Goal: Information Seeking & Learning: Check status

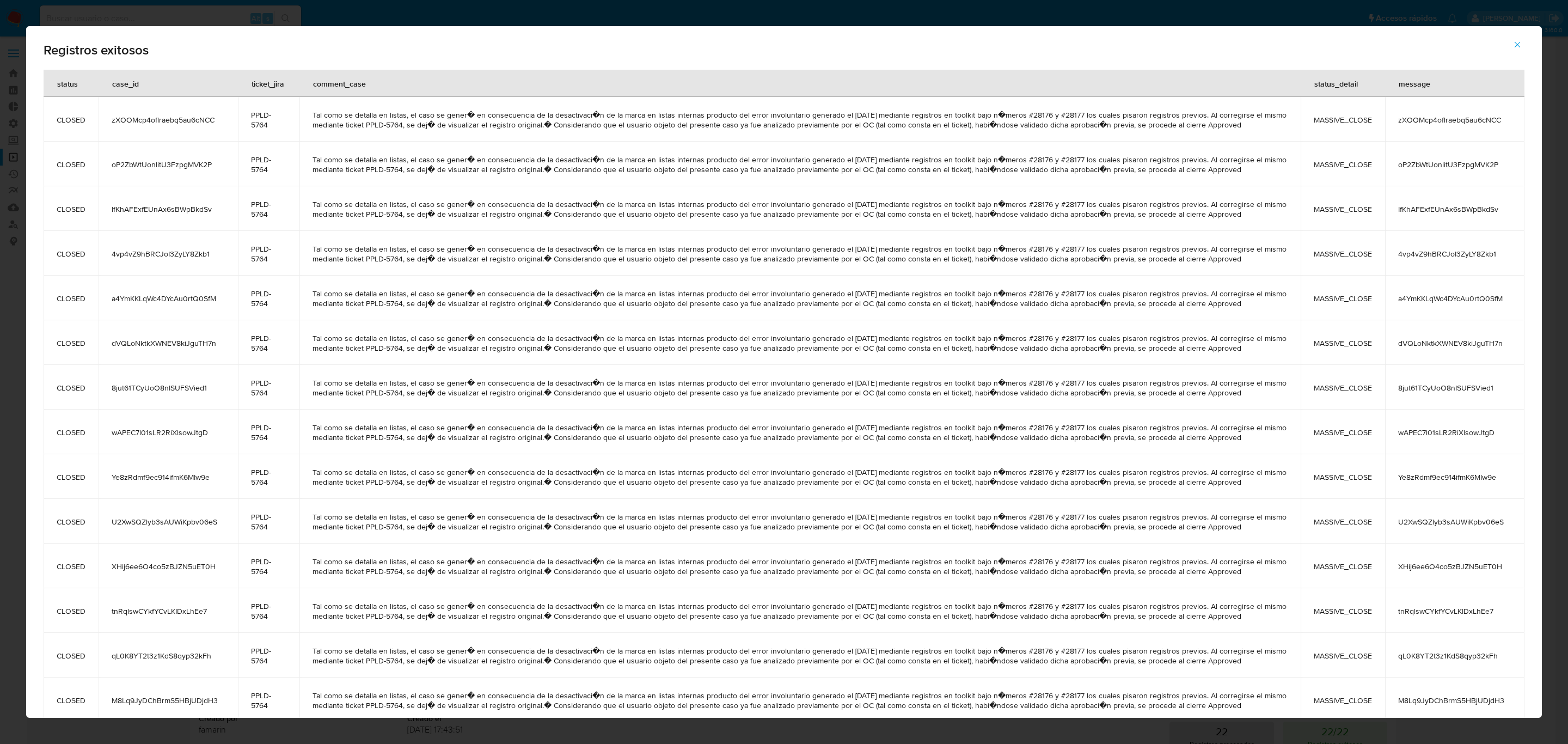
scroll to position [165, 0]
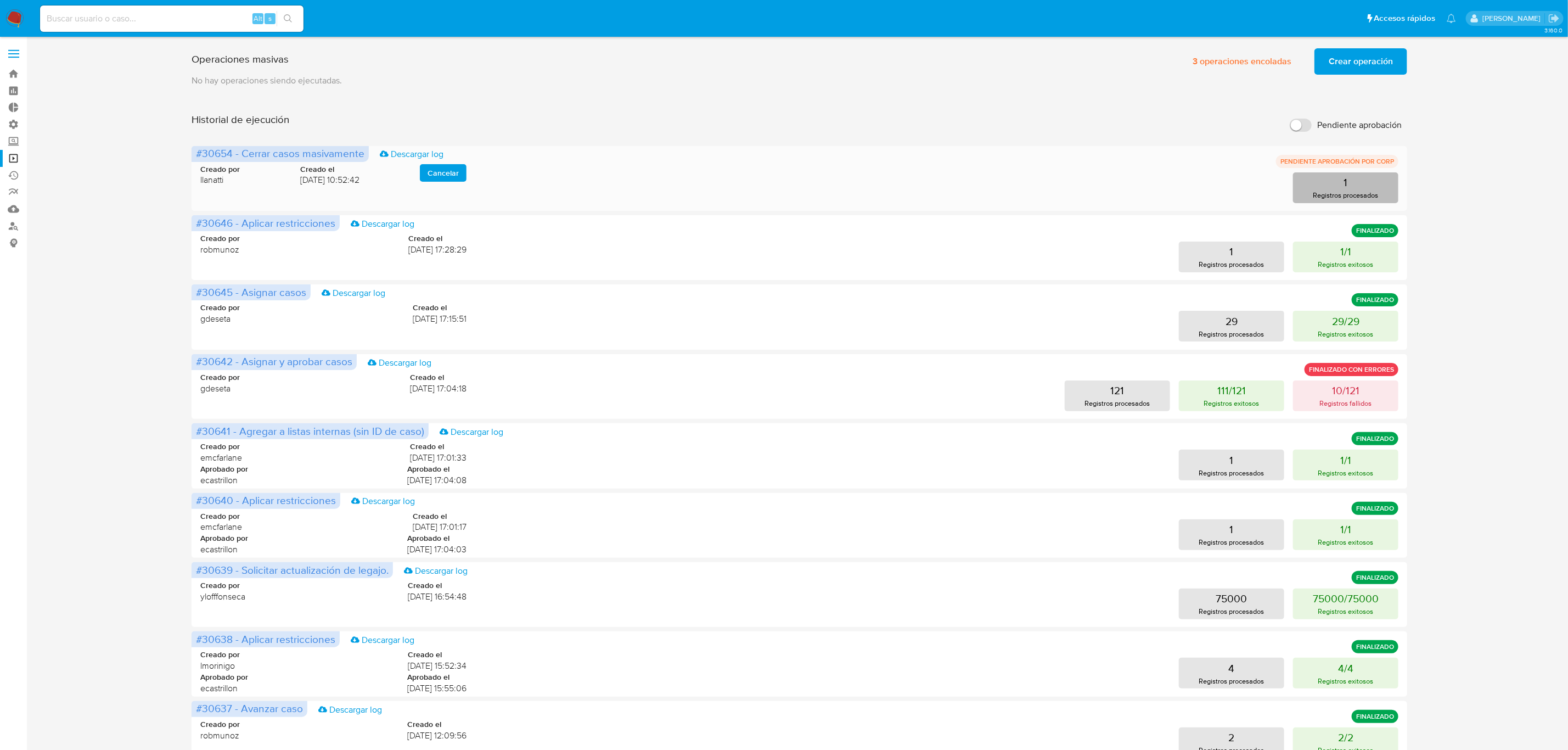
click at [1348, 185] on p "1" at bounding box center [1346, 182] width 4 height 15
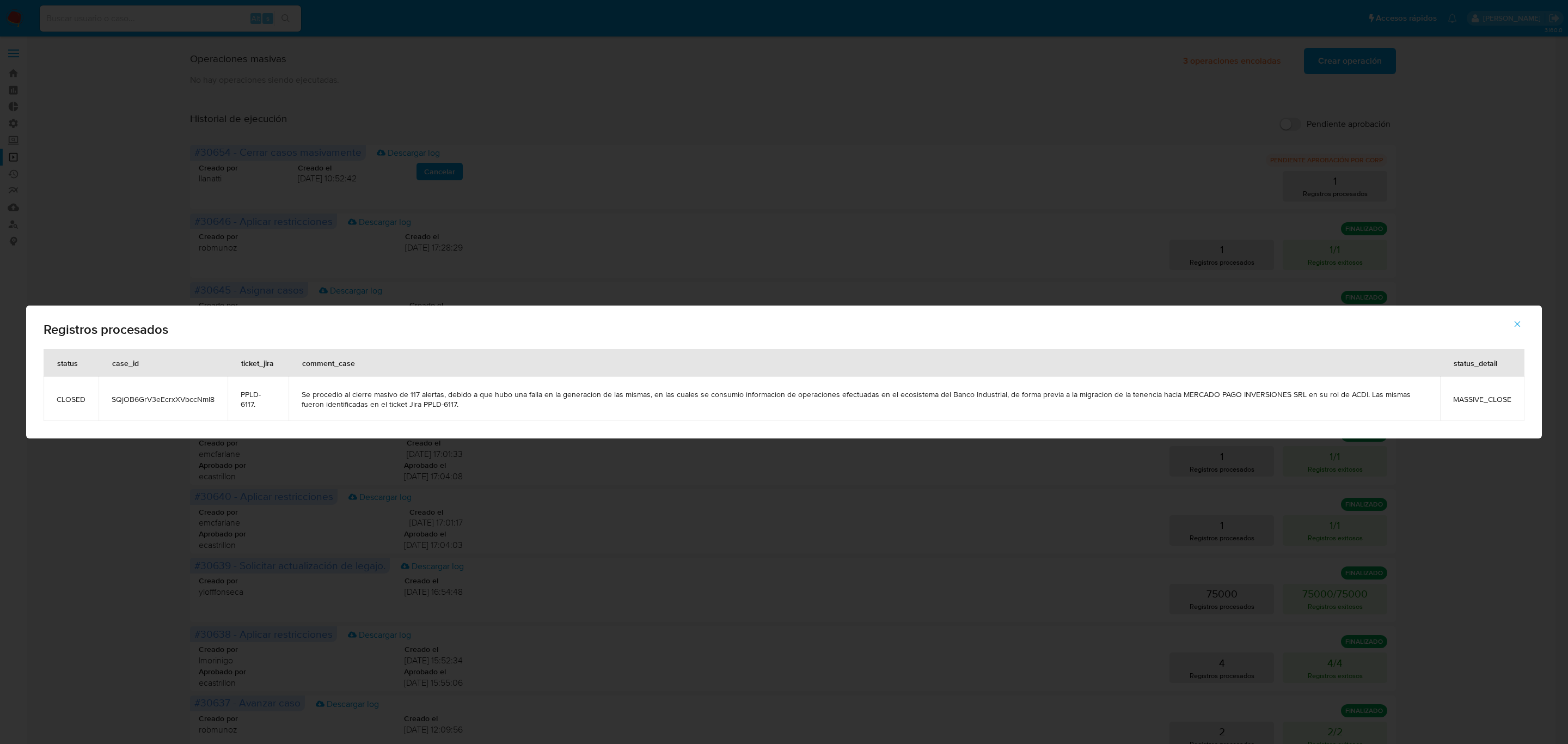
click at [1514, 317] on span "button" at bounding box center [1517, 324] width 10 height 24
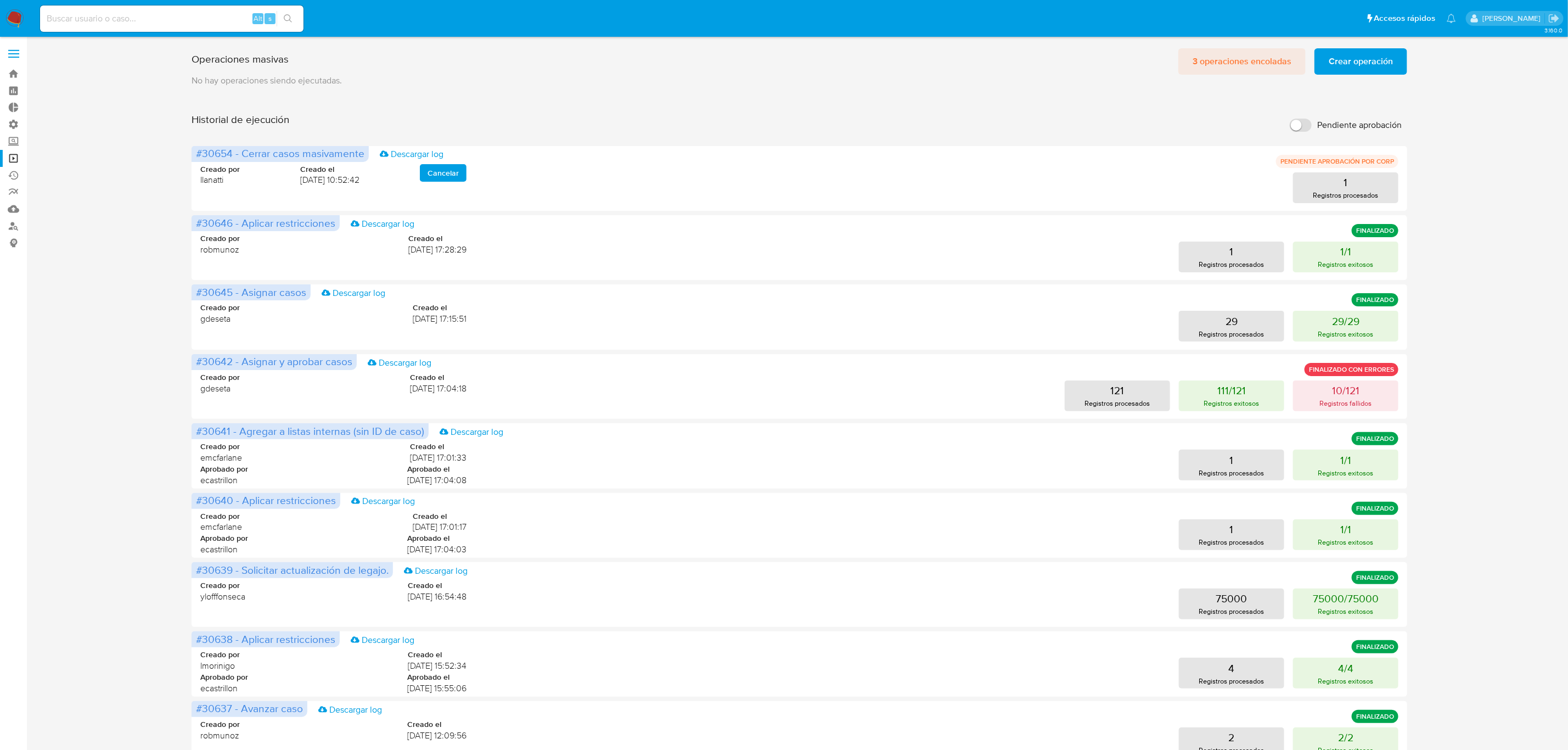
click at [1245, 56] on span "3 operaciones encoladas" at bounding box center [1242, 61] width 99 height 24
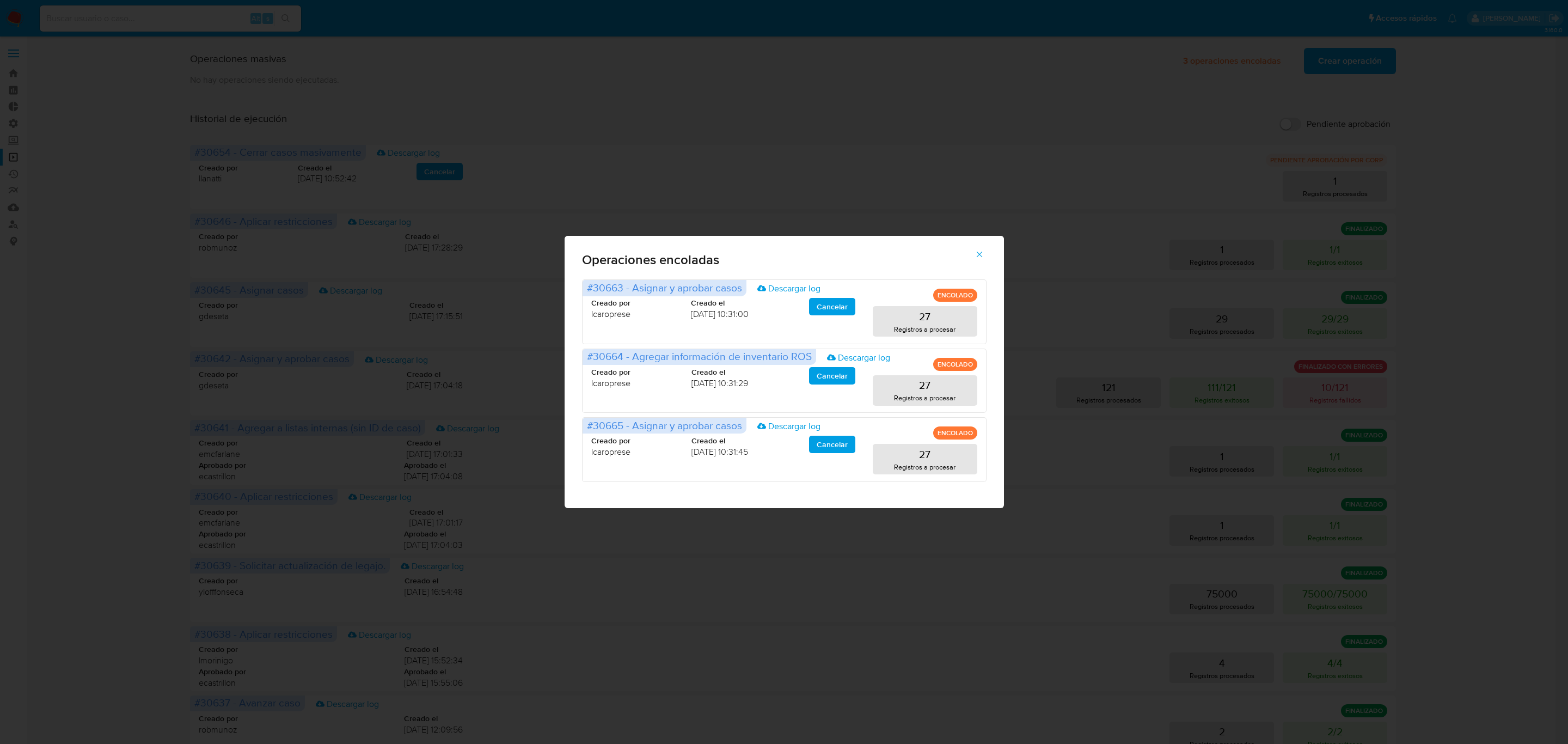
click at [987, 254] on button "button" at bounding box center [979, 254] width 38 height 26
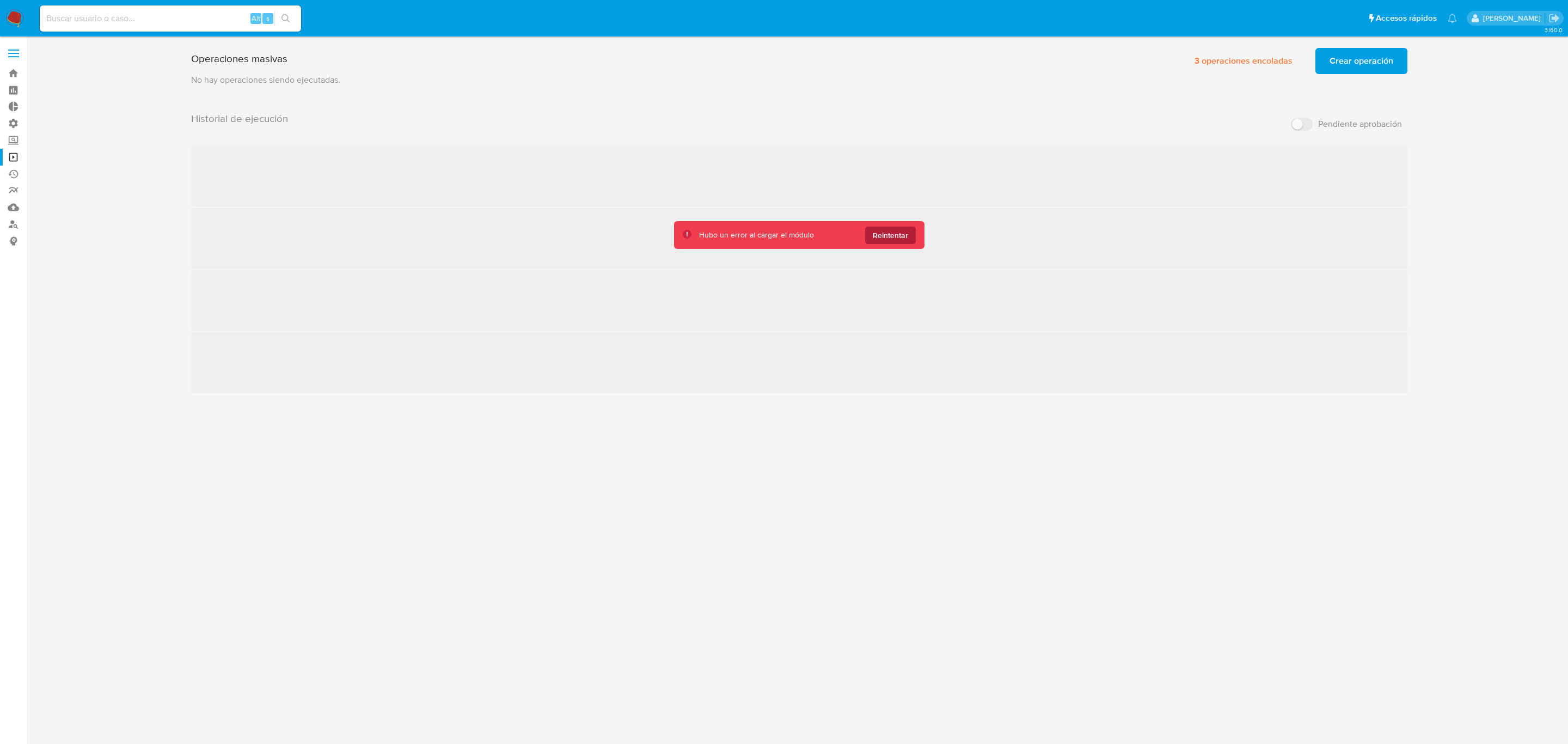
click at [905, 239] on span "Reintentar" at bounding box center [891, 235] width 35 height 18
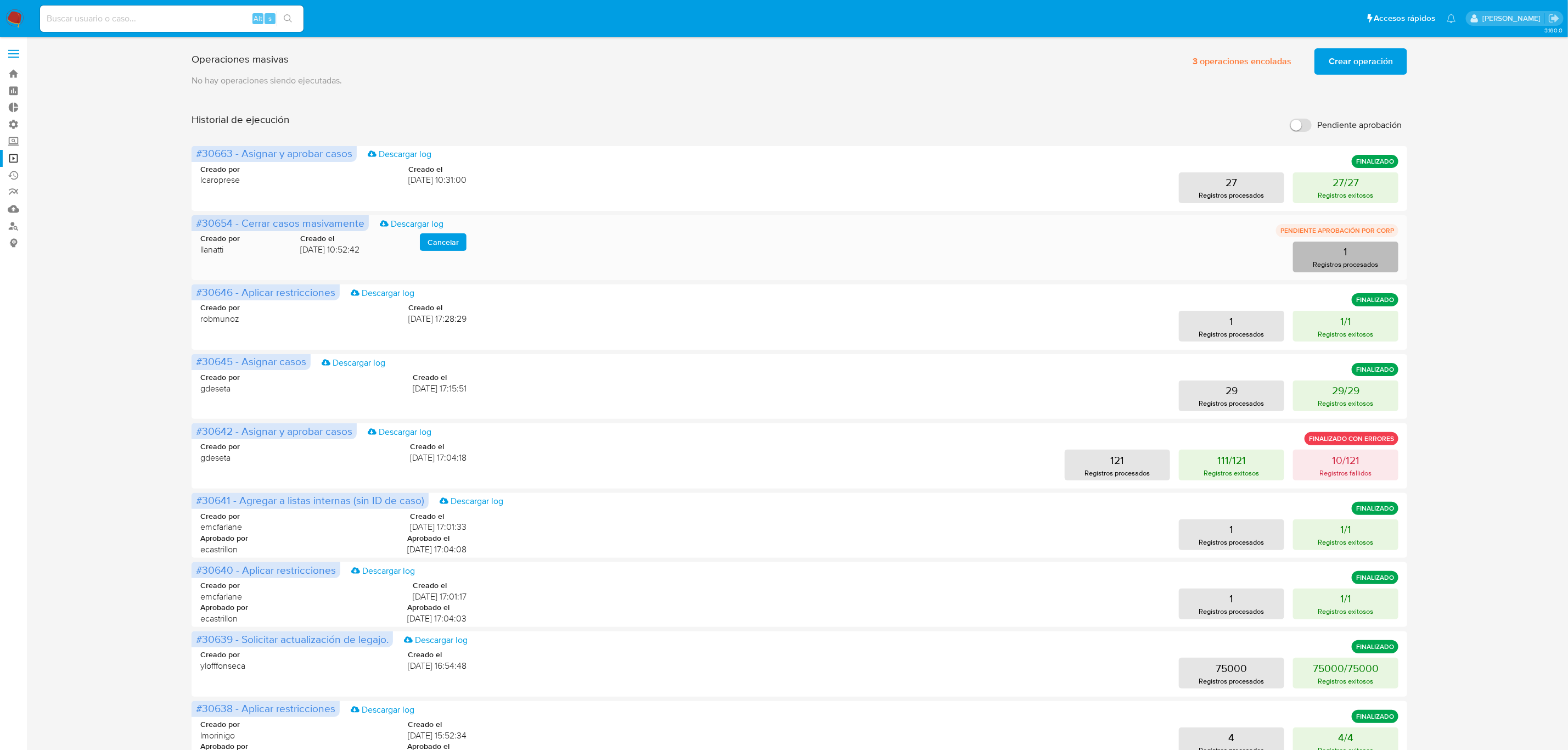
click at [1331, 268] on p "Registros procesados" at bounding box center [1346, 264] width 65 height 10
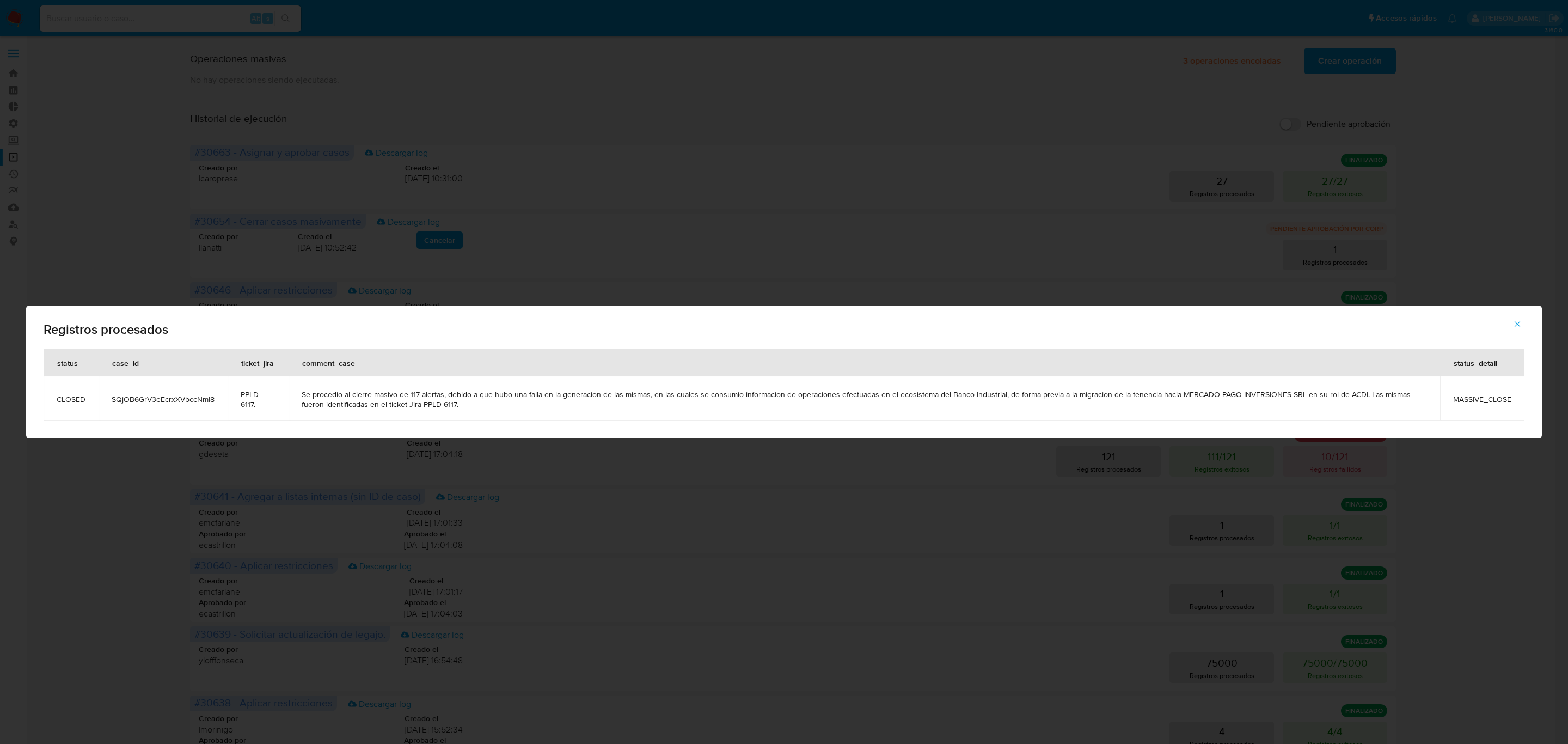
click at [1121, 203] on div "Registros procesados status case_id ticket_jira comment_case status_detail CLOS…" at bounding box center [784, 372] width 1568 height 744
click at [1217, 208] on div "Registros procesados status case_id ticket_jira comment_case status_detail CLOS…" at bounding box center [784, 372] width 1568 height 744
click at [1516, 322] on icon "button" at bounding box center [1517, 325] width 6 height 6
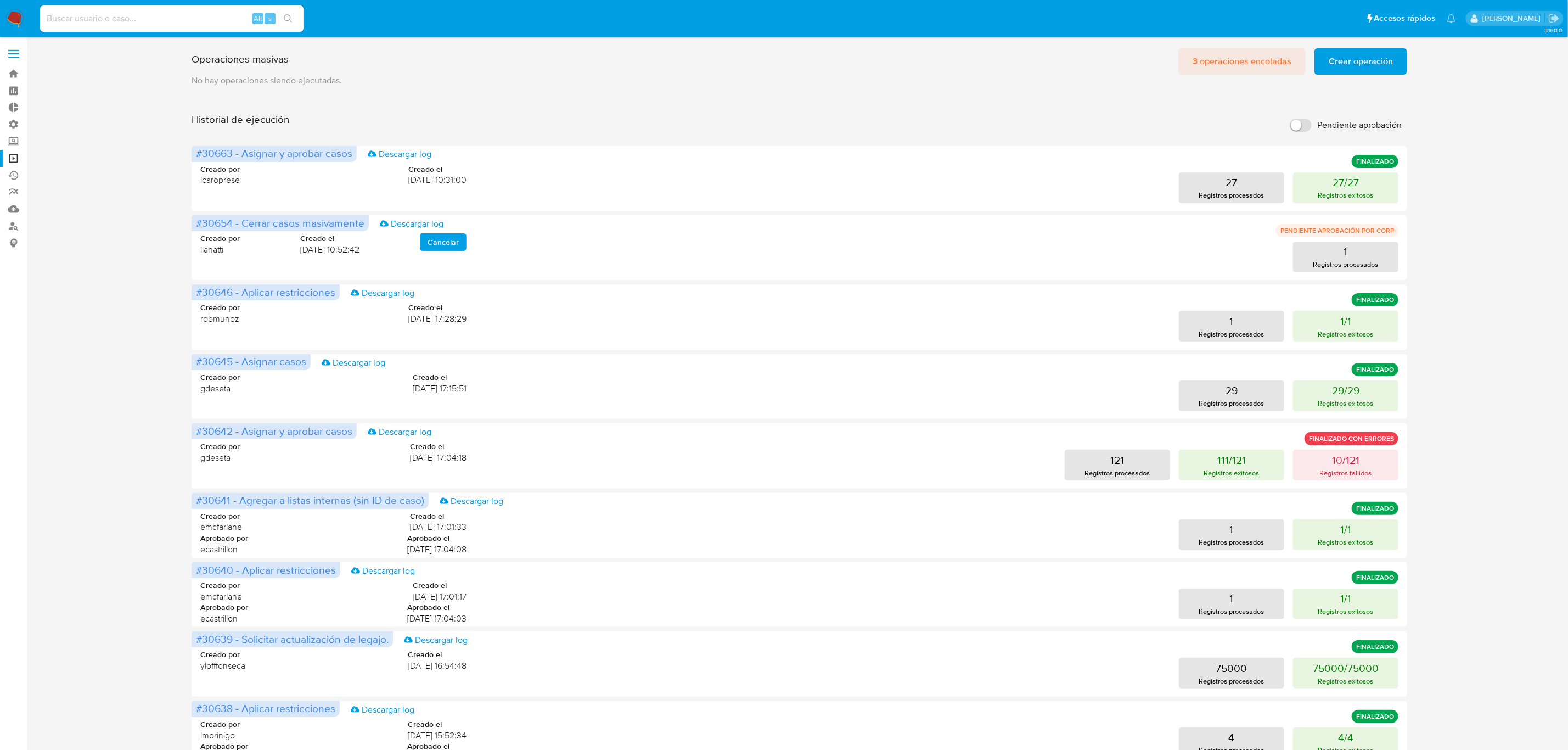
click at [1244, 61] on span "3 operaciones encoladas" at bounding box center [1242, 61] width 99 height 24
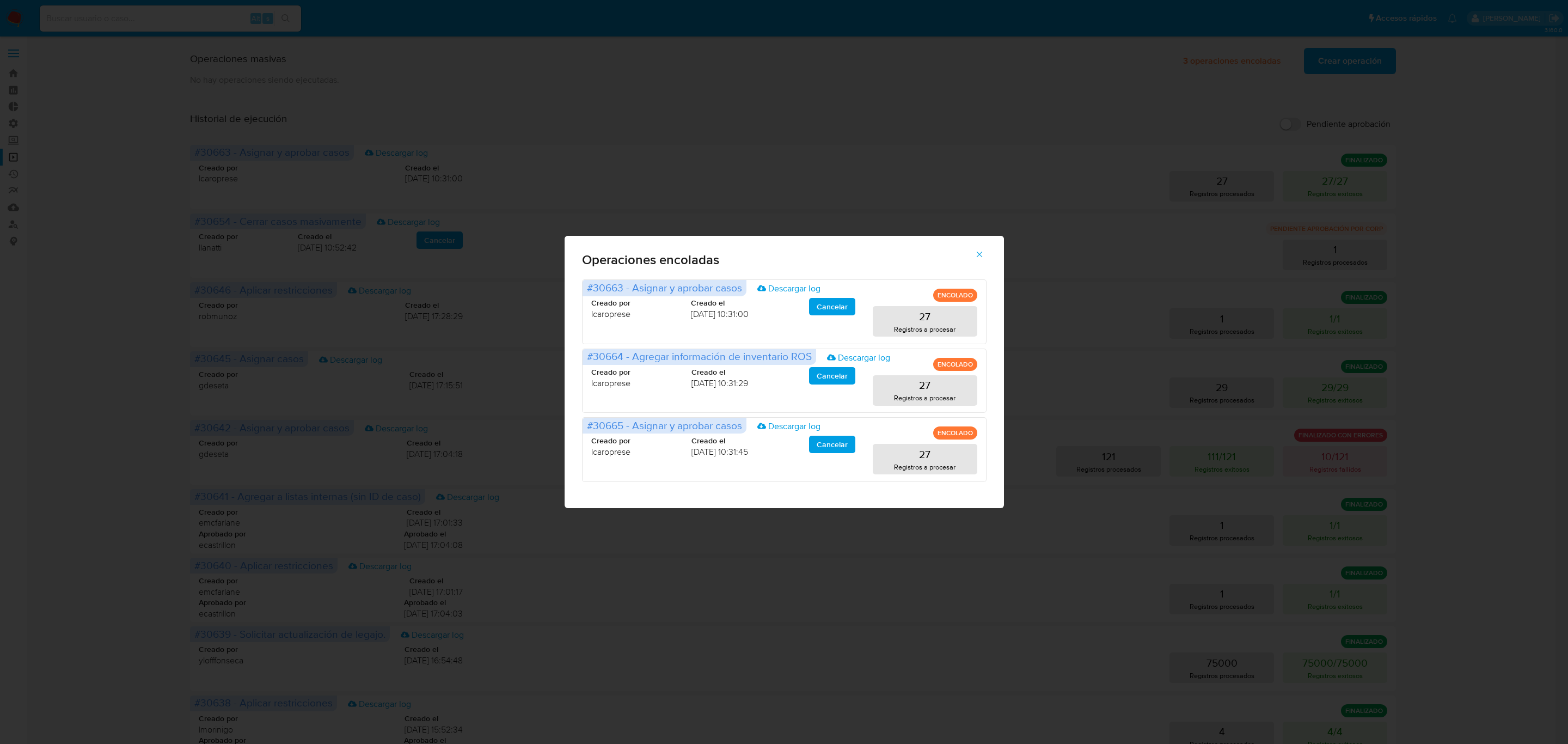
click at [978, 251] on icon "button" at bounding box center [979, 254] width 10 height 10
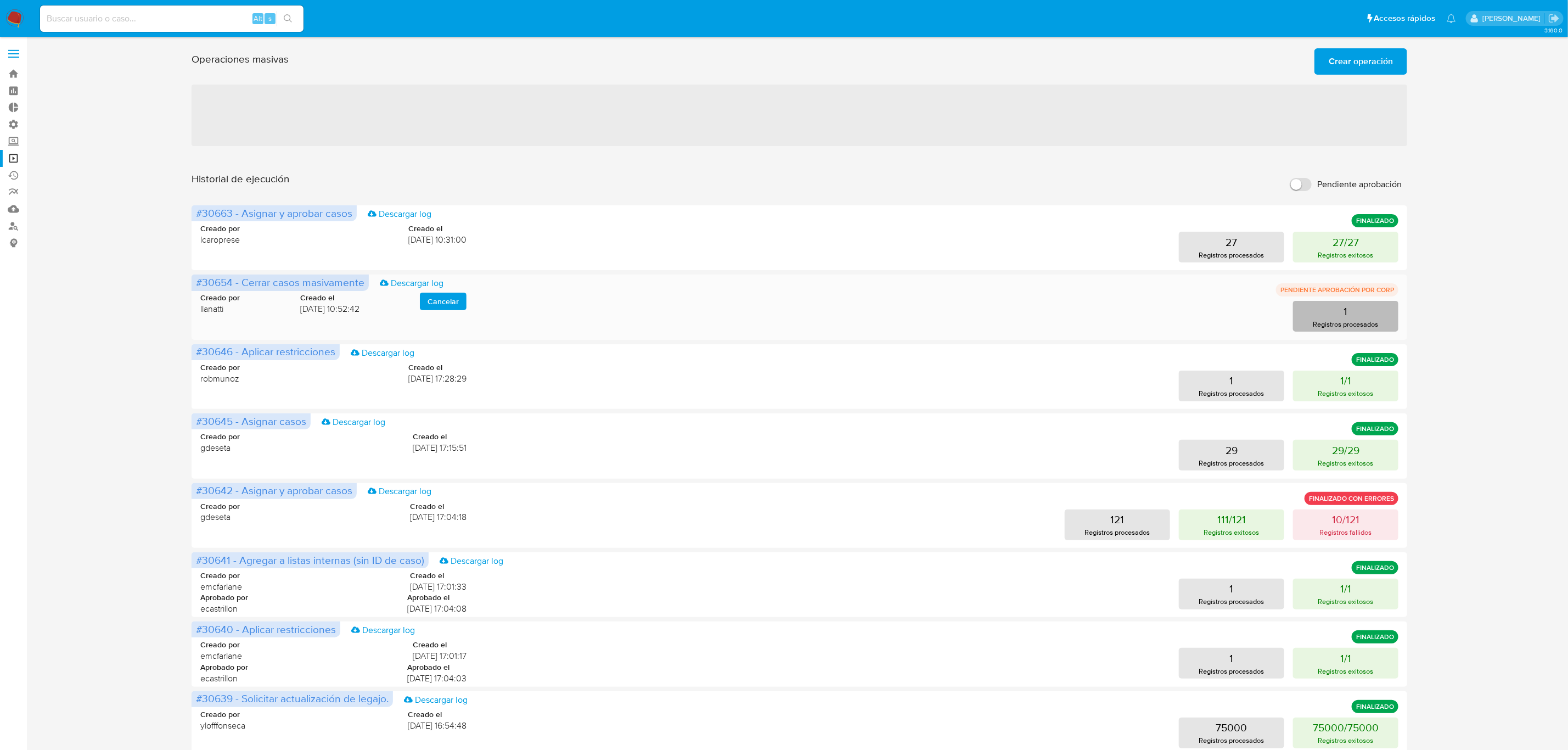
click at [1329, 317] on button "1 Registros procesados" at bounding box center [1346, 316] width 106 height 31
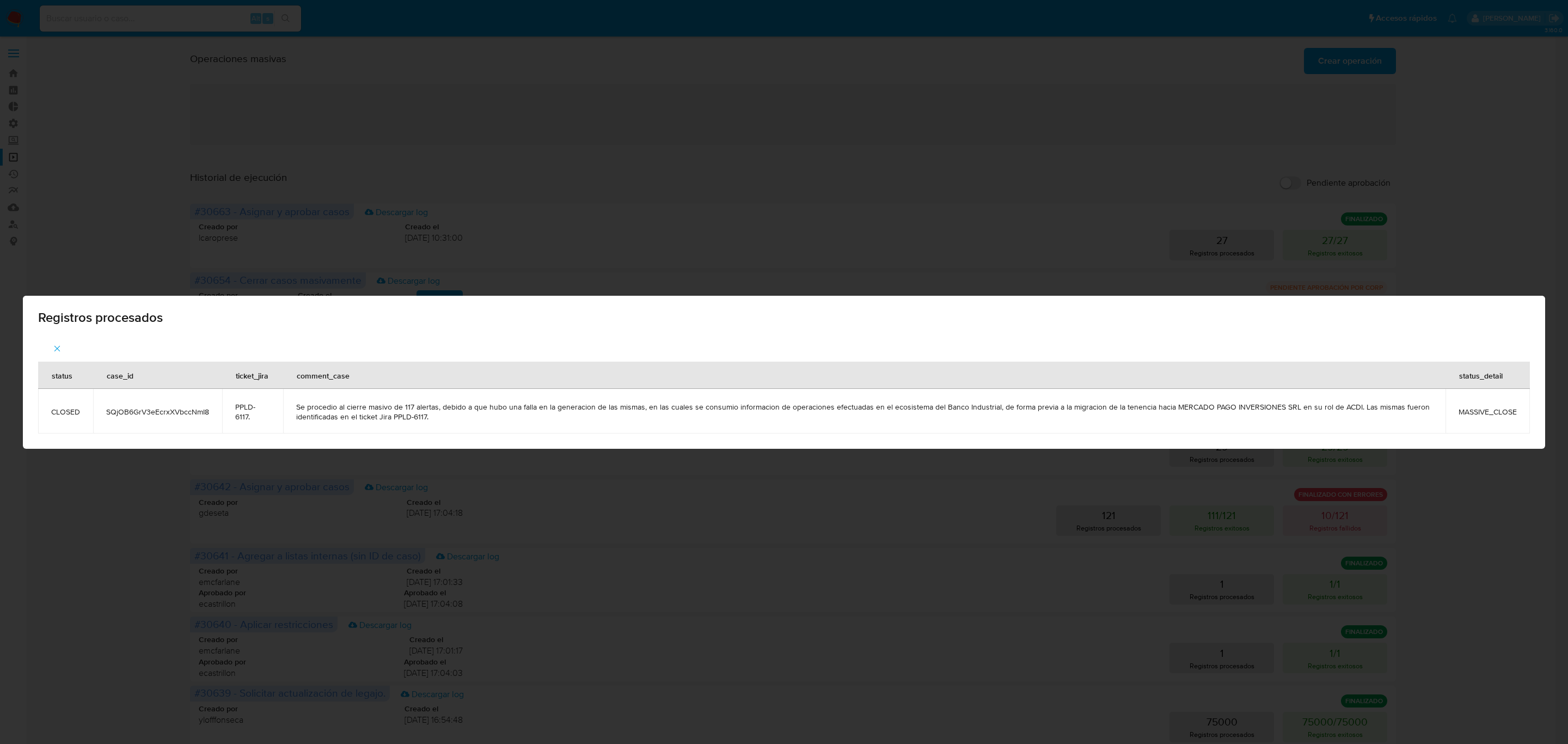
click at [650, 100] on div "Registros procesados status case_id ticket_jira comment_case status_detail CLOS…" at bounding box center [784, 372] width 1568 height 744
click at [67, 342] on button "button" at bounding box center [57, 348] width 38 height 26
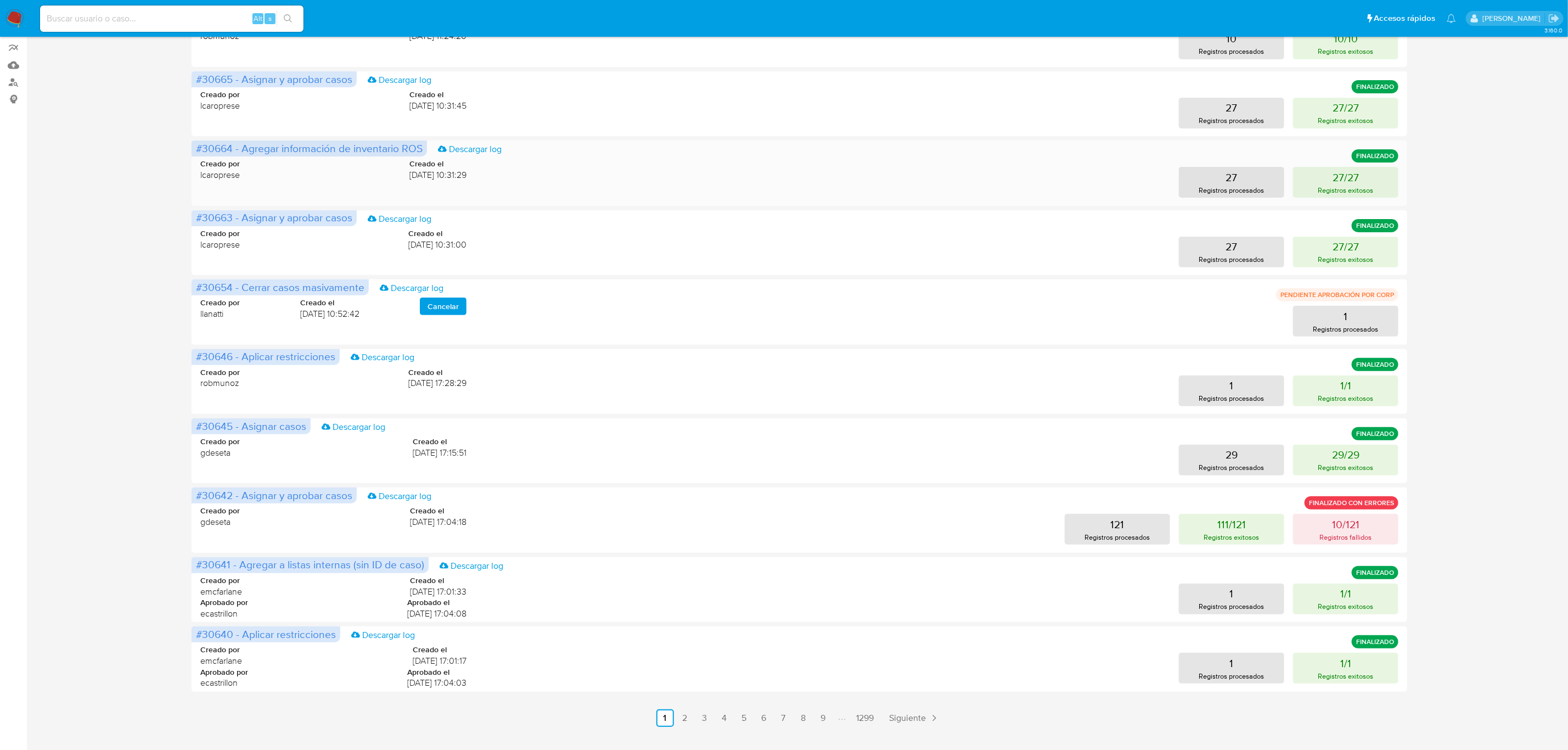
scroll to position [166, 0]
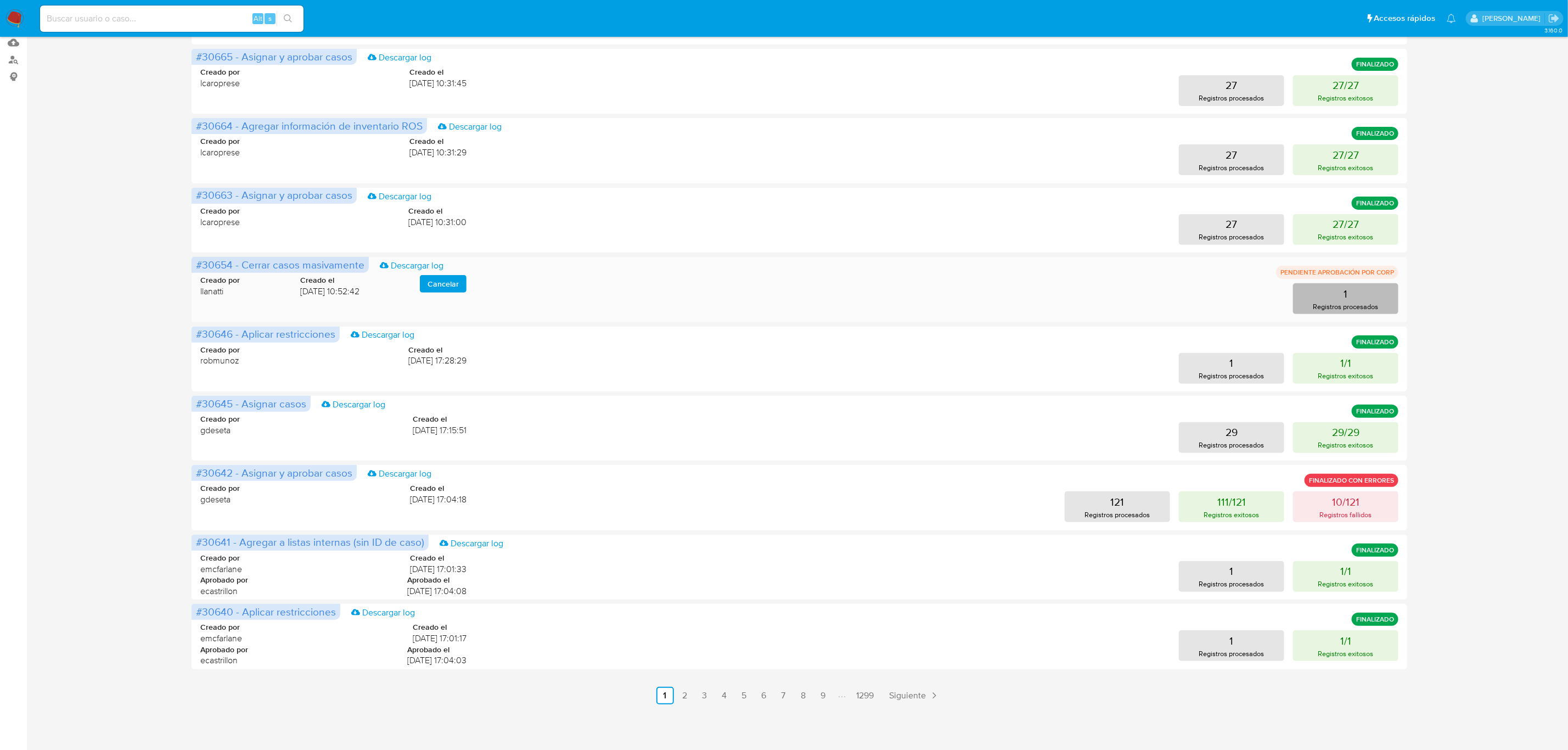
click at [1361, 300] on button "1 Registros procesados" at bounding box center [1346, 299] width 106 height 31
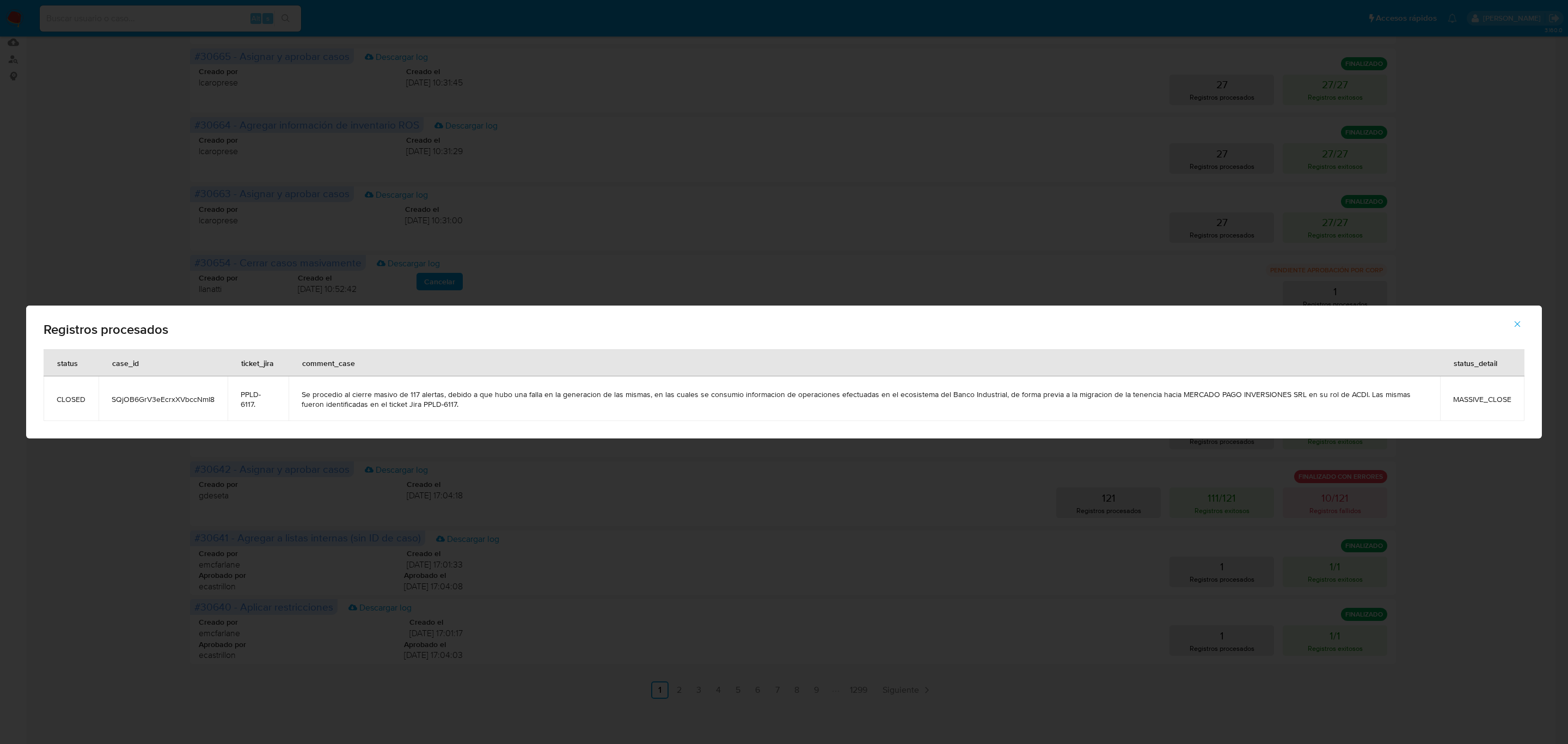
click at [600, 216] on div "Registros procesados status case_id ticket_jira comment_case status_detail CLOS…" at bounding box center [784, 372] width 1568 height 744
drag, startPoint x: 422, startPoint y: 404, endPoint x: 279, endPoint y: 397, distance: 143.2
click at [279, 397] on tr "CLOSED SQjOB6GrV3eEcrxXVbccNmI8 PPLD-6117. Se procedio al cierre masivo de 117 …" at bounding box center [784, 398] width 1481 height 44
drag, startPoint x: 59, startPoint y: 401, endPoint x: 130, endPoint y: 400, distance: 71.0
click at [130, 400] on tr "CLOSED SQjOB6GrV3eEcrxXVbccNmI8 PPLD-6117. Se procedio al cierre masivo de 117 …" at bounding box center [784, 398] width 1481 height 44
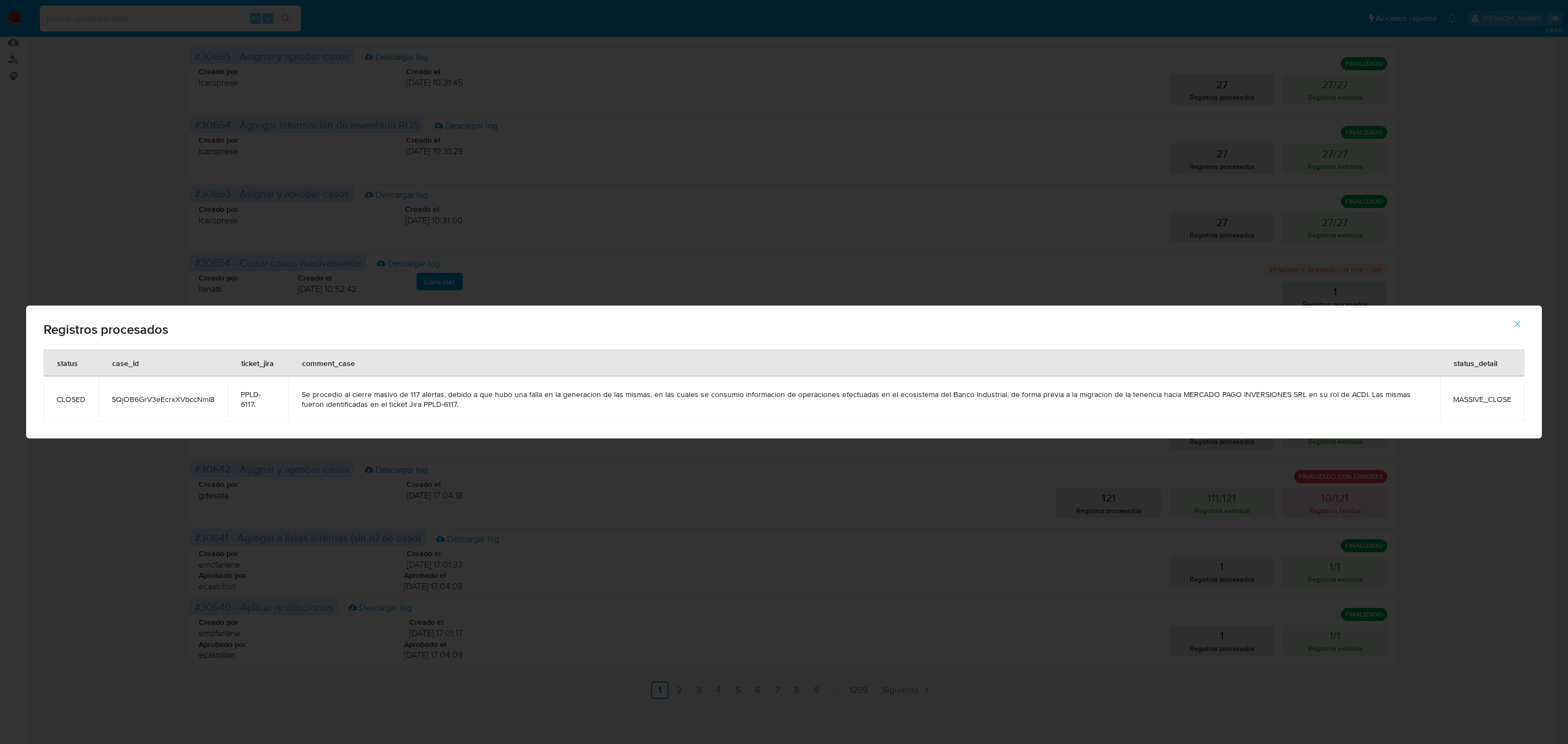
drag, startPoint x: 156, startPoint y: 405, endPoint x: 147, endPoint y: 409, distance: 9.8
click at [156, 405] on td "SQjOB6GrV3eEcrxXVbccNmI8" at bounding box center [163, 398] width 129 height 44
drag, startPoint x: 133, startPoint y: 397, endPoint x: 262, endPoint y: 399, distance: 129.0
click at [262, 399] on tr "CLOSED SQjOB6GrV3eEcrxXVbccNmI8 PPLD-6117. Se procedio al cierre masivo de 117 …" at bounding box center [784, 398] width 1481 height 44
drag, startPoint x: 385, startPoint y: 399, endPoint x: 1184, endPoint y: 401, distance: 799.0
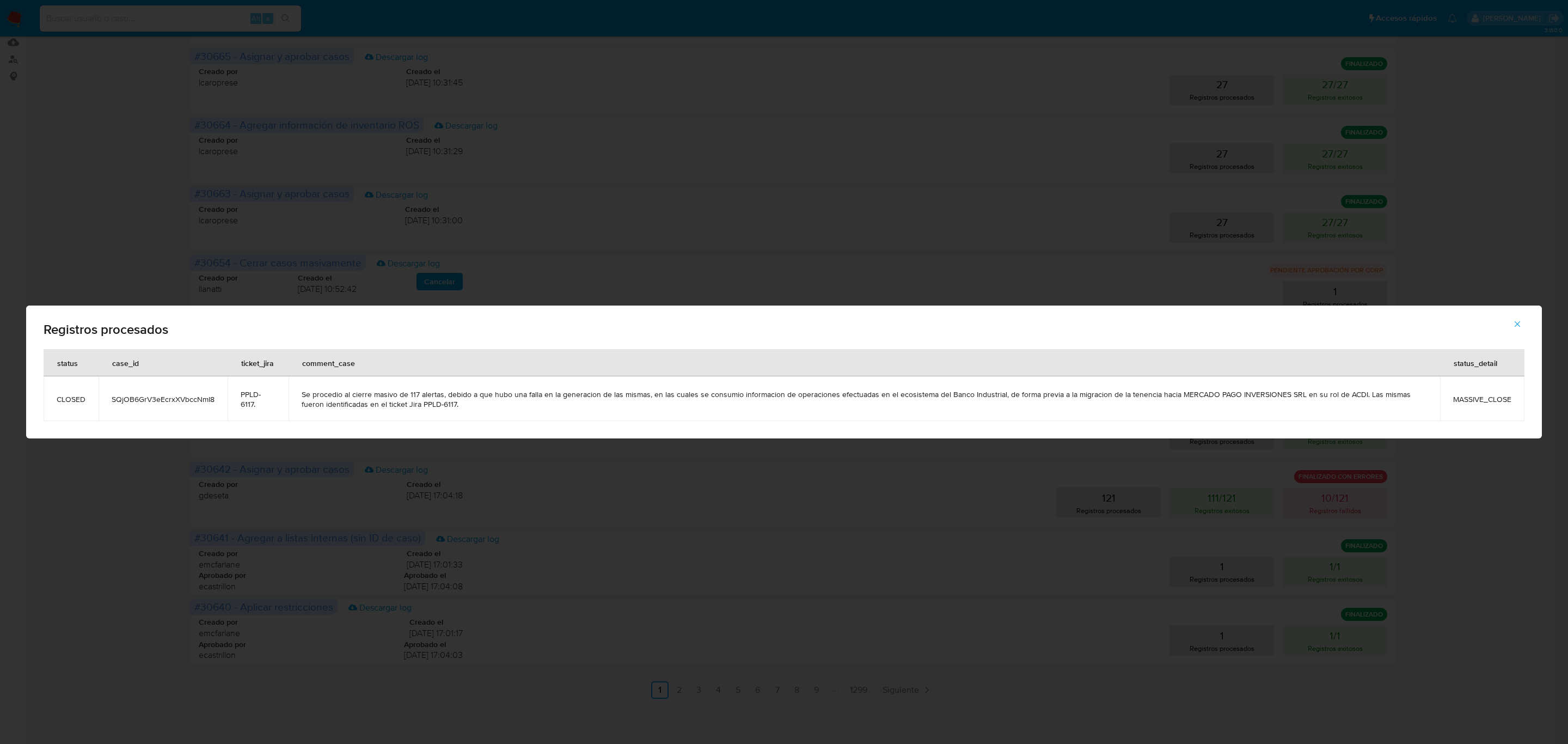
click at [894, 404] on span "Se procedio al cierre masivo de 117 alertas, debido a que hubo una falla en la …" at bounding box center [864, 399] width 1125 height 19
drag, startPoint x: 1516, startPoint y: 399, endPoint x: 1428, endPoint y: 399, distance: 88.0
click at [1428, 399] on tr "CLOSED SQjOB6GrV3eEcrxXVbccNmI8 PPLD-6117. Se procedio al cierre masivo de 117 …" at bounding box center [784, 398] width 1481 height 44
click at [1521, 320] on icon "button" at bounding box center [1517, 324] width 10 height 10
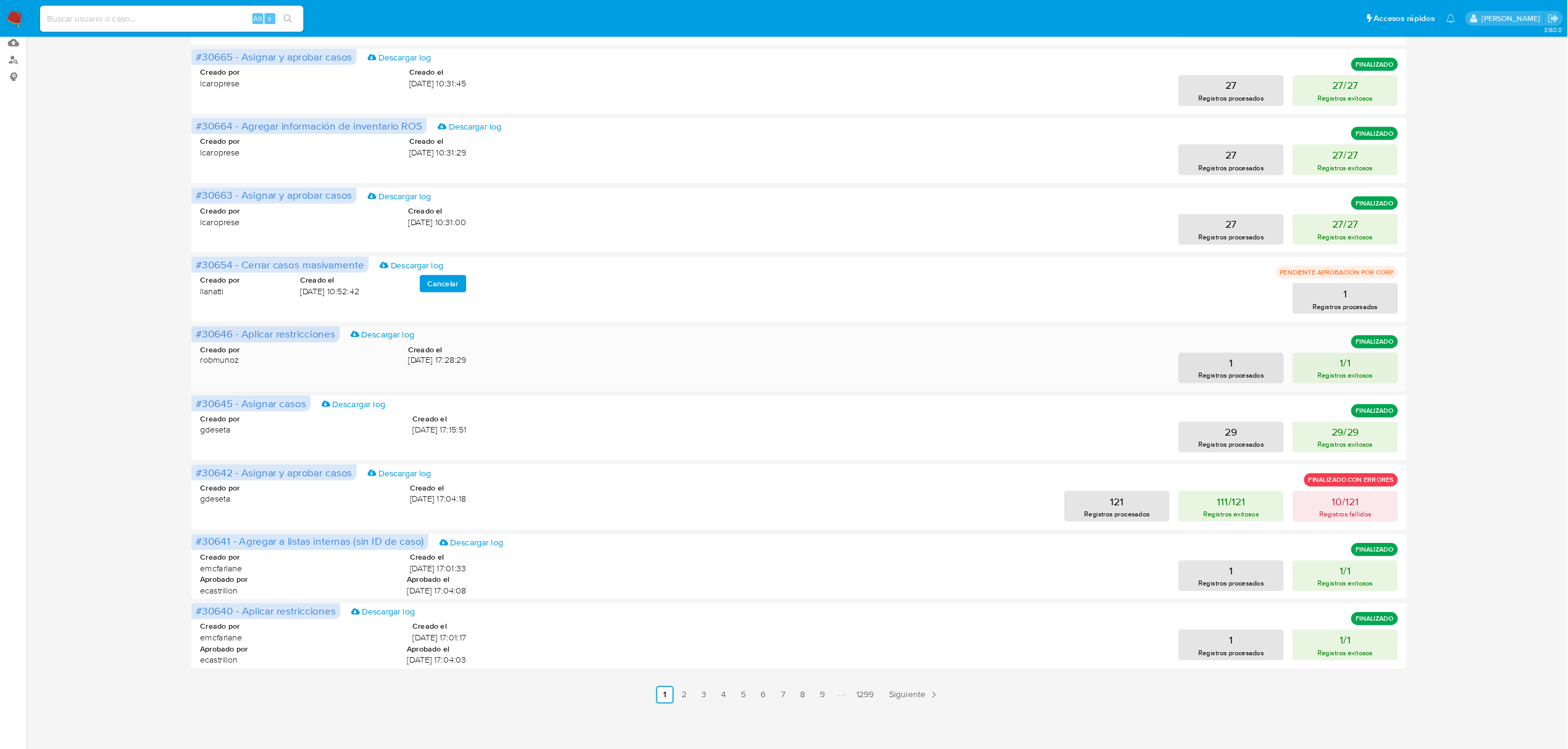
scroll to position [186, 0]
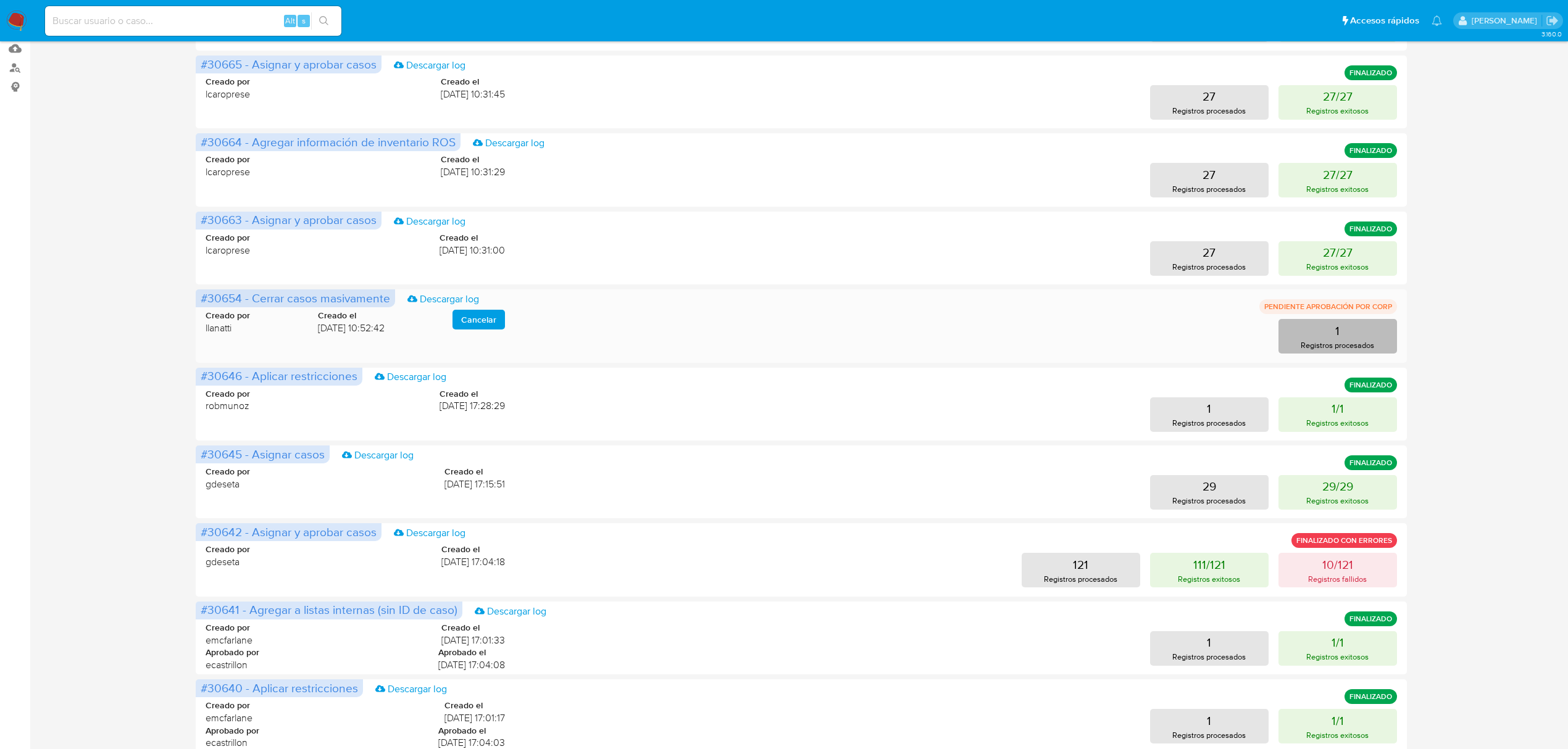
click at [1320, 339] on p "Registros procesados" at bounding box center [1337, 345] width 73 height 12
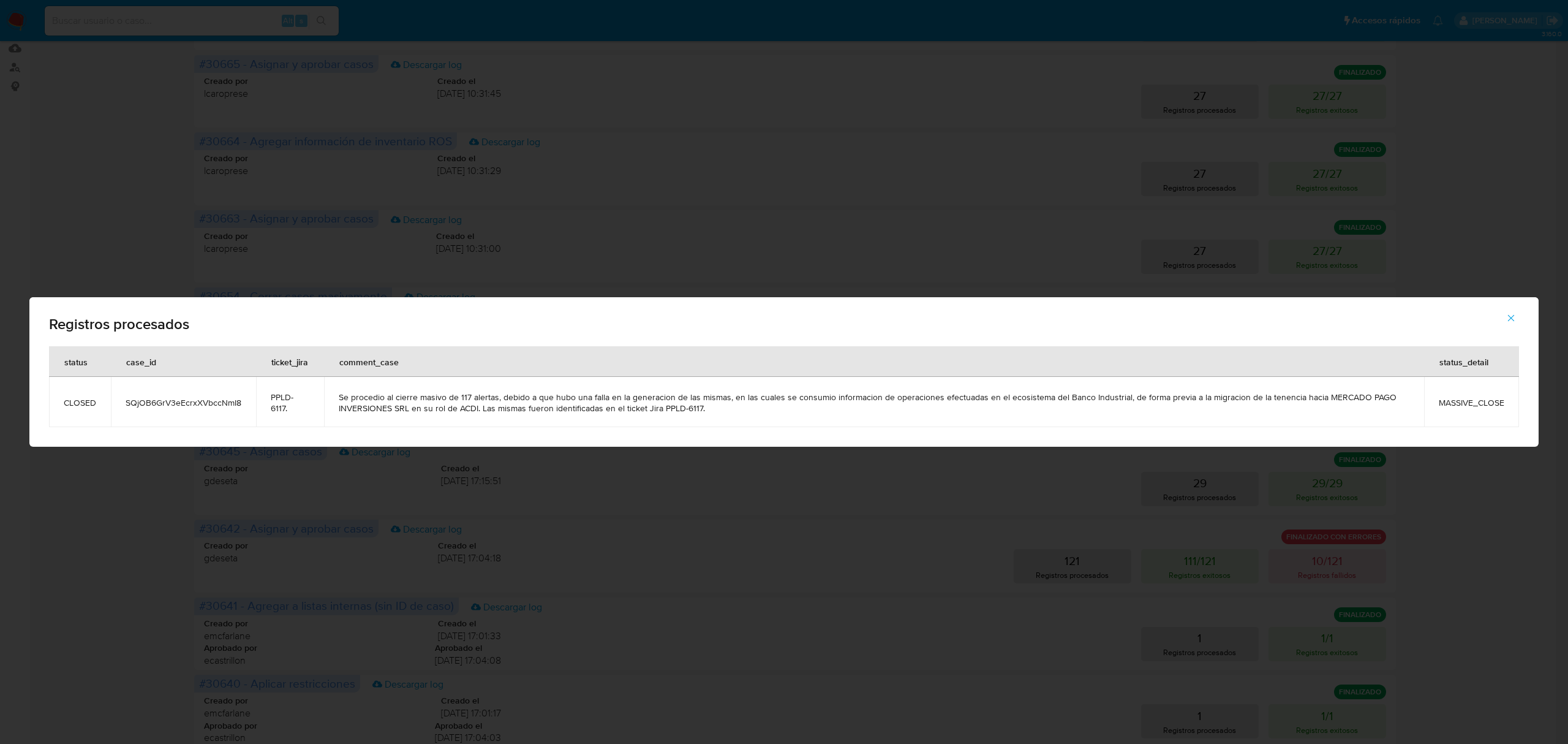
drag, startPoint x: 244, startPoint y: 398, endPoint x: 124, endPoint y: 402, distance: 120.1
click at [124, 402] on td "SQjOB6GrV3eEcrxXVbccNmI8" at bounding box center [184, 401] width 145 height 50
click at [1517, 317] on button "button" at bounding box center [1510, 318] width 43 height 29
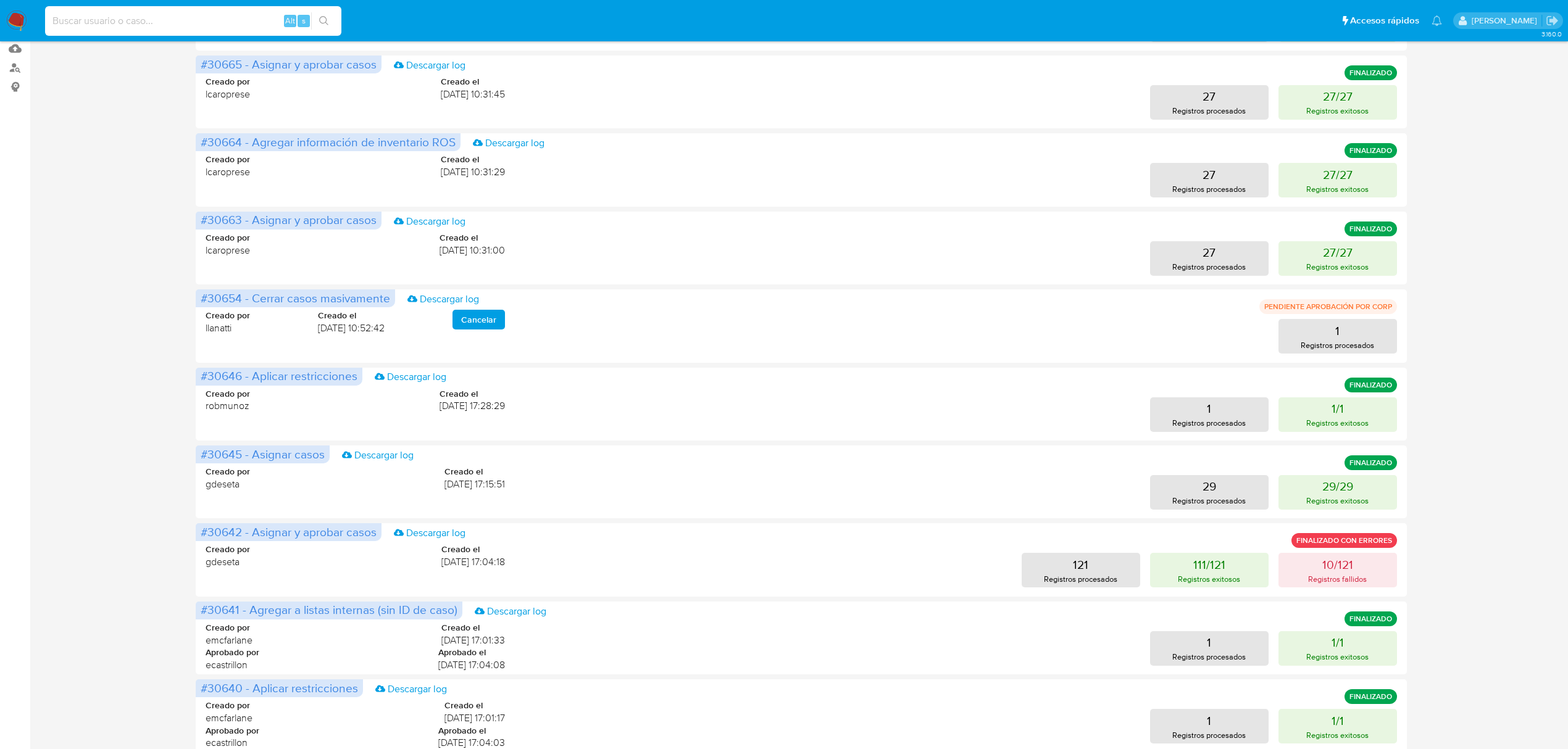
click at [138, 14] on input at bounding box center [193, 21] width 296 height 16
paste input "SQjOB6GrV3eEcrxXVbccNmI8"
type input "SQjOB6GrV3eEcrxXVbccNmI8"
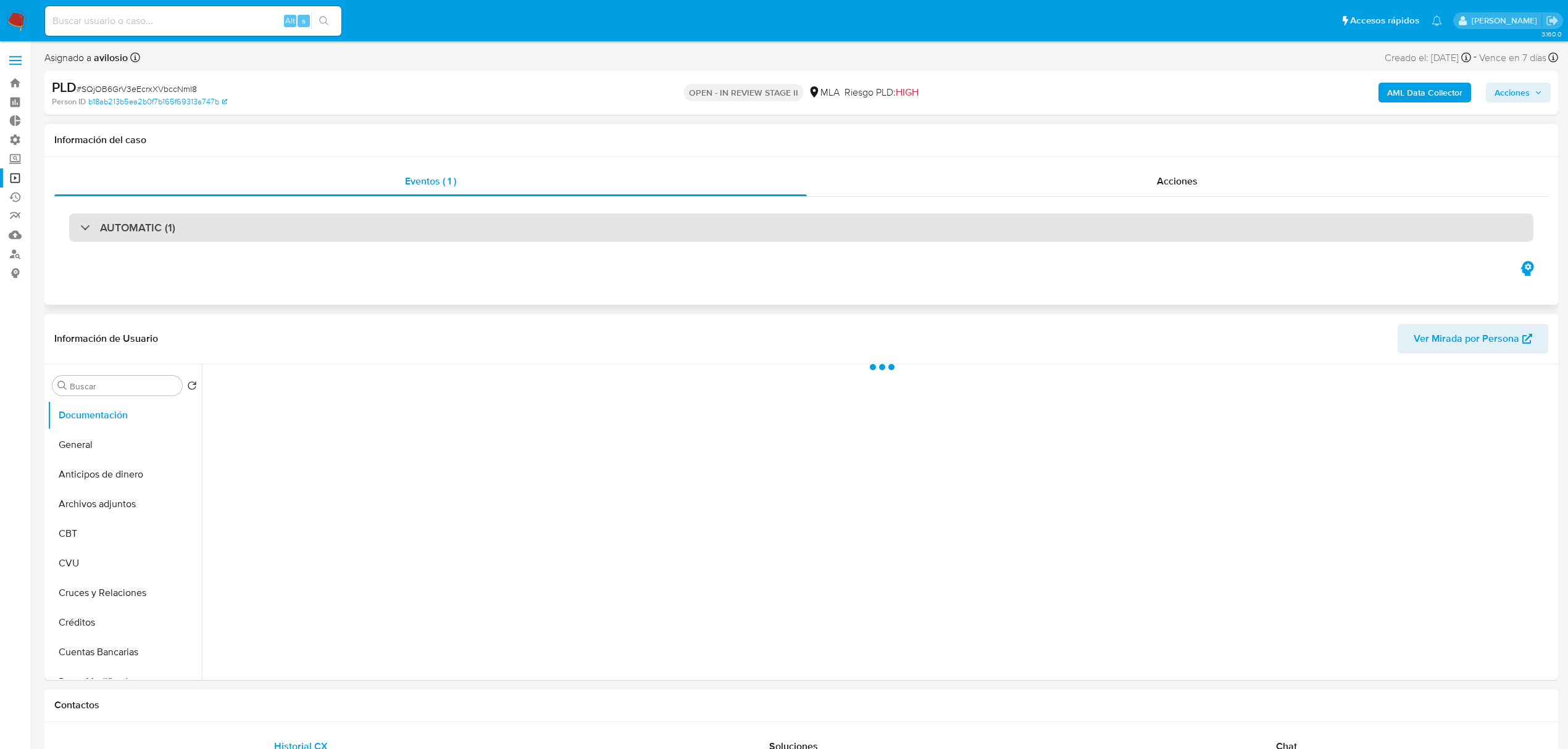
select select "10"
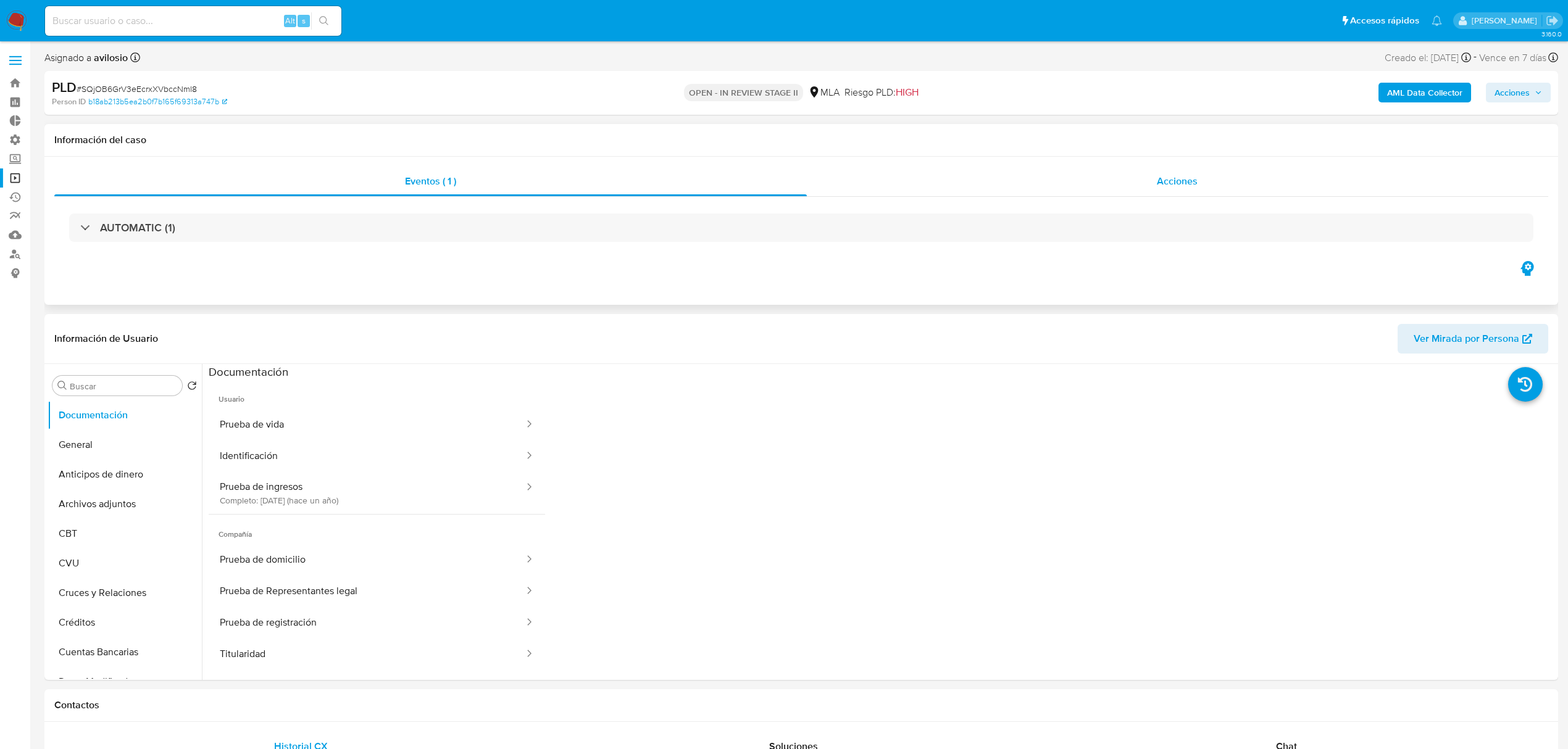
click at [1125, 178] on div "Acciones" at bounding box center [1177, 181] width 742 height 30
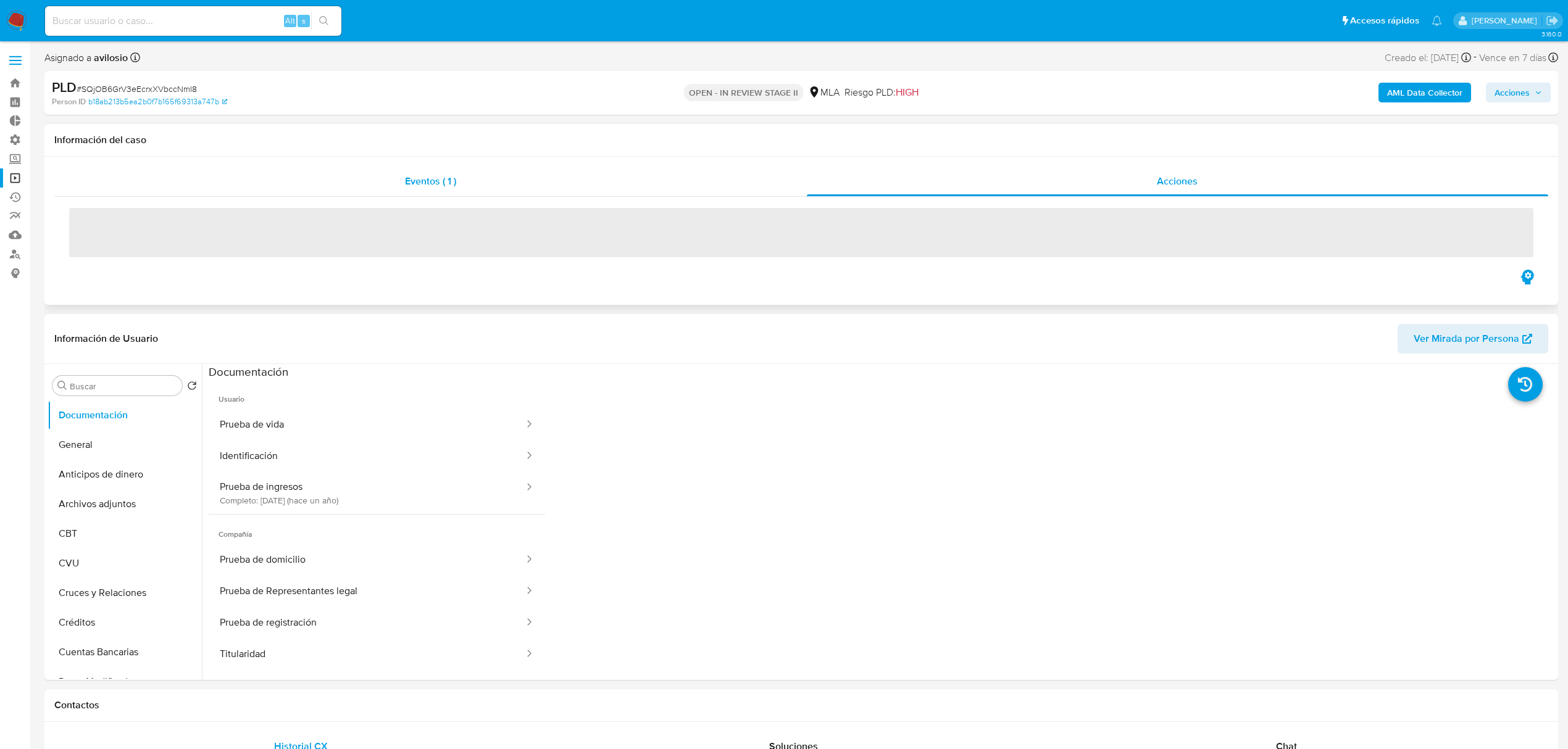
click at [403, 172] on div "Eventos ( 1 )" at bounding box center [431, 181] width 752 height 30
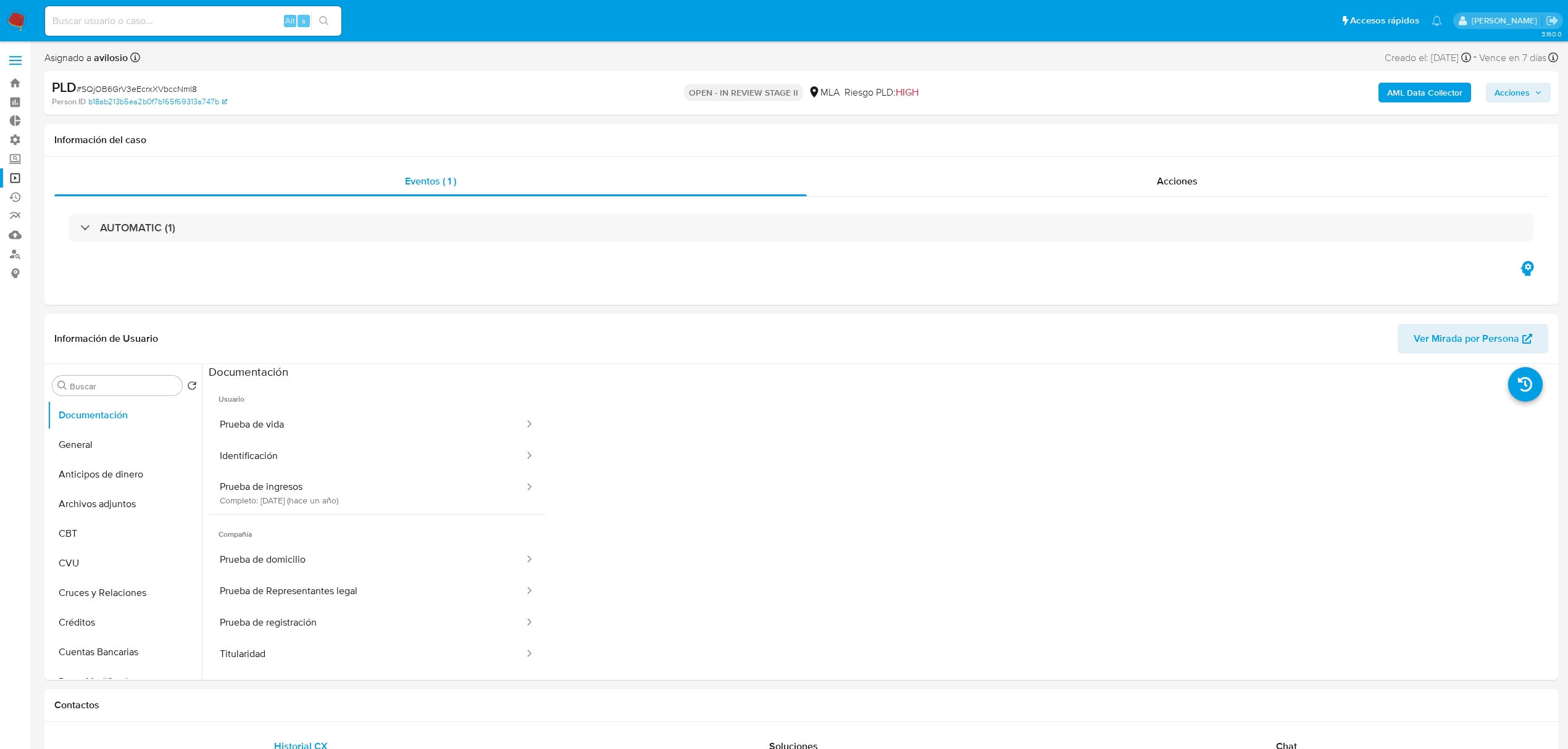
drag, startPoint x: 507, startPoint y: 303, endPoint x: 511, endPoint y: 311, distance: 8.9
click at [507, 303] on div "Eventos ( 1 ) Acciones AUTOMATIC (1)" at bounding box center [801, 230] width 1513 height 148
click at [8, 186] on link "Operaciones masivas" at bounding box center [73, 178] width 147 height 19
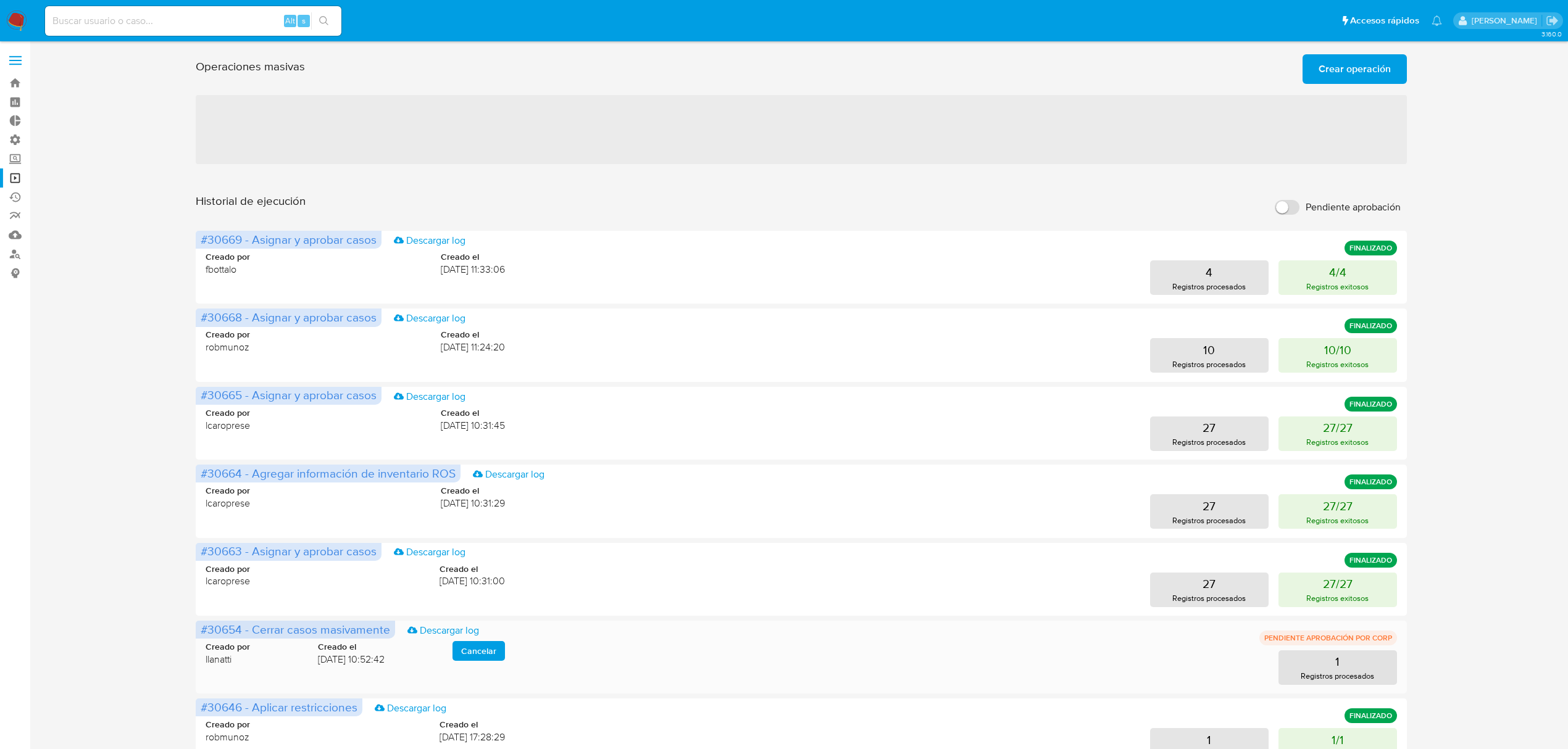
click at [1277, 663] on div "1 Registros procesados" at bounding box center [961, 668] width 872 height 34
click at [1291, 665] on button "1 Registros procesados" at bounding box center [1337, 668] width 119 height 34
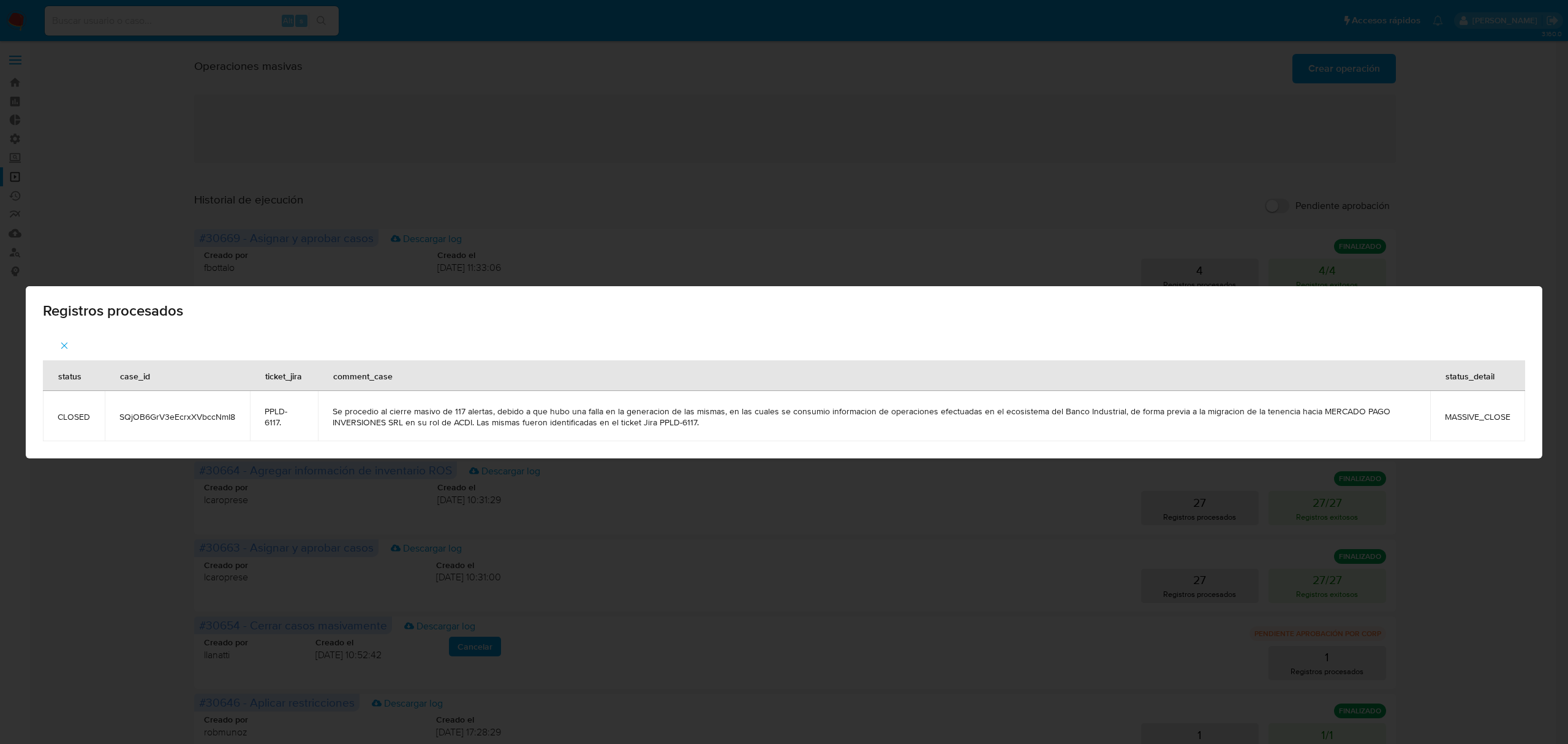
click at [524, 238] on div "Registros procesados status case_id ticket_jira comment_case status_detail CLOS…" at bounding box center [784, 372] width 1568 height 744
click at [65, 336] on span "button" at bounding box center [64, 345] width 11 height 27
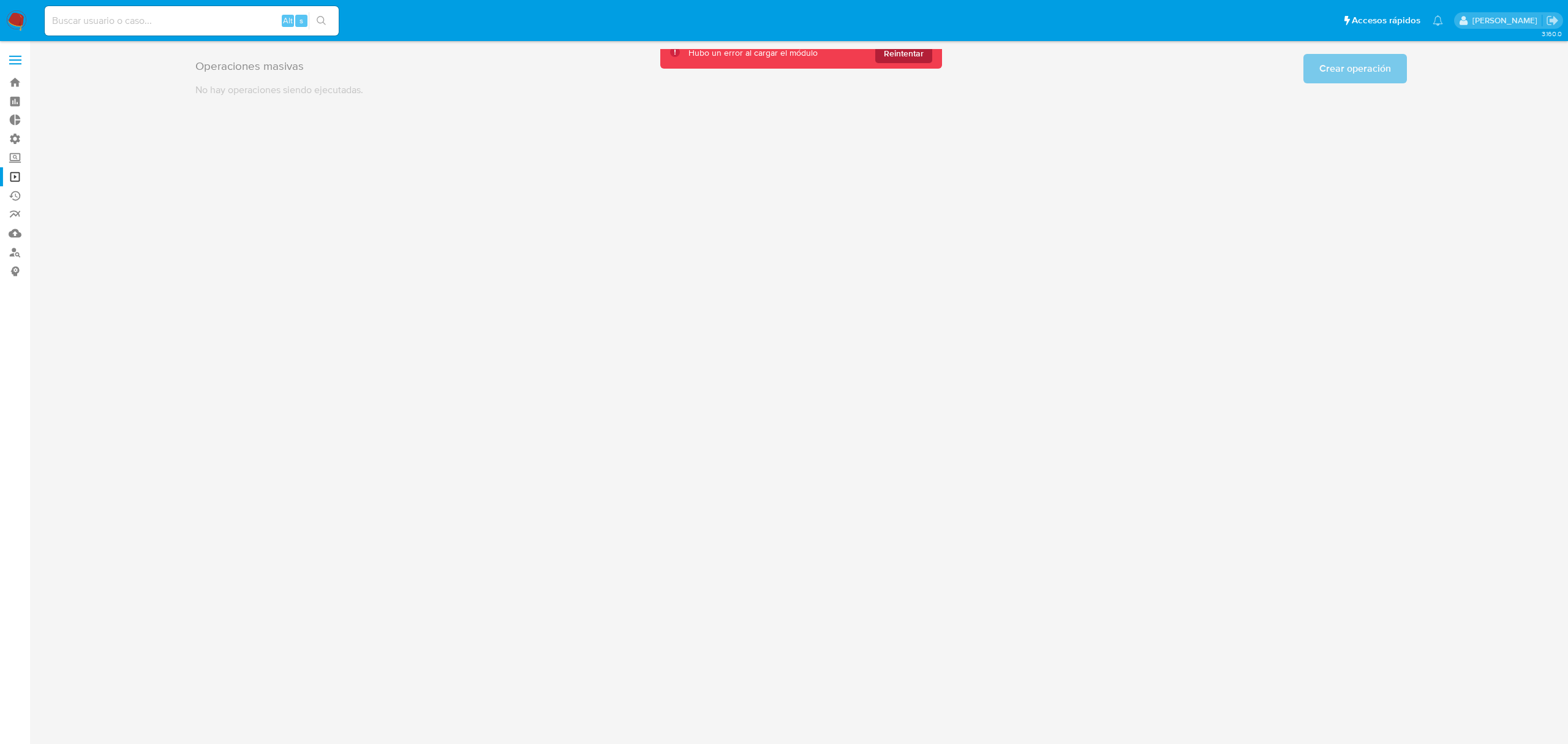
click at [885, 50] on span "Reintentar" at bounding box center [904, 53] width 40 height 20
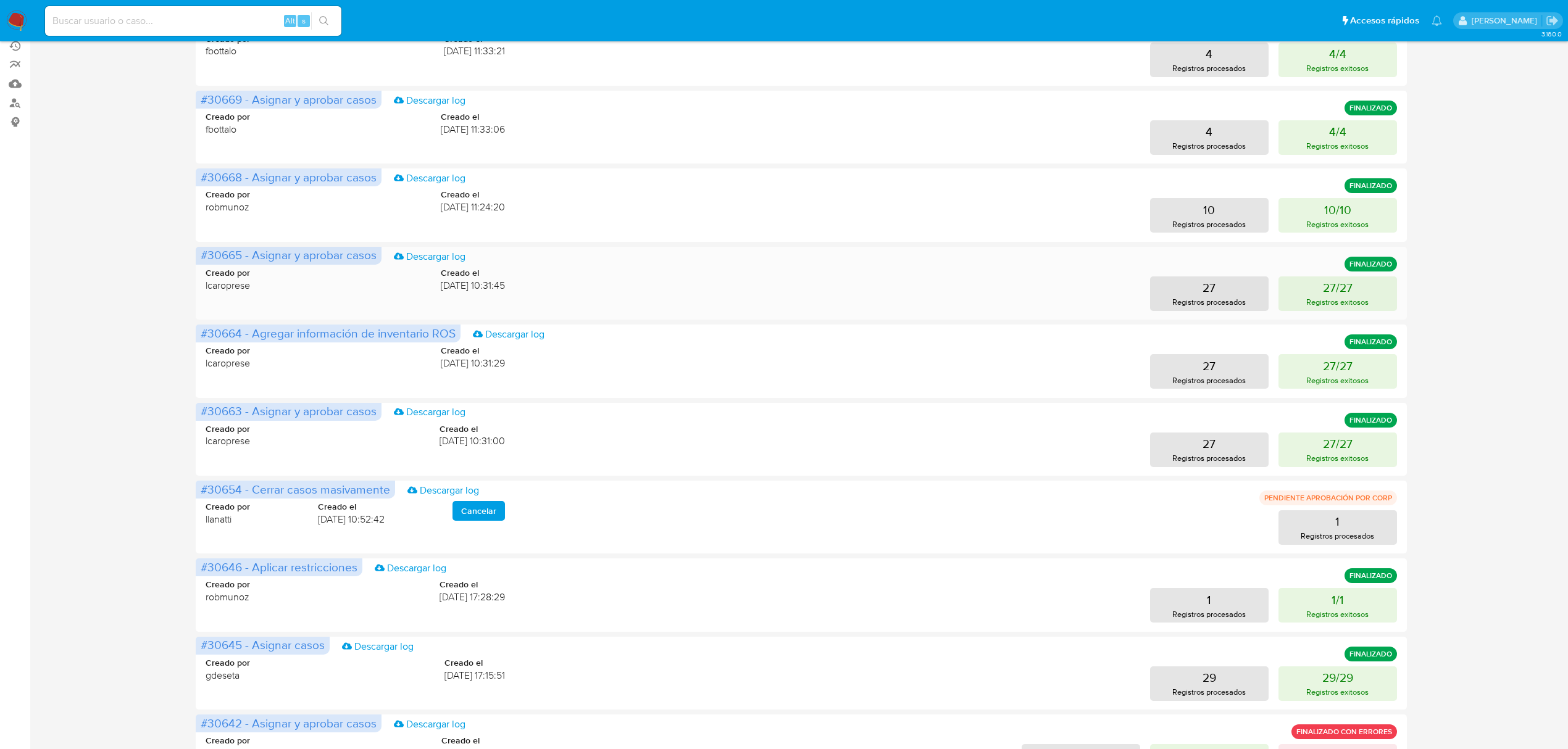
scroll to position [164, 0]
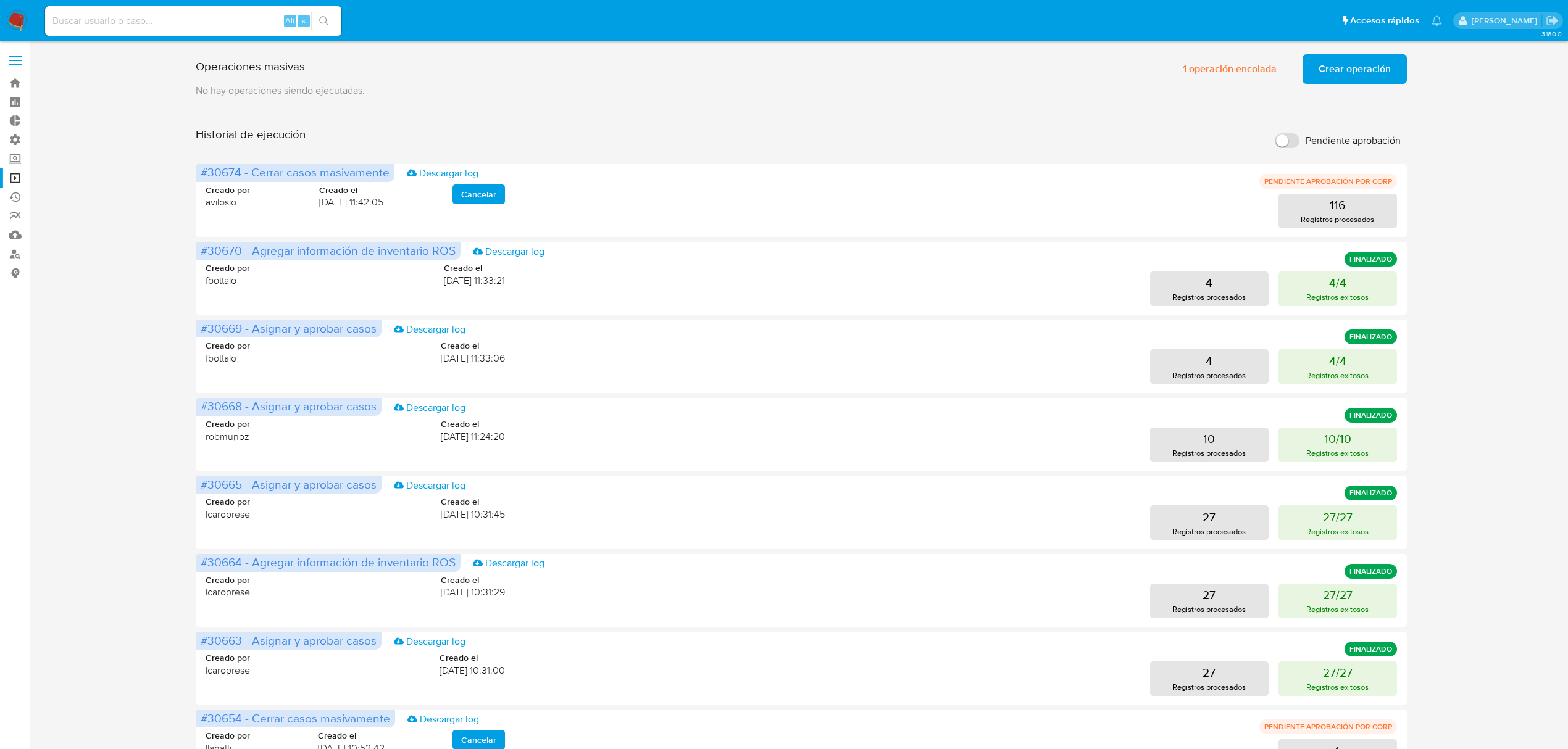
click at [138, 21] on input at bounding box center [193, 21] width 296 height 16
paste input "1035117601"
type input "1035117601"
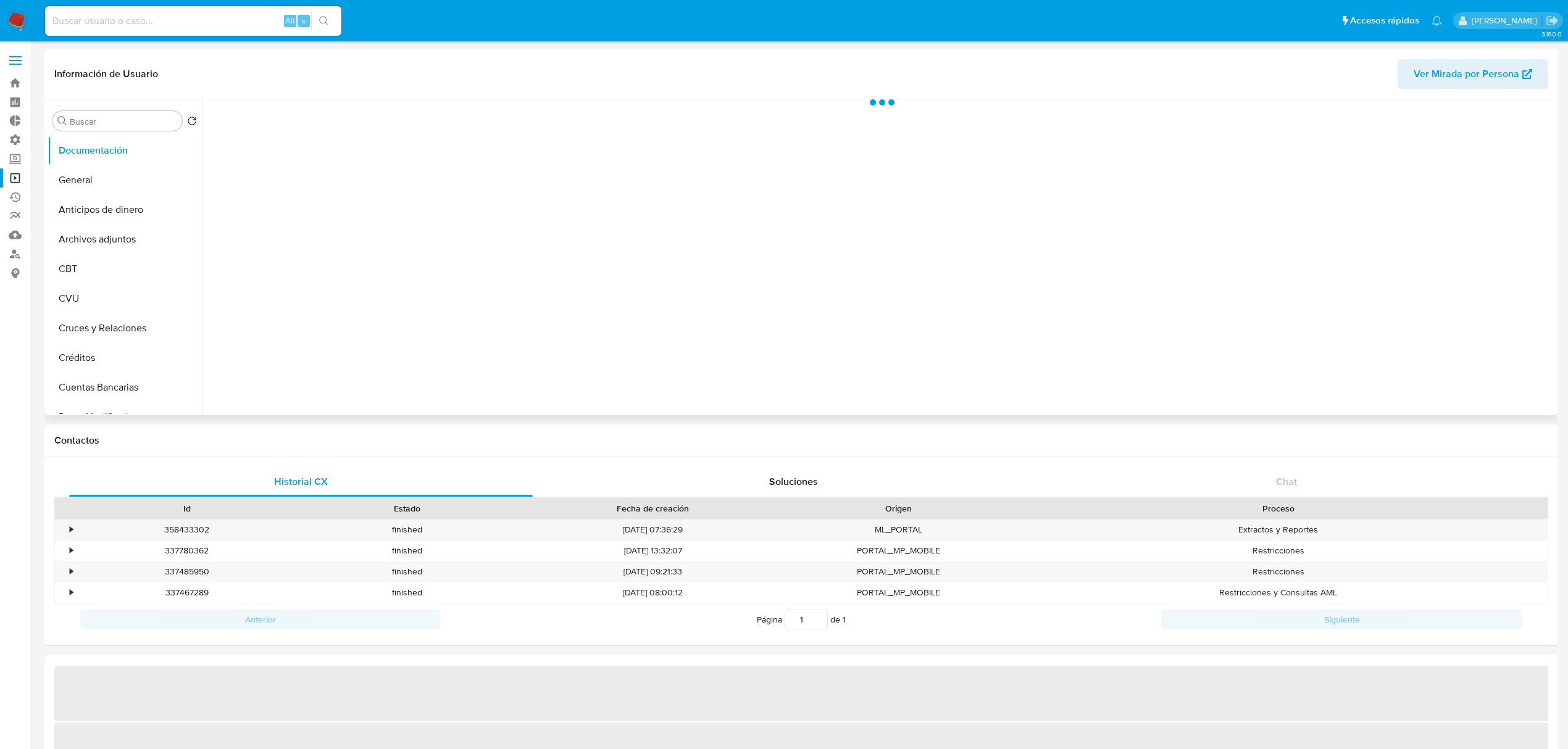
select select "10"
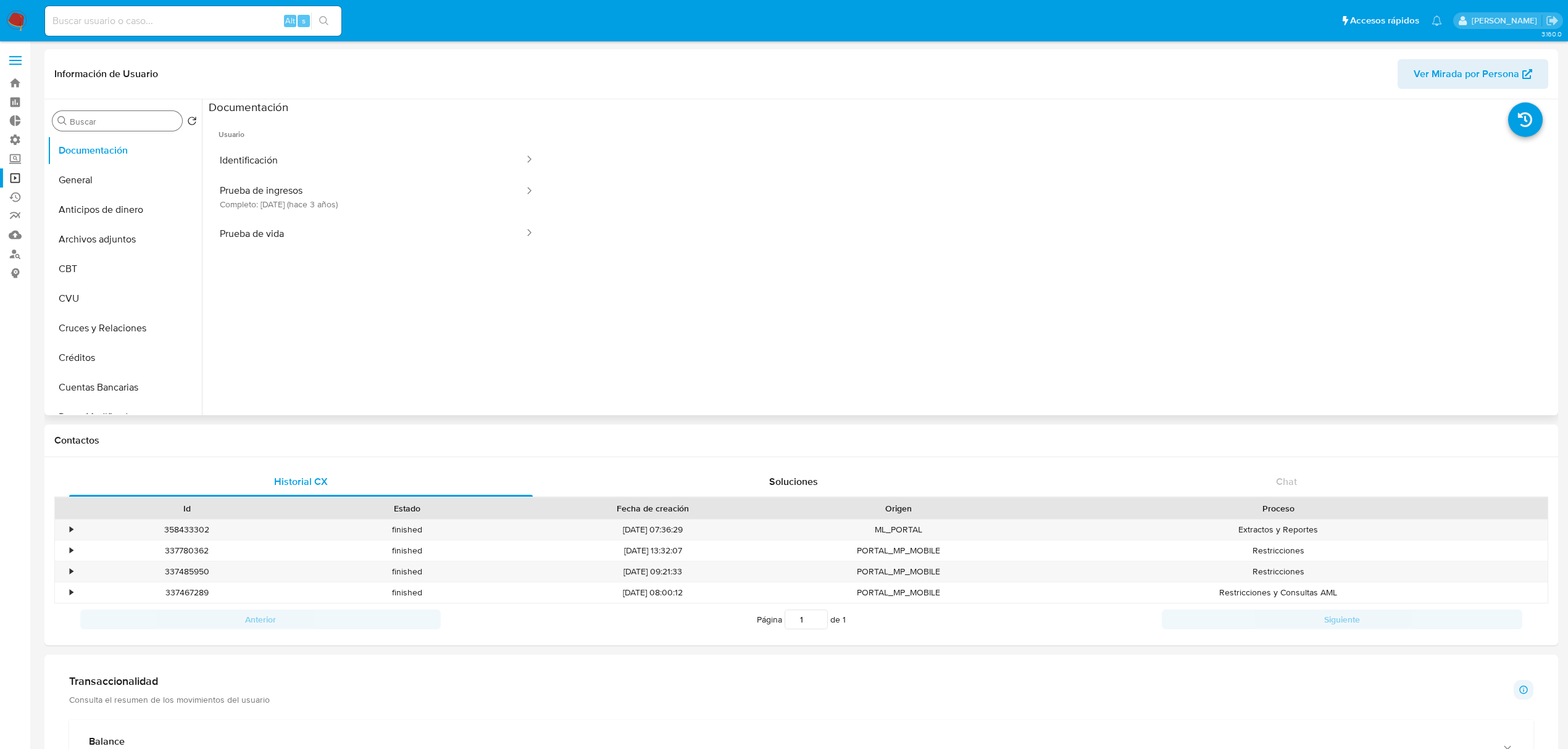
click at [117, 128] on div "Buscar" at bounding box center [117, 121] width 130 height 20
click at [121, 126] on input "Buscar" at bounding box center [124, 121] width 108 height 11
type input "res"
click at [117, 185] on button "Restricciones Nuevo Mundo" at bounding box center [119, 180] width 144 height 30
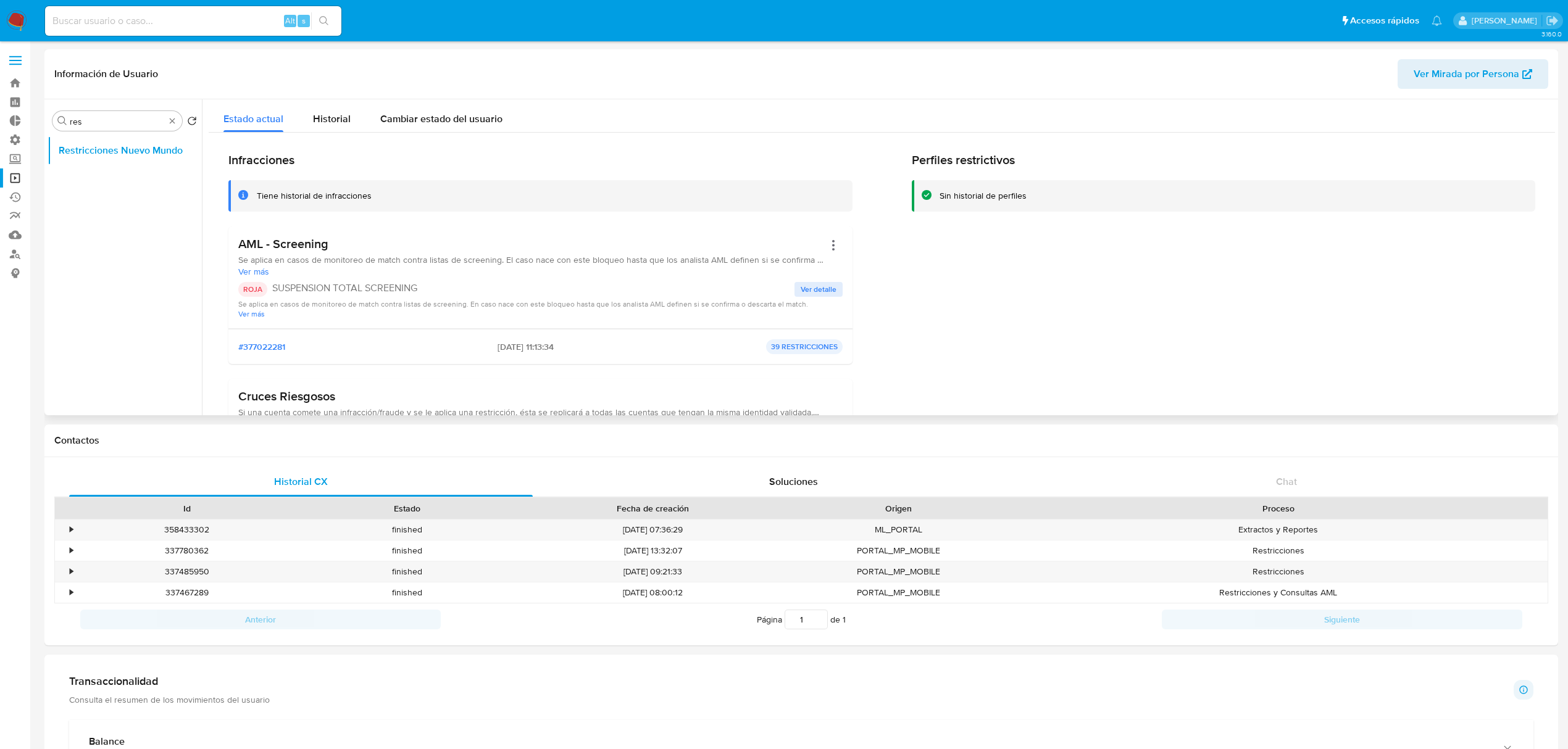
drag, startPoint x: 374, startPoint y: 292, endPoint x: 272, endPoint y: 297, distance: 102.1
click at [272, 297] on div "ROJA SUSPENSION TOTAL SCREENING Ver detalle Se aplica en casos de monitoreo de …" at bounding box center [540, 300] width 605 height 37
click at [121, 120] on input "Buscar" at bounding box center [124, 121] width 108 height 11
type input "his"
click at [108, 149] on button "Historial Casos" at bounding box center [119, 150] width 144 height 30
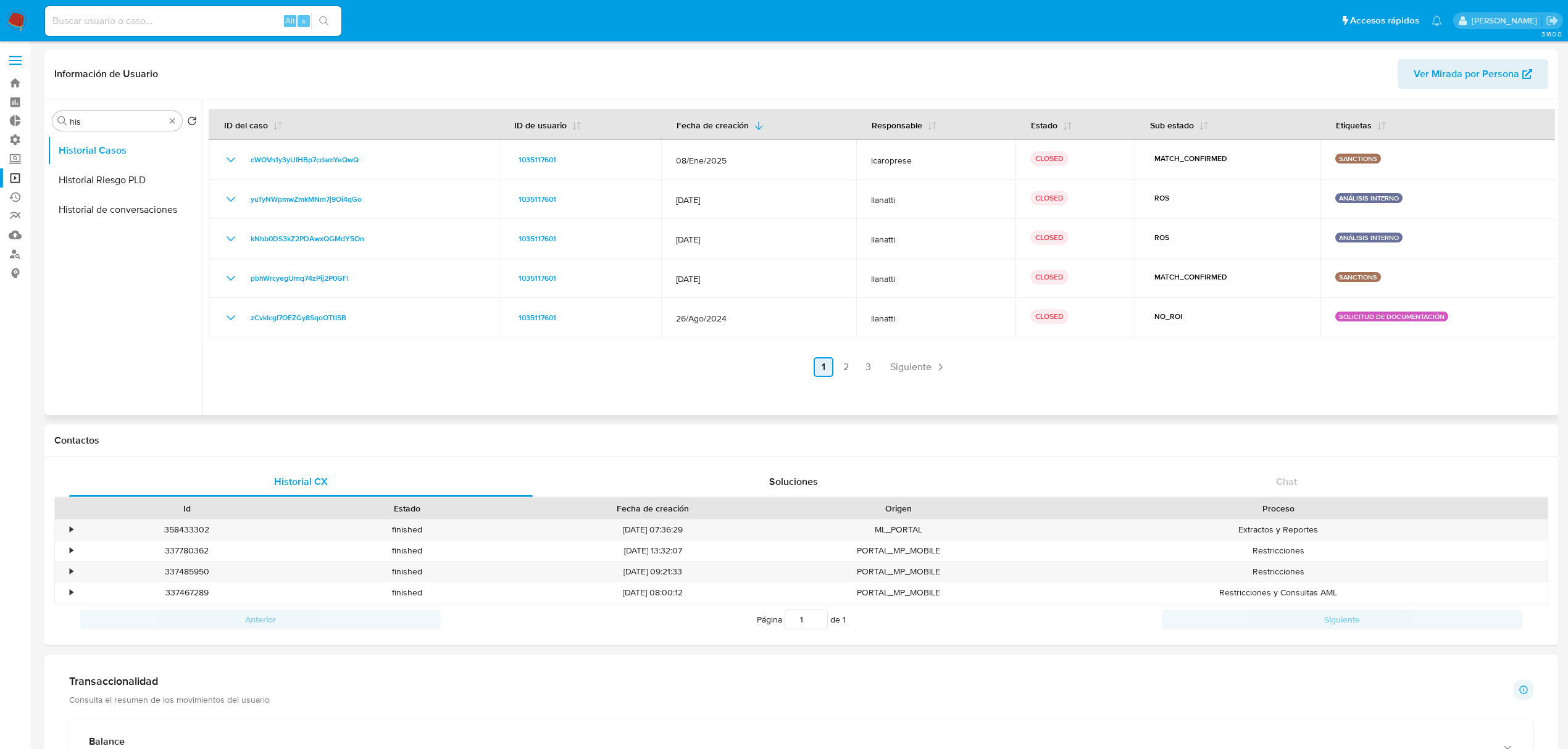
click at [830, 366] on link "1" at bounding box center [823, 367] width 20 height 20
click at [839, 370] on link "2" at bounding box center [845, 367] width 20 height 20
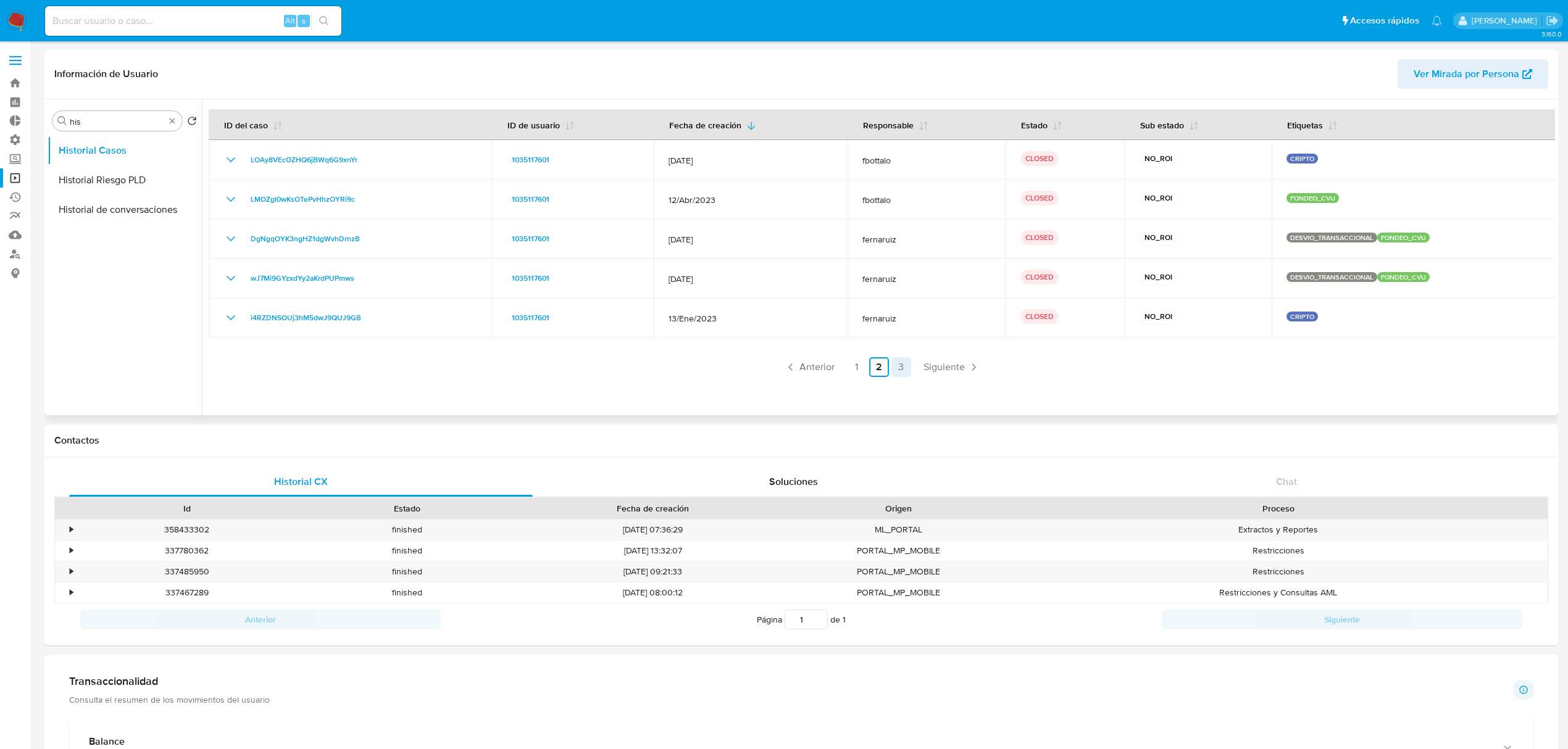
click at [899, 366] on link "3" at bounding box center [901, 367] width 20 height 20
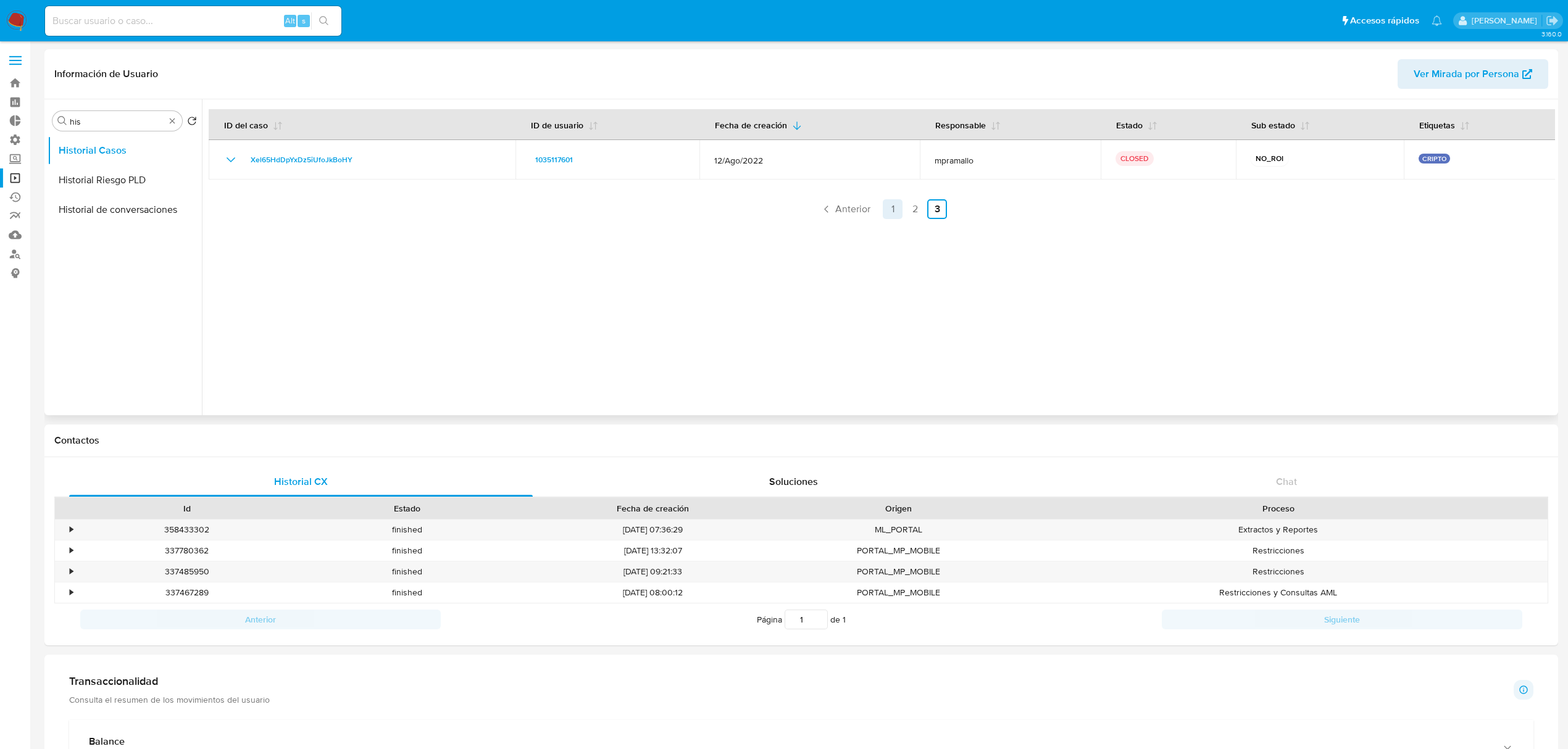
click at [883, 211] on link "1" at bounding box center [892, 209] width 20 height 20
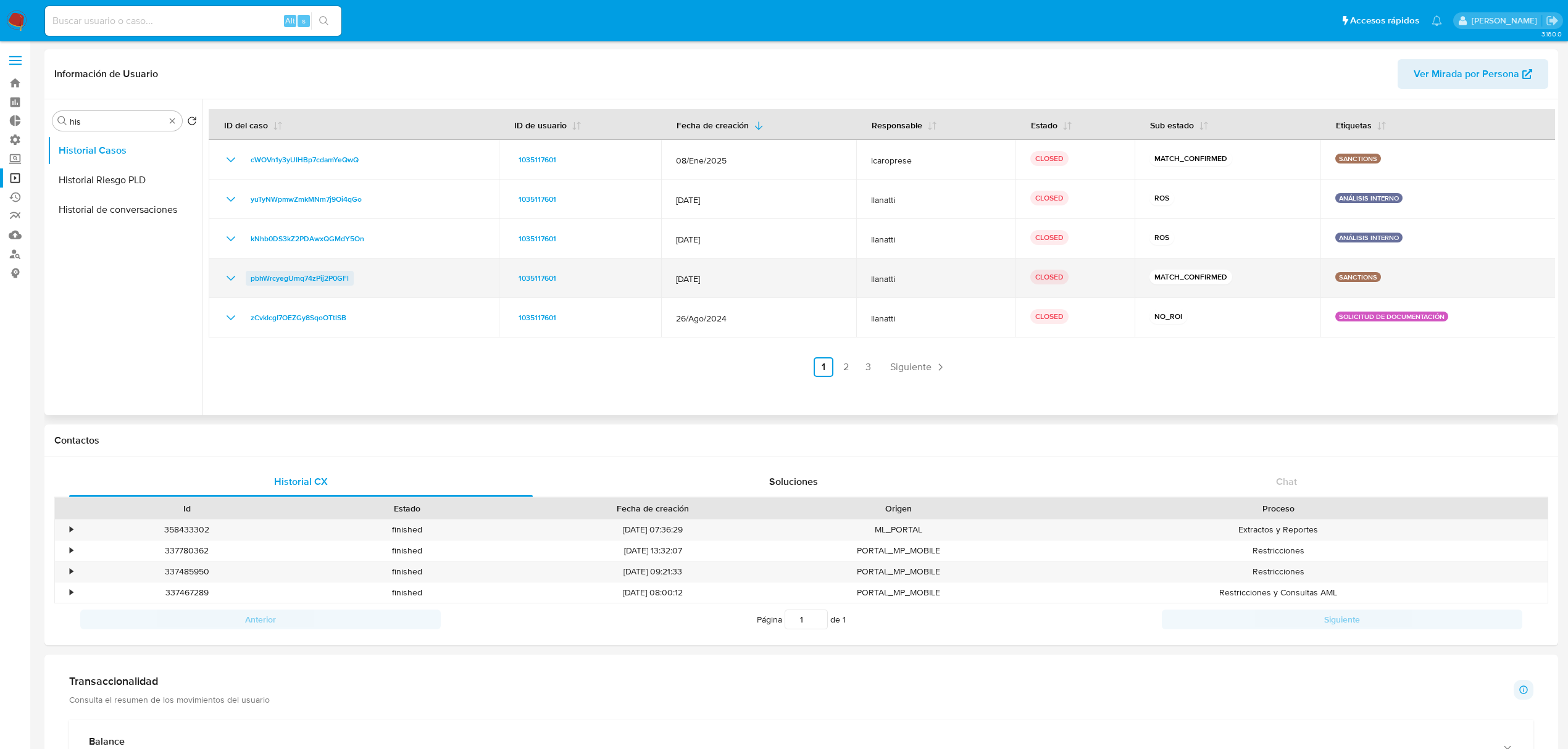
click at [319, 280] on span "pbhWrcyegUmq74zPij2P0GFl" at bounding box center [300, 278] width 98 height 14
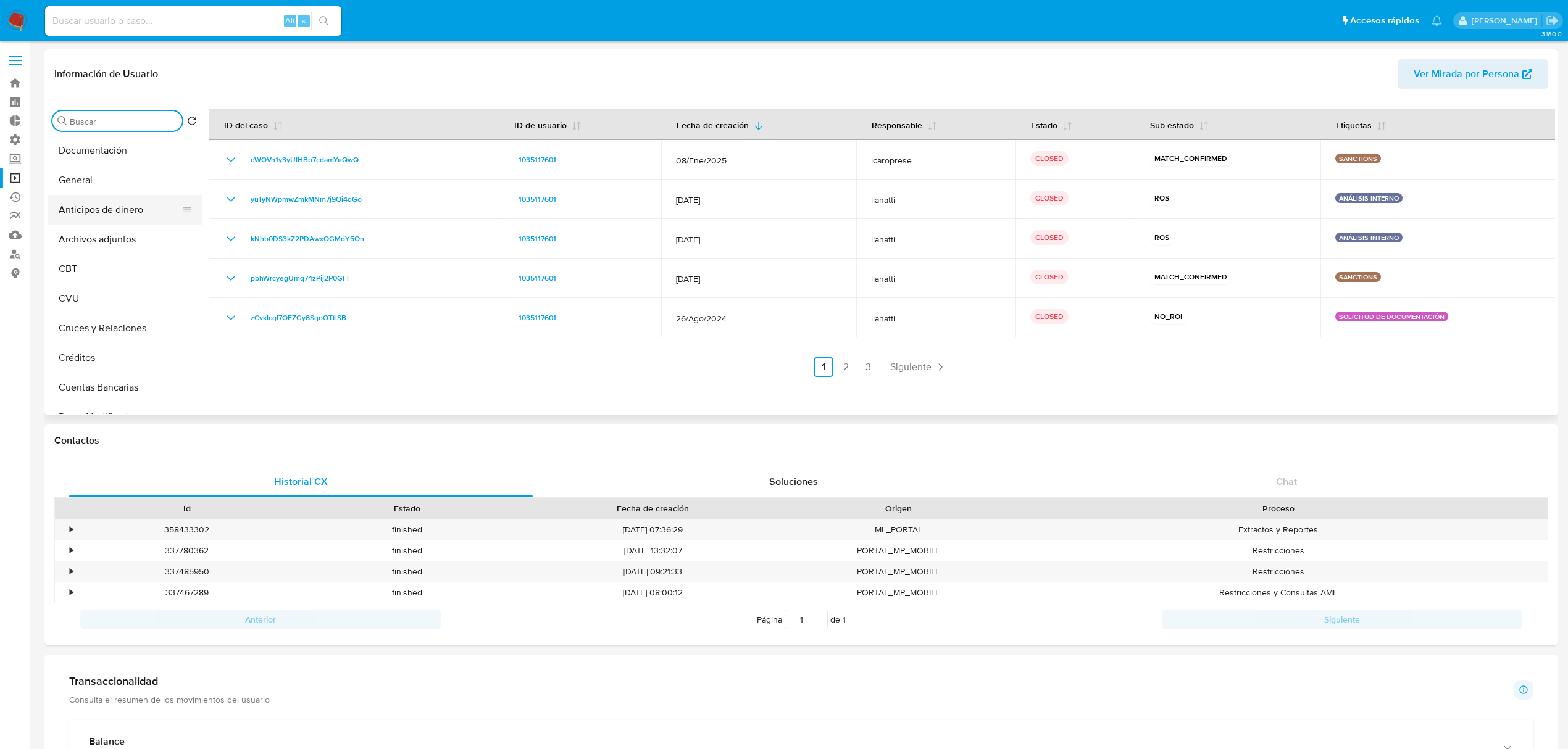
click at [101, 201] on button "Anticipos de dinero" at bounding box center [119, 210] width 144 height 30
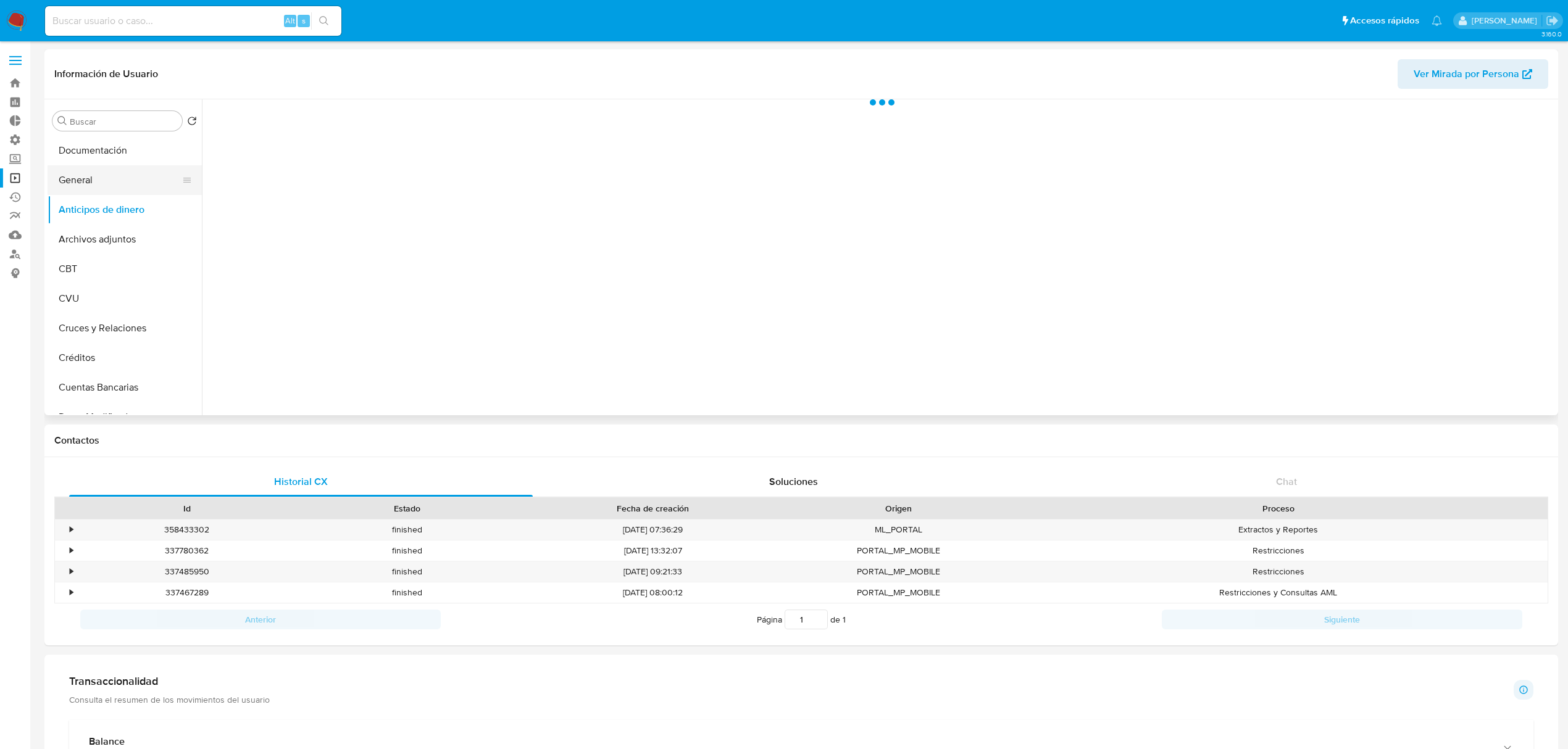
click at [111, 180] on button "General" at bounding box center [119, 180] width 144 height 30
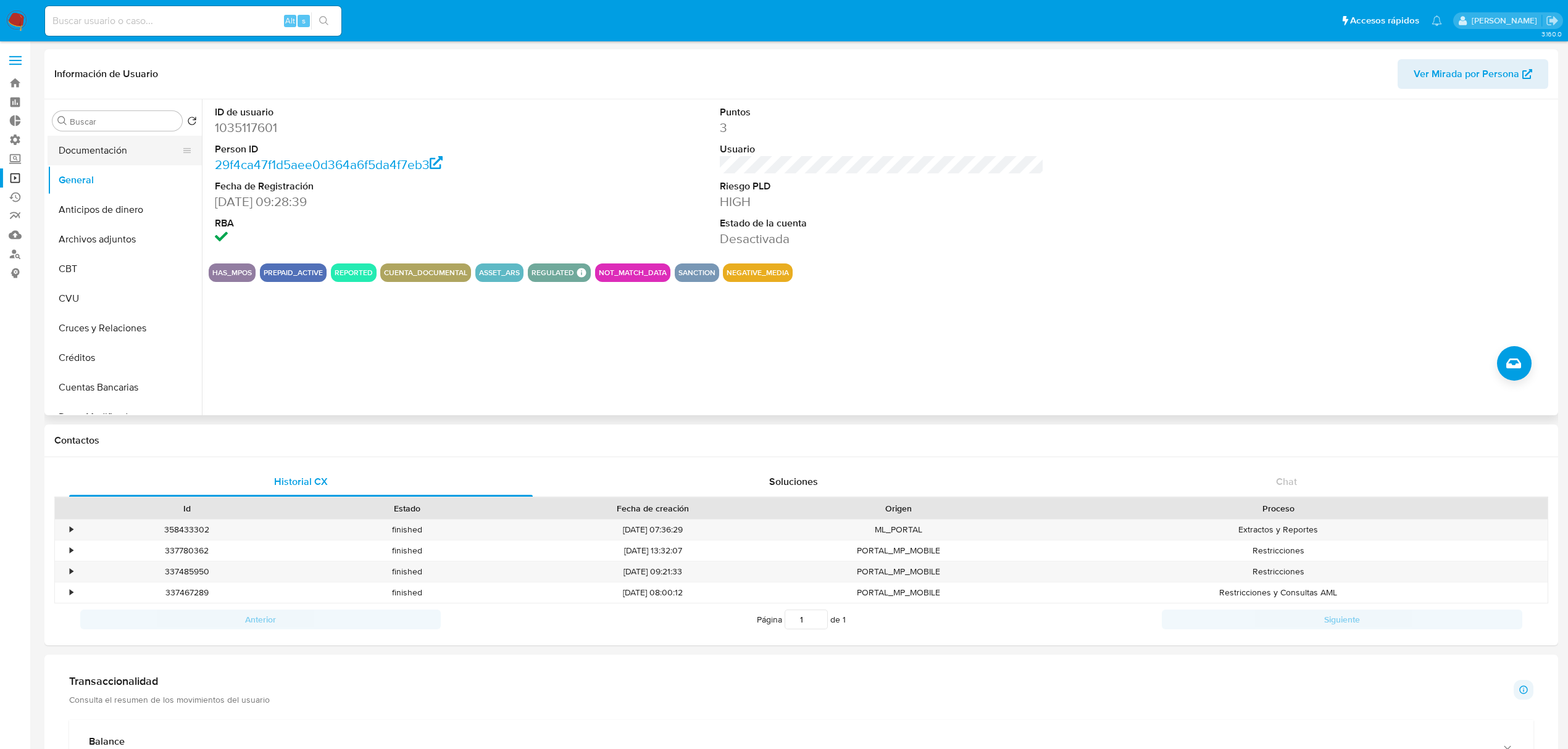
click at [90, 153] on button "Documentación" at bounding box center [119, 150] width 144 height 30
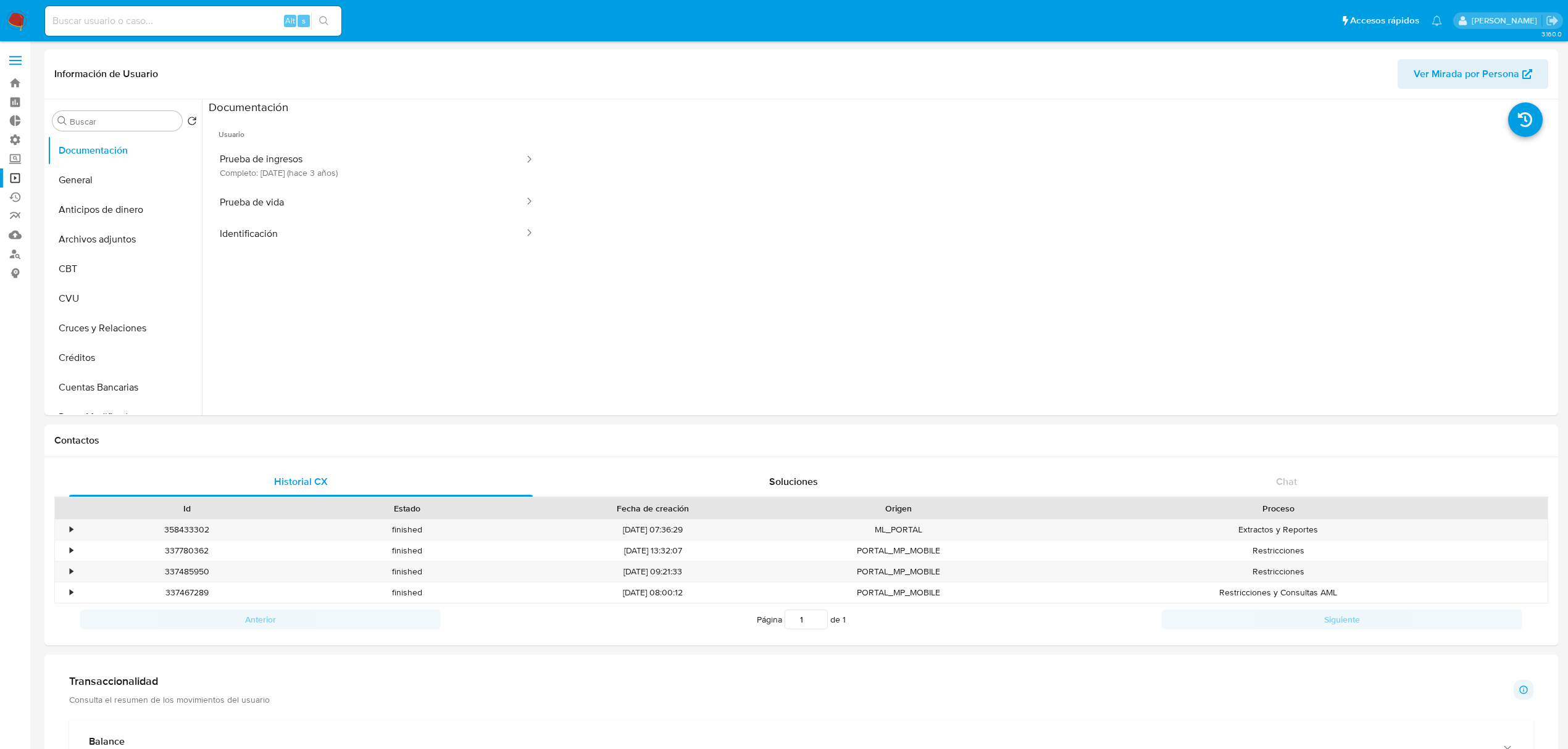
click at [8, 53] on label at bounding box center [15, 61] width 31 height 26
click at [0, 0] on input "checkbox" at bounding box center [0, 0] width 0 height 0
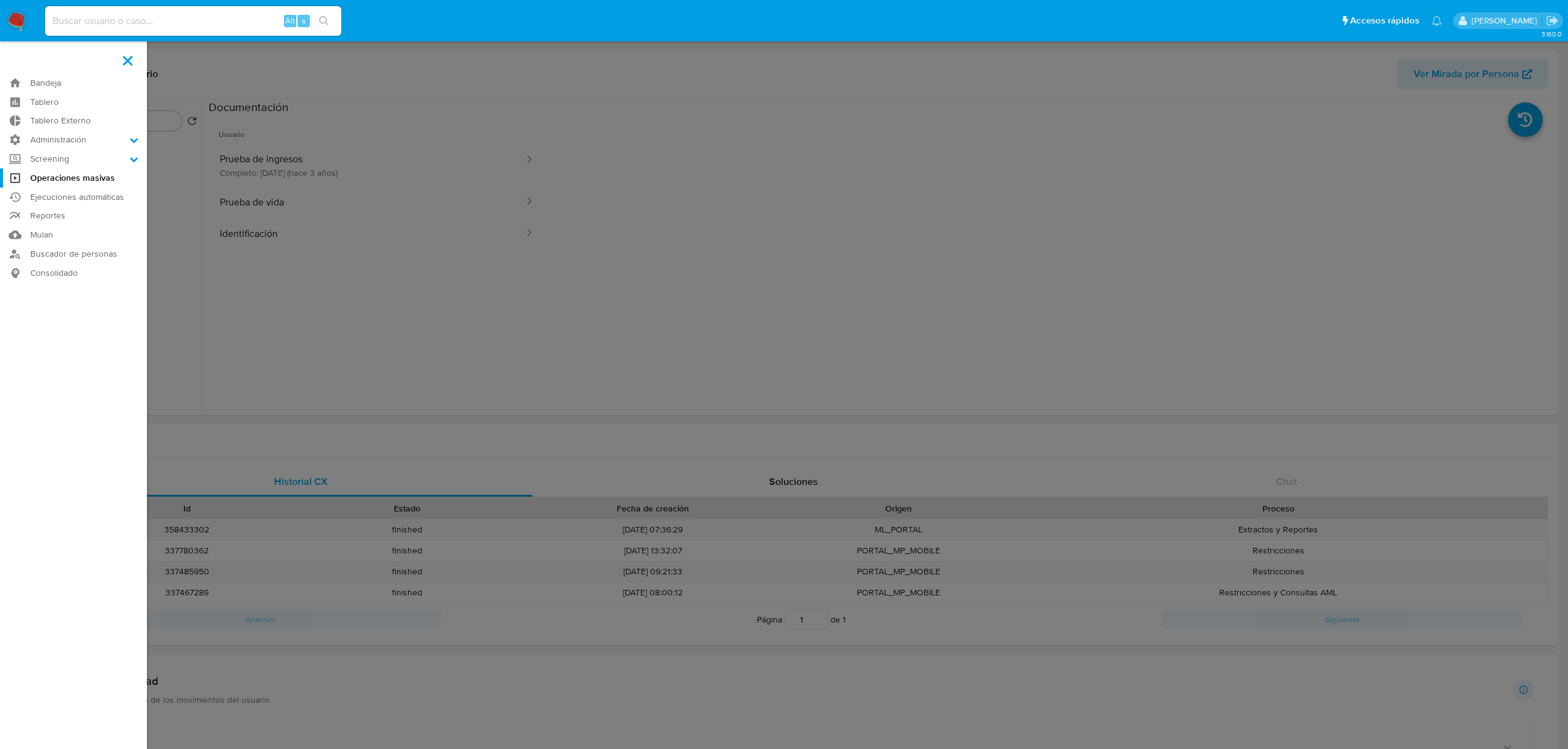
click at [15, 13] on img at bounding box center [17, 21] width 21 height 21
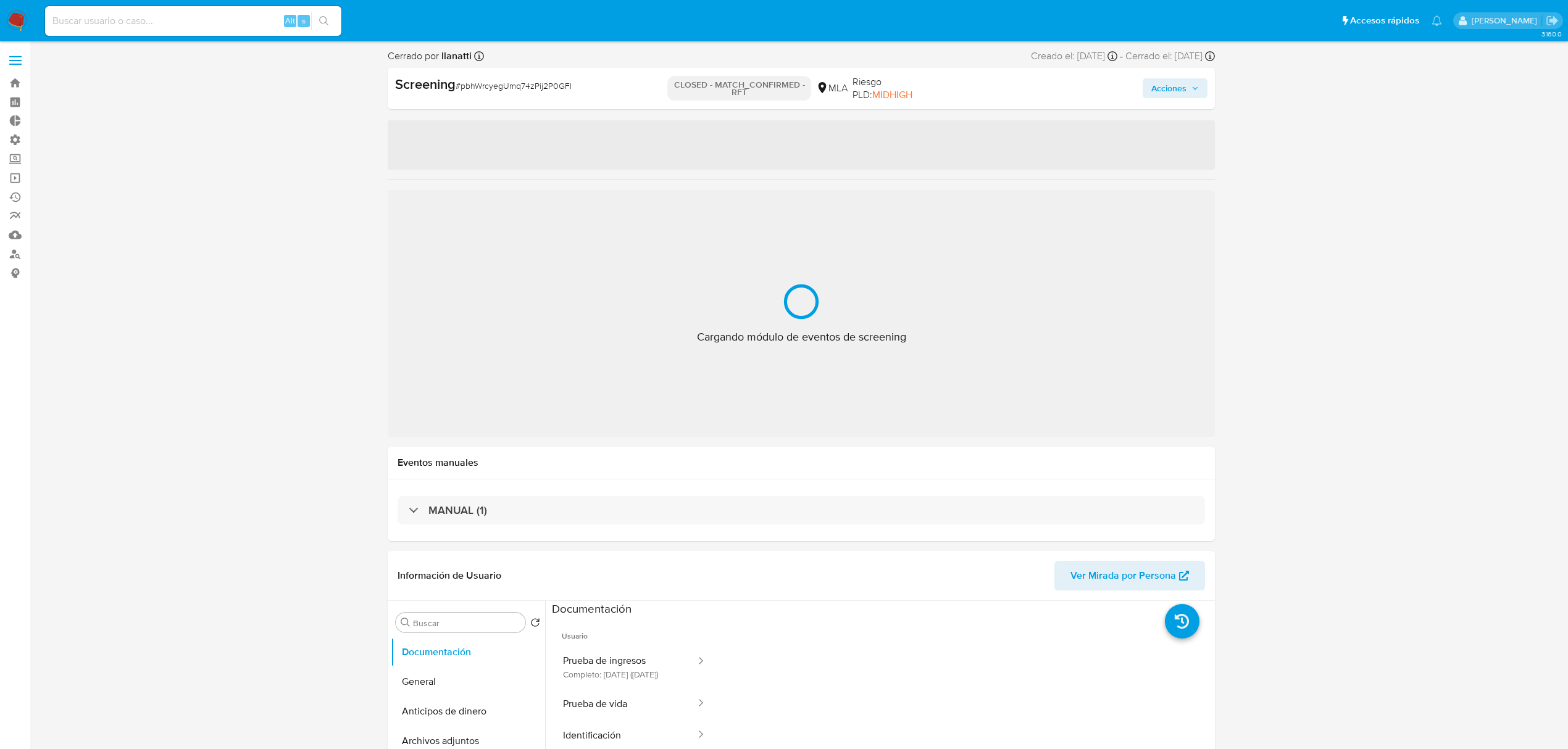
select select "10"
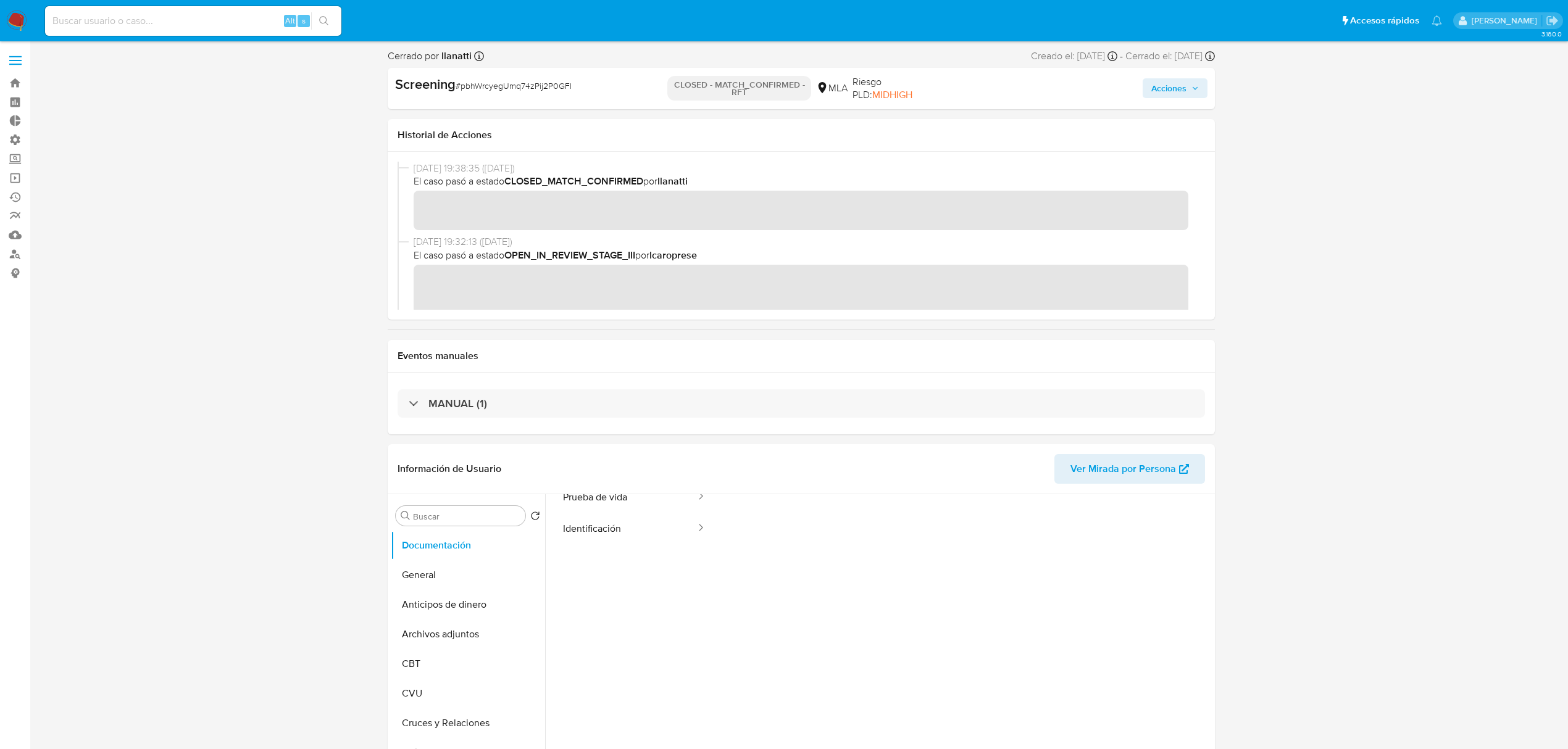
click at [23, 25] on img at bounding box center [17, 21] width 21 height 21
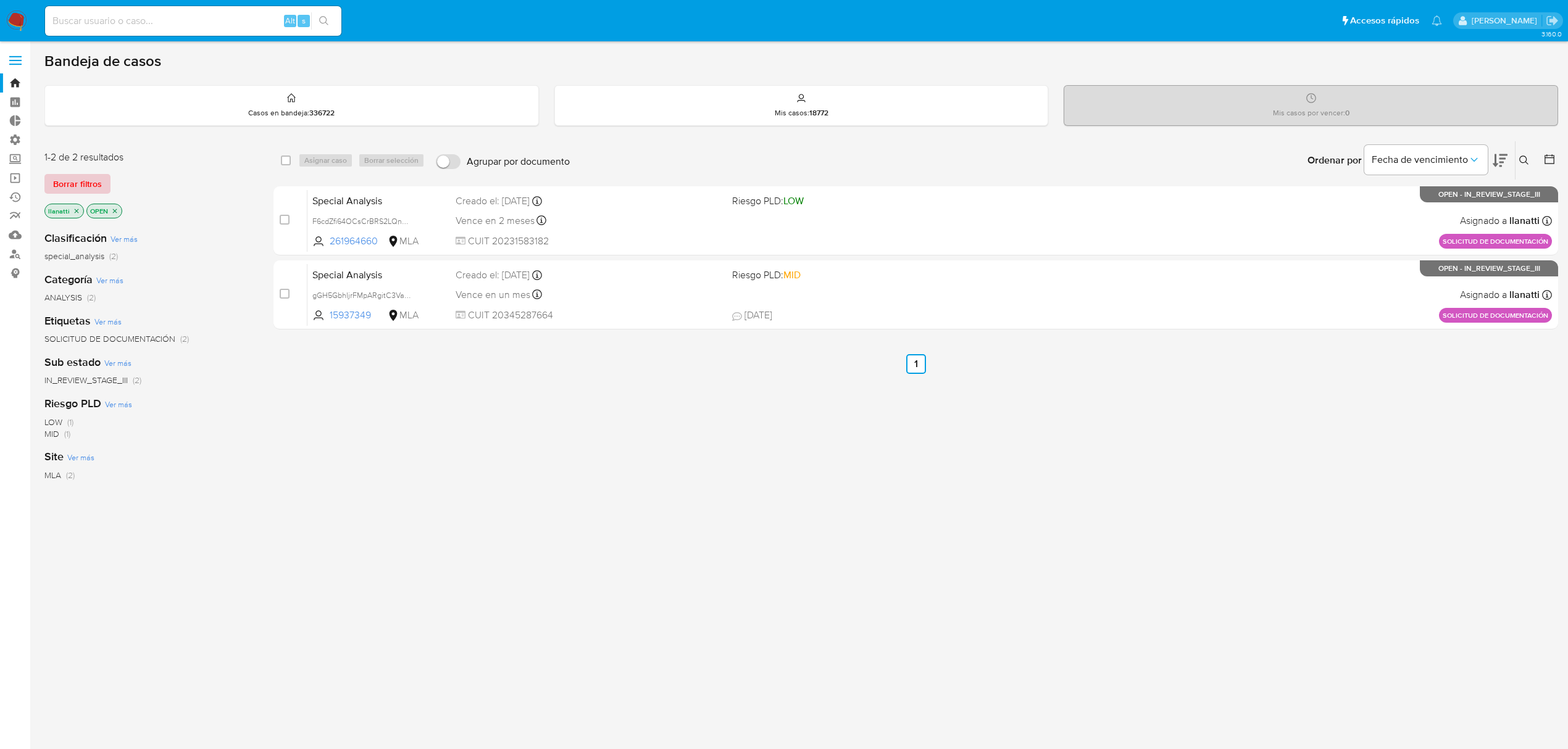
click at [80, 183] on span "Borrar filtros" at bounding box center [77, 183] width 49 height 17
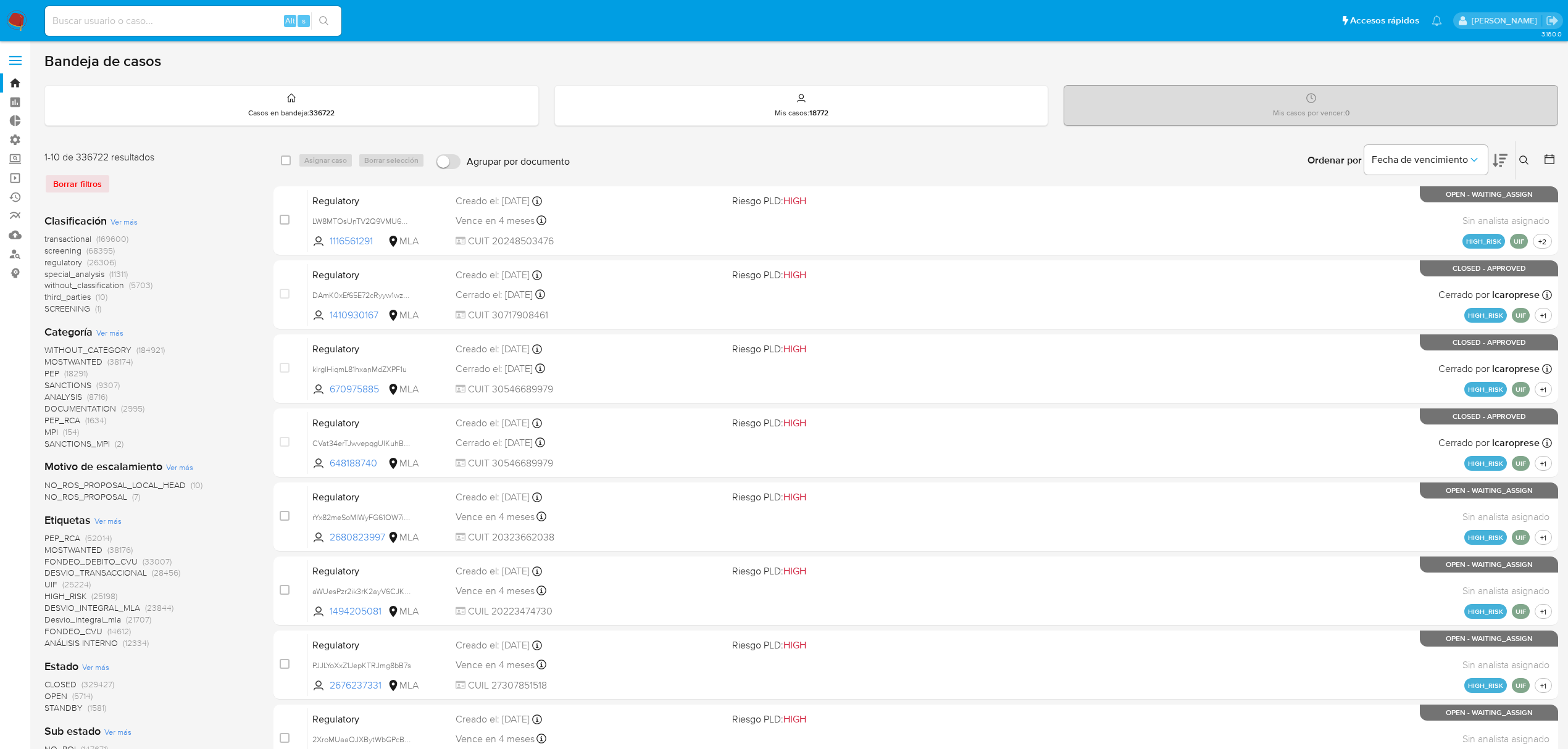
click at [63, 428] on span "(154)" at bounding box center [70, 432] width 16 height 12
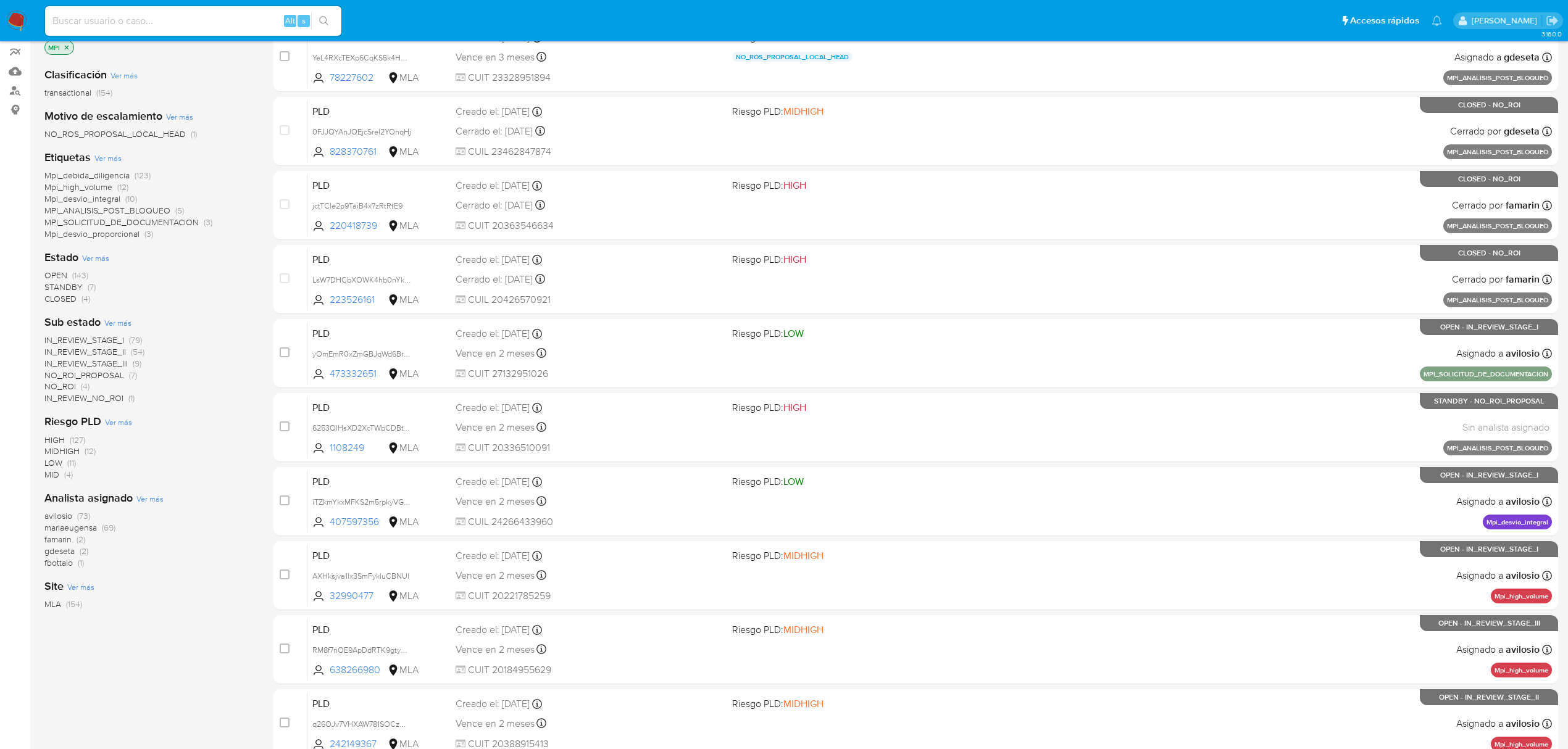
scroll to position [164, 0]
click at [52, 297] on span "CLOSED" at bounding box center [60, 298] width 32 height 12
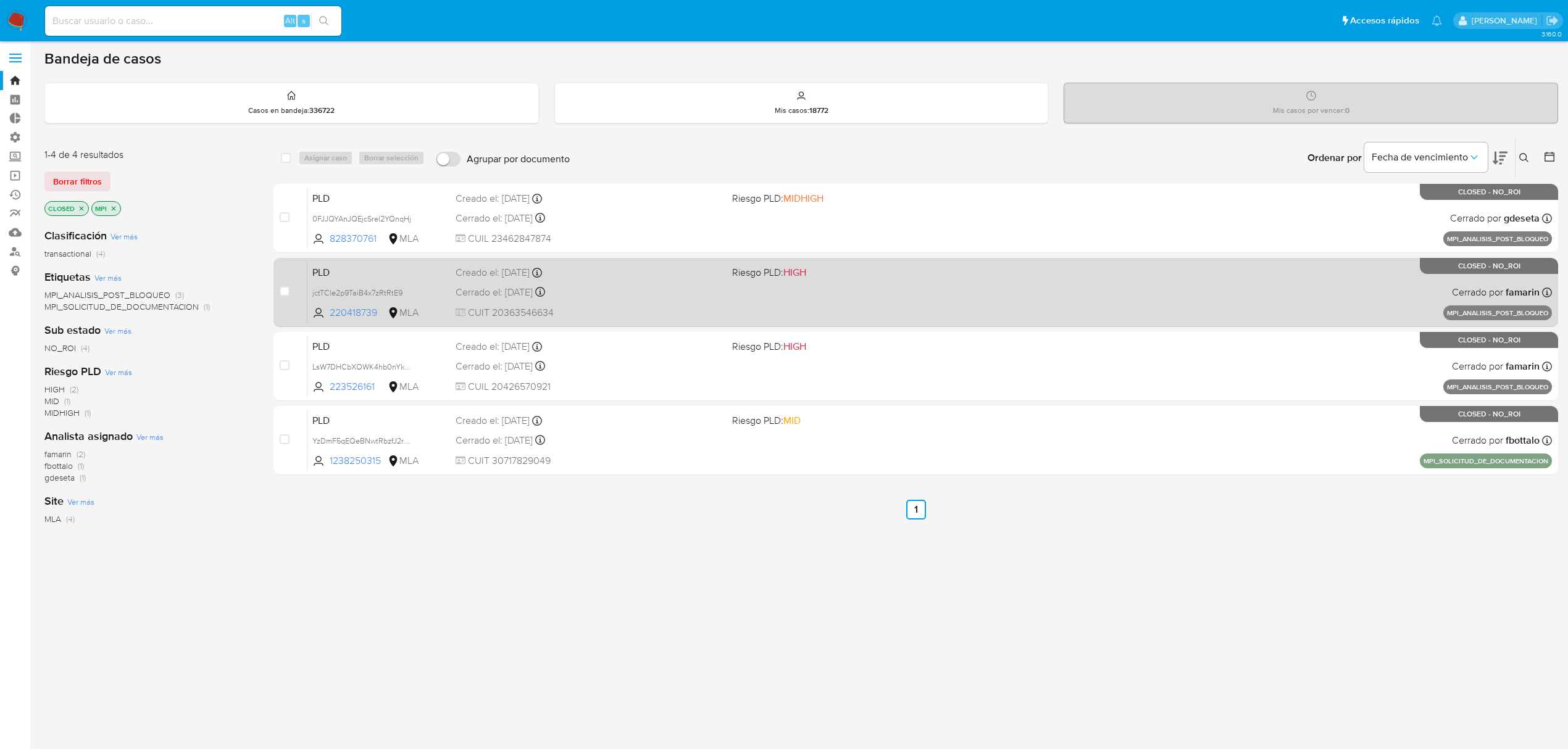
scroll to position [3, 0]
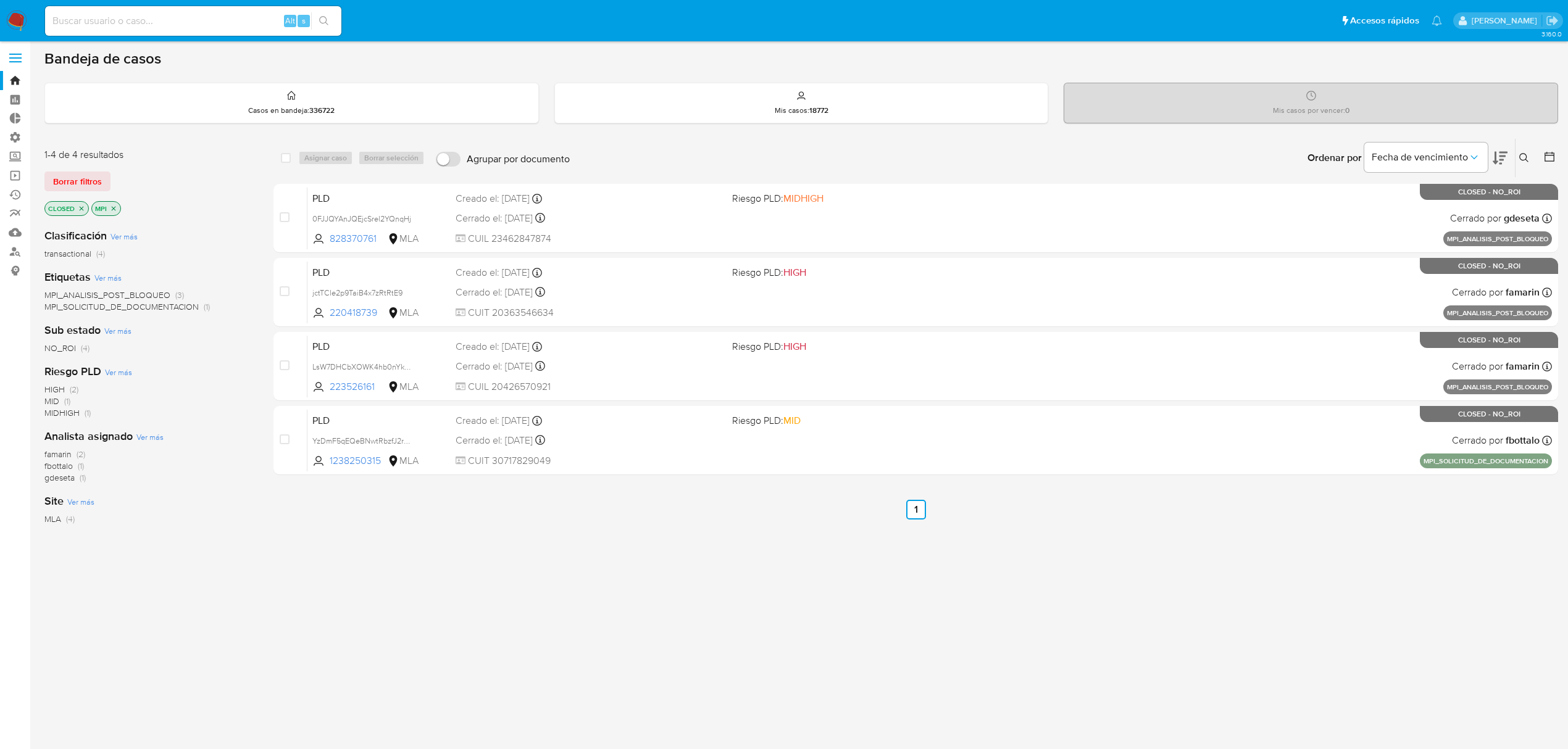
click at [79, 208] on icon "close-filter" at bounding box center [81, 208] width 8 height 8
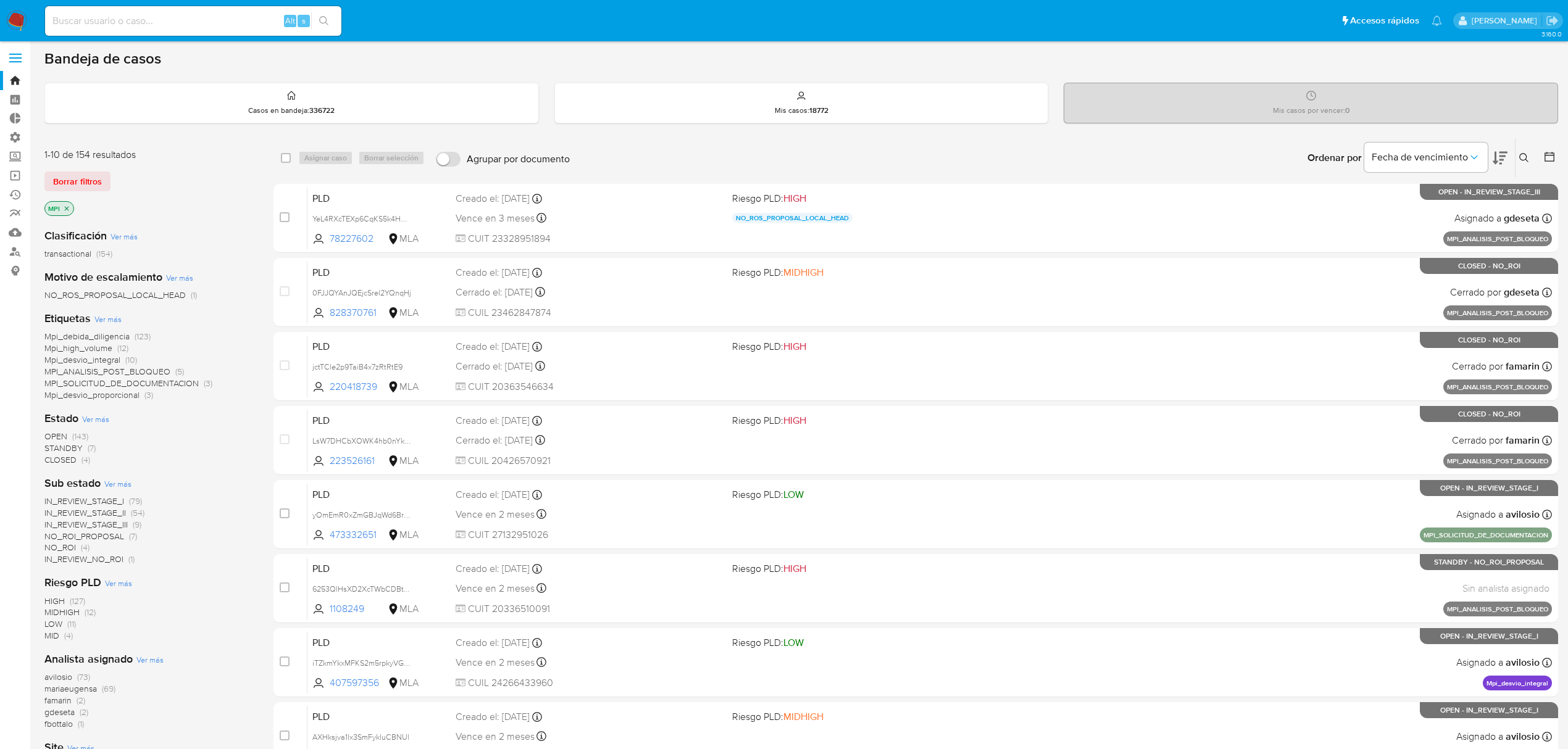
click at [66, 205] on icon "close-filter" at bounding box center [66, 208] width 8 height 8
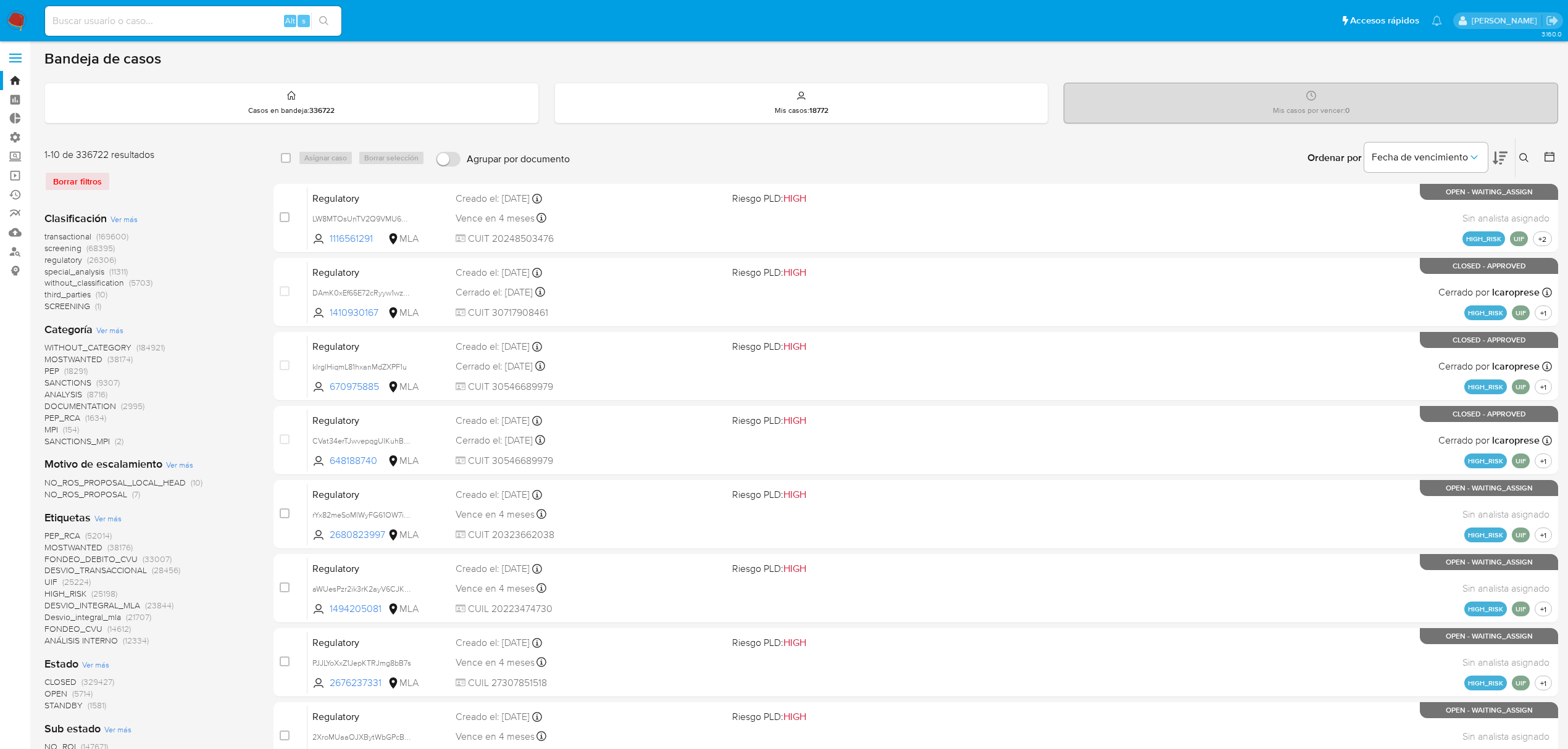
click at [85, 379] on span "SANCTIONS" at bounding box center [68, 383] width 47 height 12
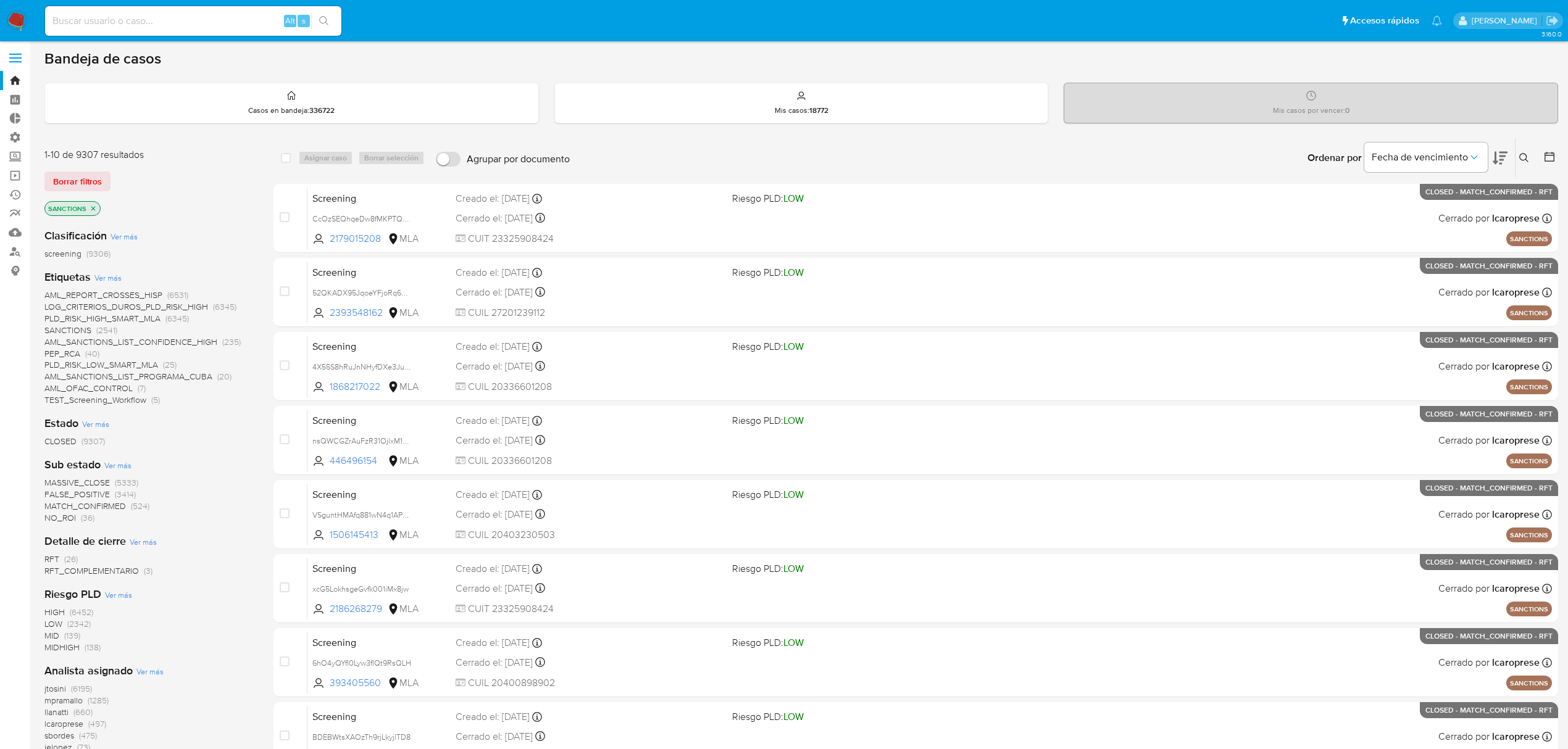
click at [88, 208] on p "SANCTIONS" at bounding box center [72, 208] width 55 height 14
click at [92, 208] on icon "close-filter" at bounding box center [93, 208] width 4 height 4
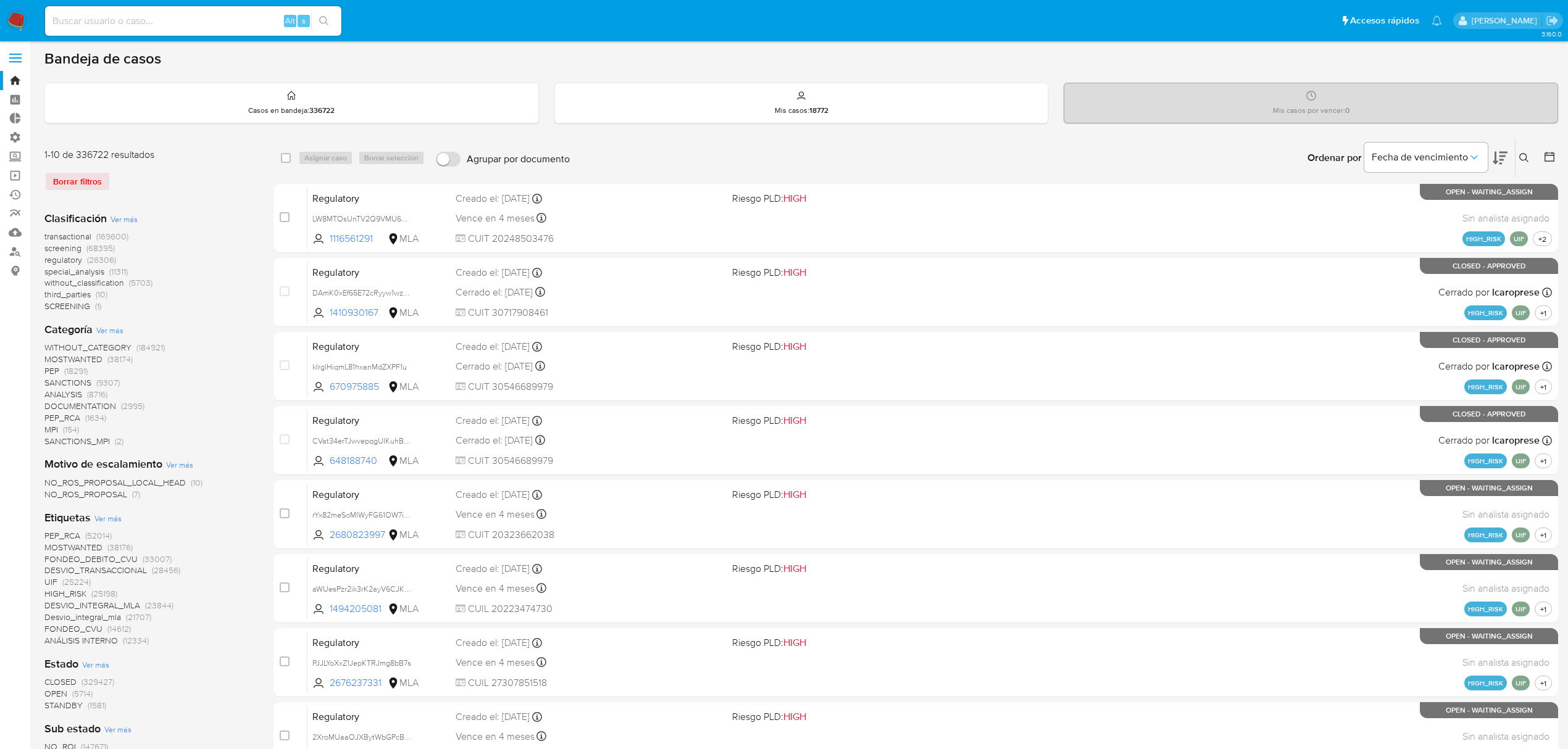
click at [116, 216] on span "Ver más" at bounding box center [124, 219] width 27 height 11
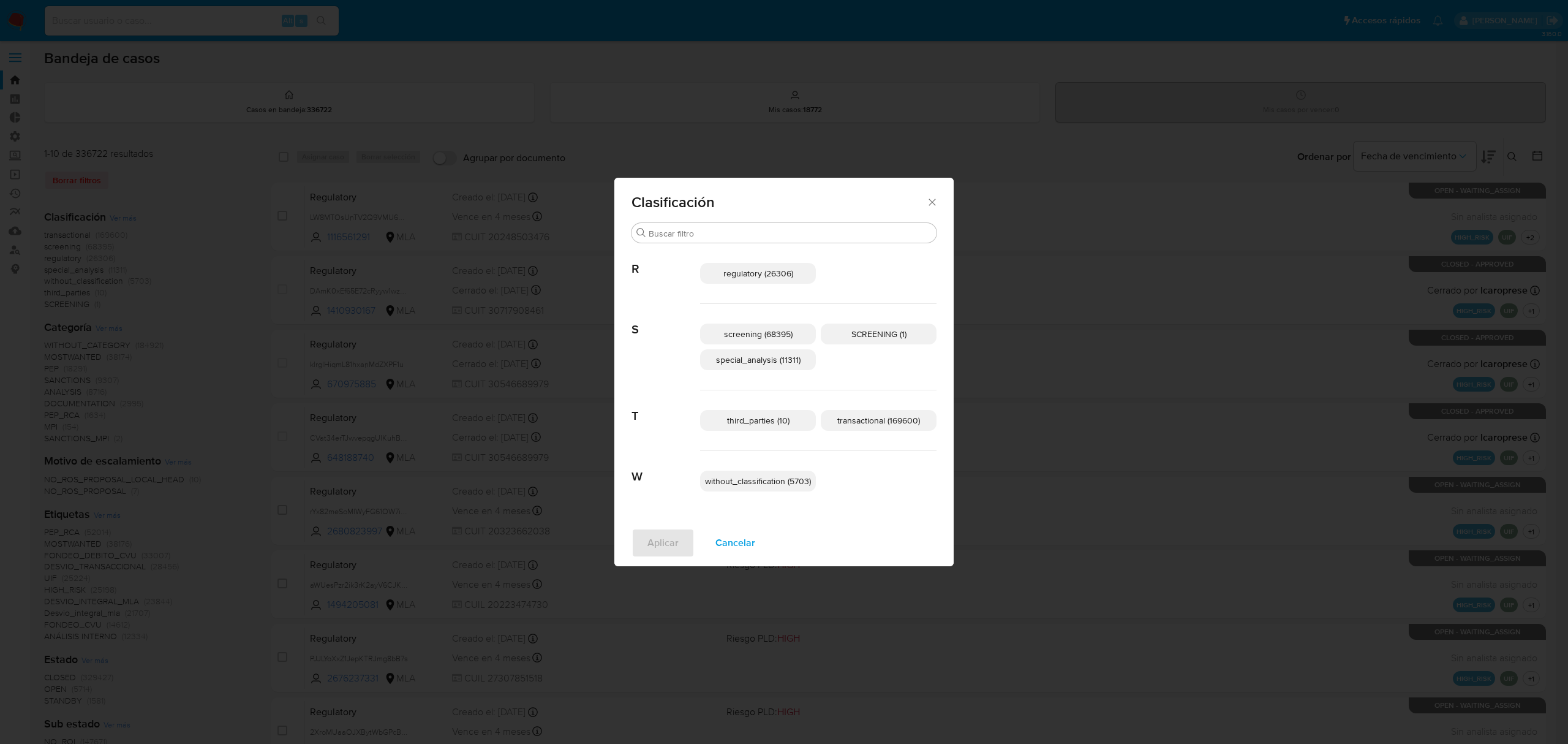
drag, startPoint x: 748, startPoint y: 545, endPoint x: 702, endPoint y: 536, distance: 46.9
click at [746, 545] on span "Cancelar" at bounding box center [735, 543] width 40 height 27
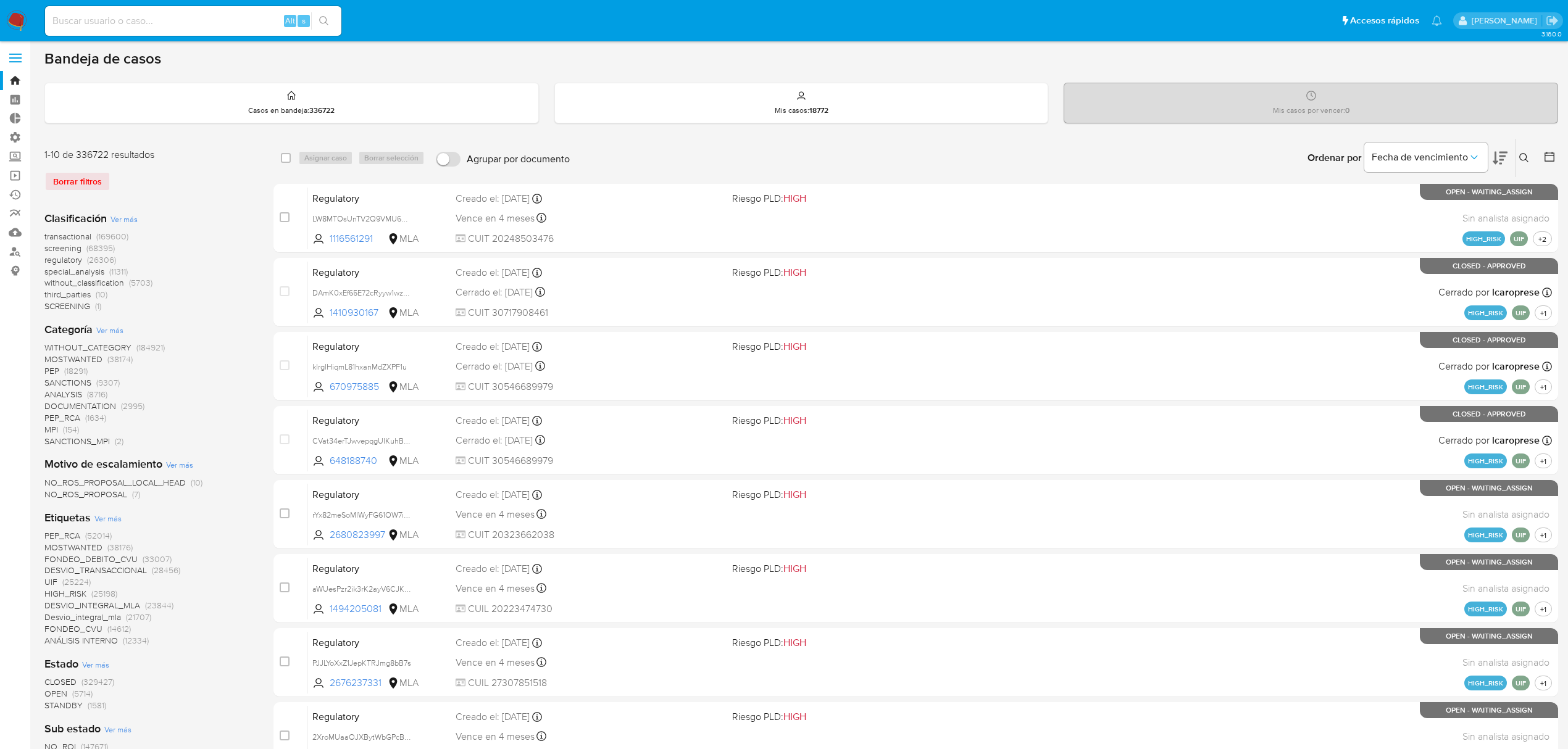
click at [60, 426] on span "MPI (154)" at bounding box center [61, 429] width 35 height 12
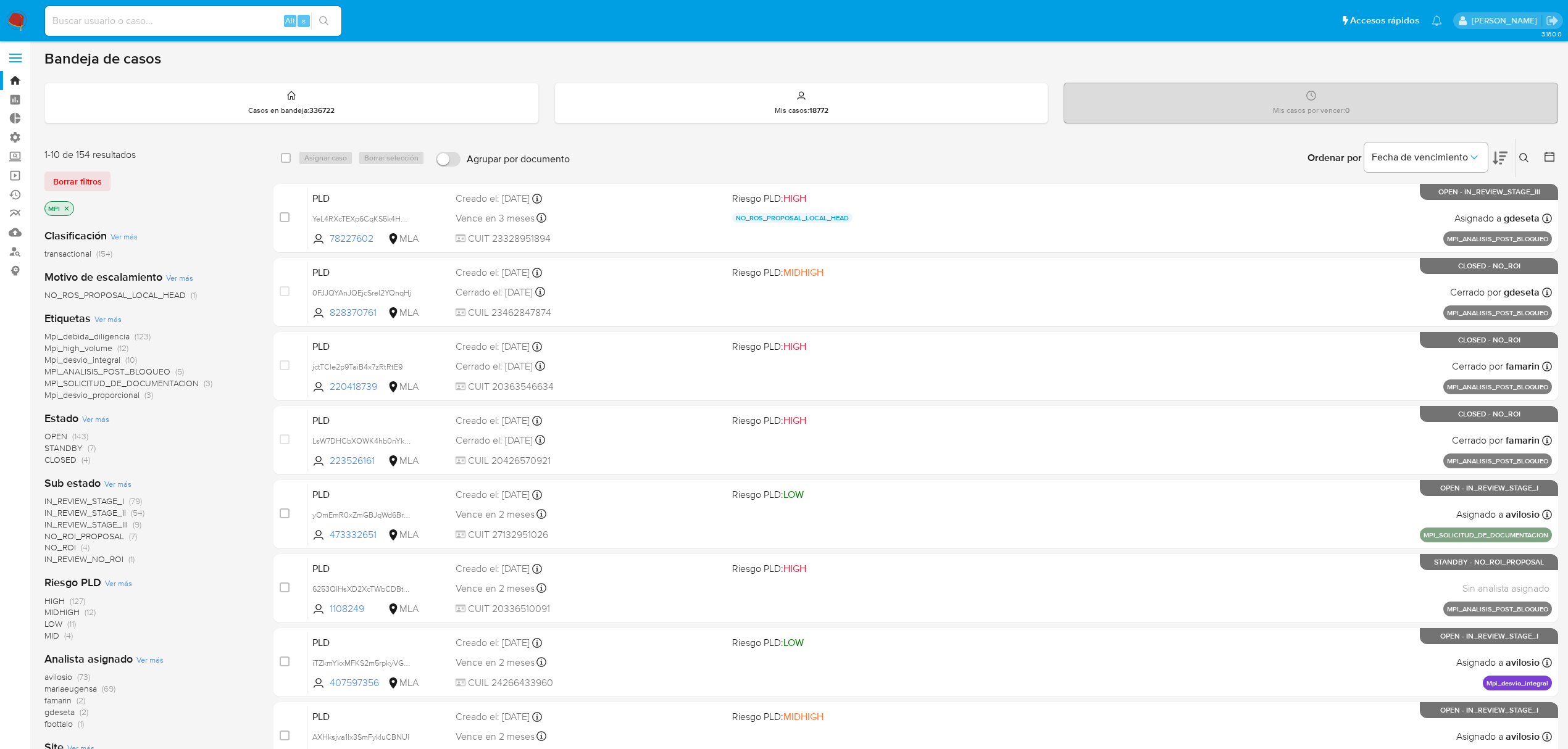
click at [114, 317] on span "Ver más" at bounding box center [108, 319] width 27 height 11
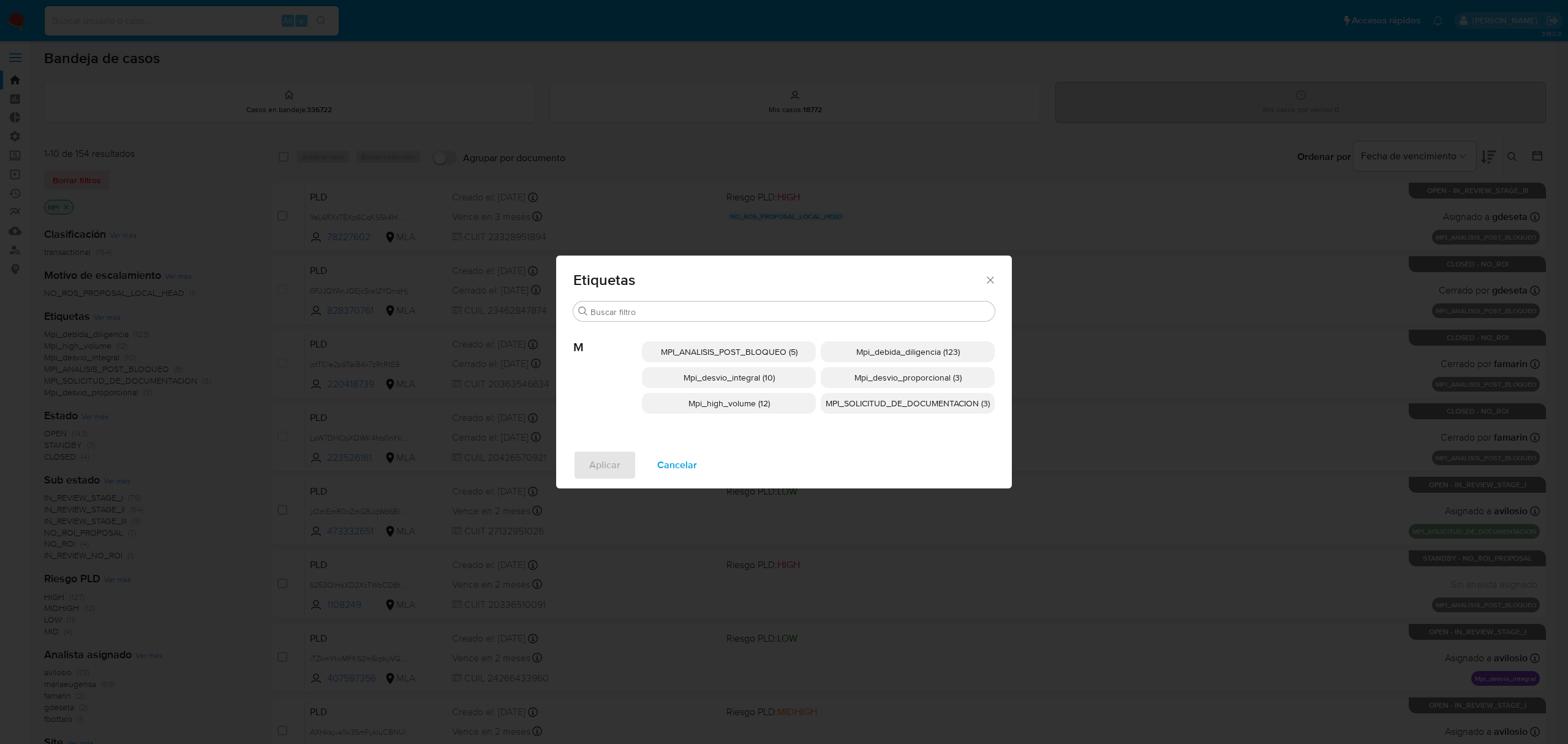
click at [674, 467] on span "Cancelar" at bounding box center [677, 464] width 40 height 27
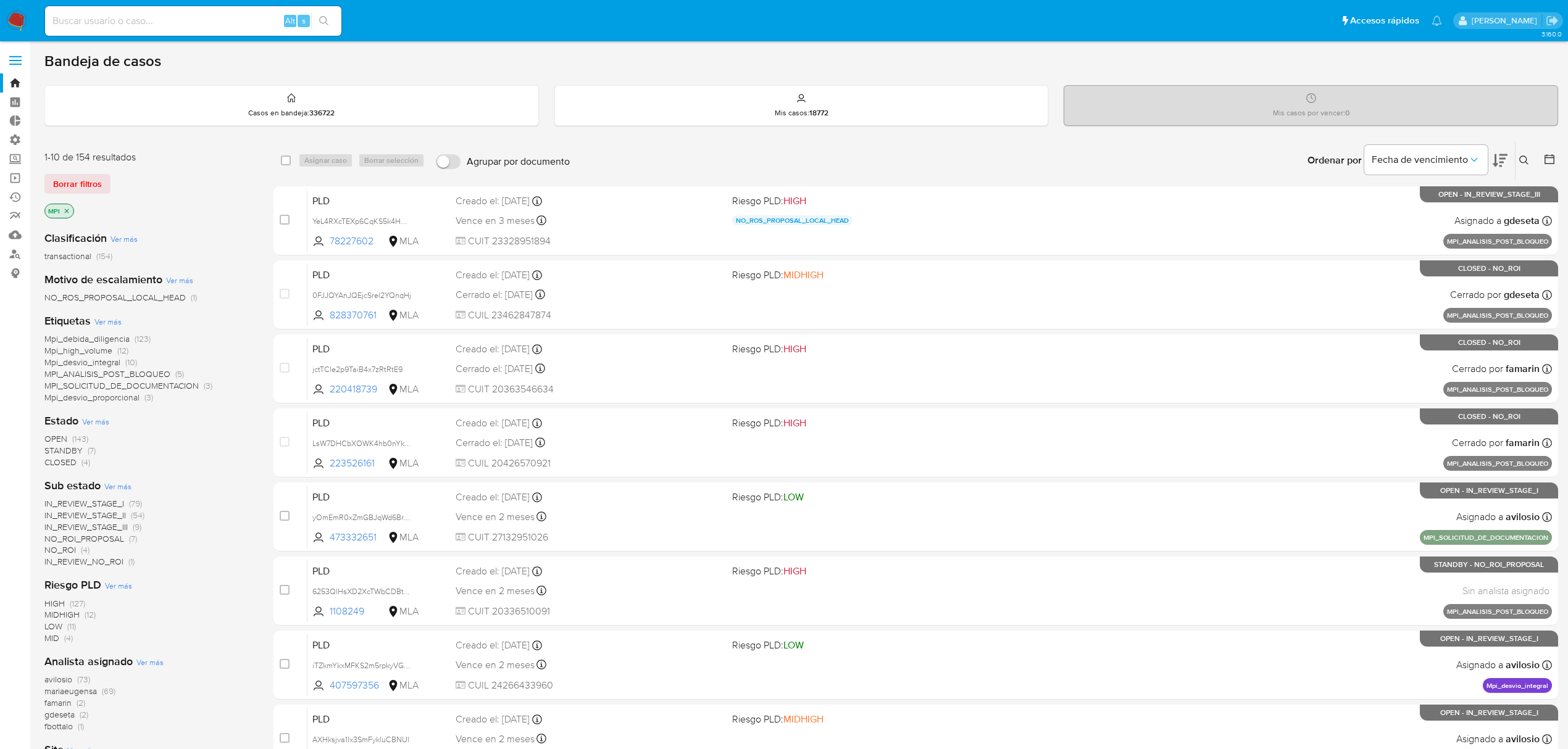
click at [67, 214] on p "MPI" at bounding box center [59, 211] width 28 height 14
click at [67, 212] on icon "close-filter" at bounding box center [66, 211] width 8 height 8
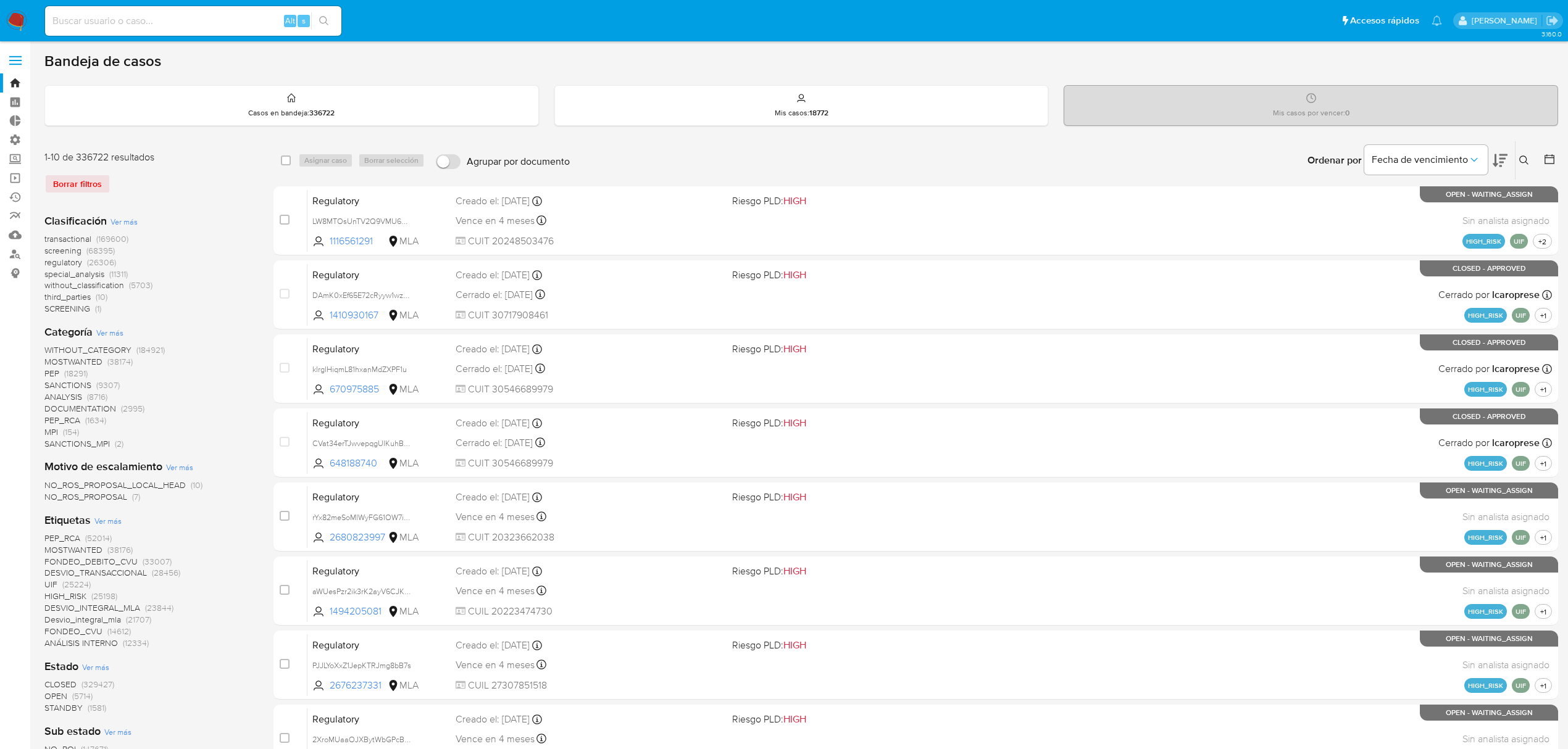
click at [111, 521] on span "Ver más" at bounding box center [108, 521] width 27 height 11
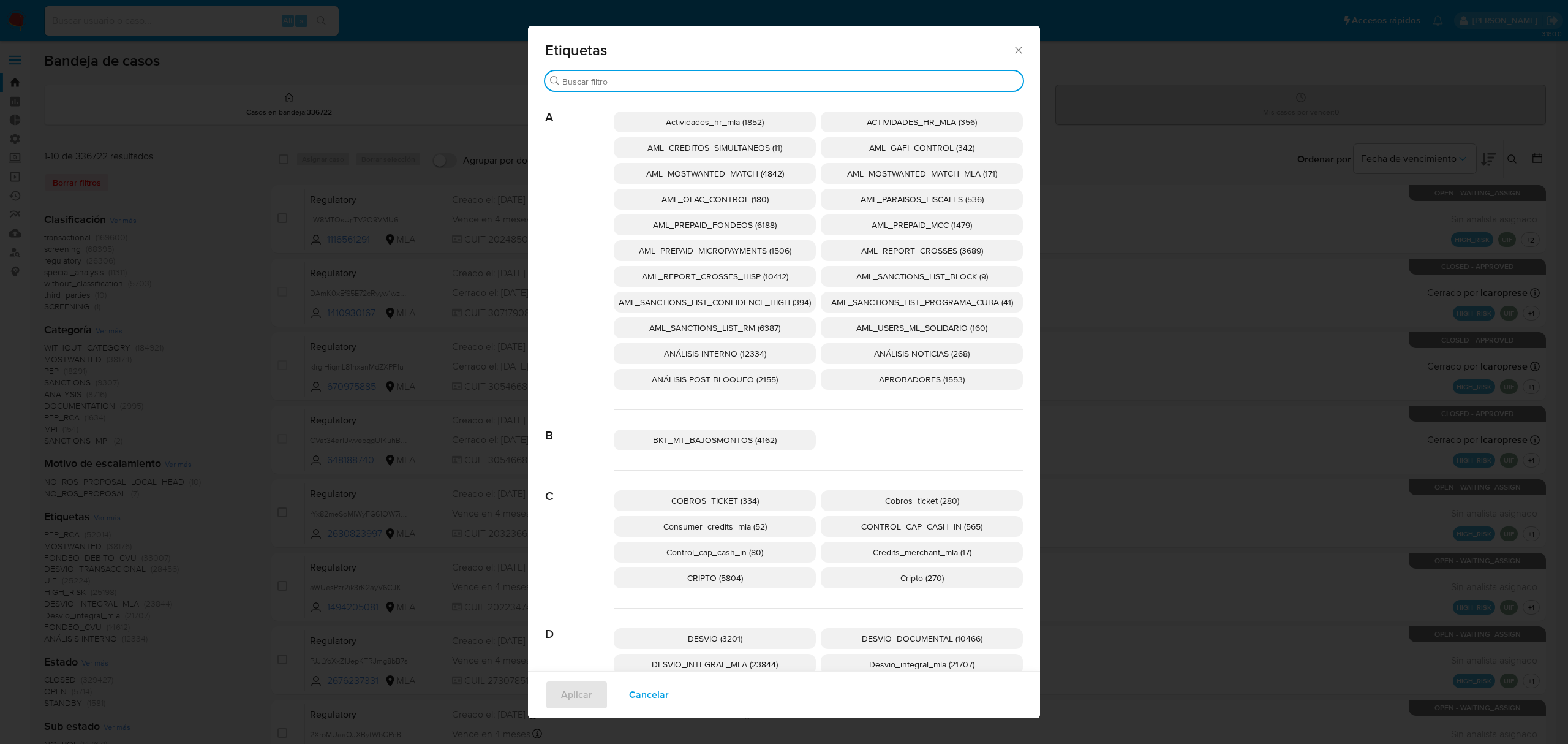
click at [663, 82] on input "Buscar" at bounding box center [789, 82] width 455 height 11
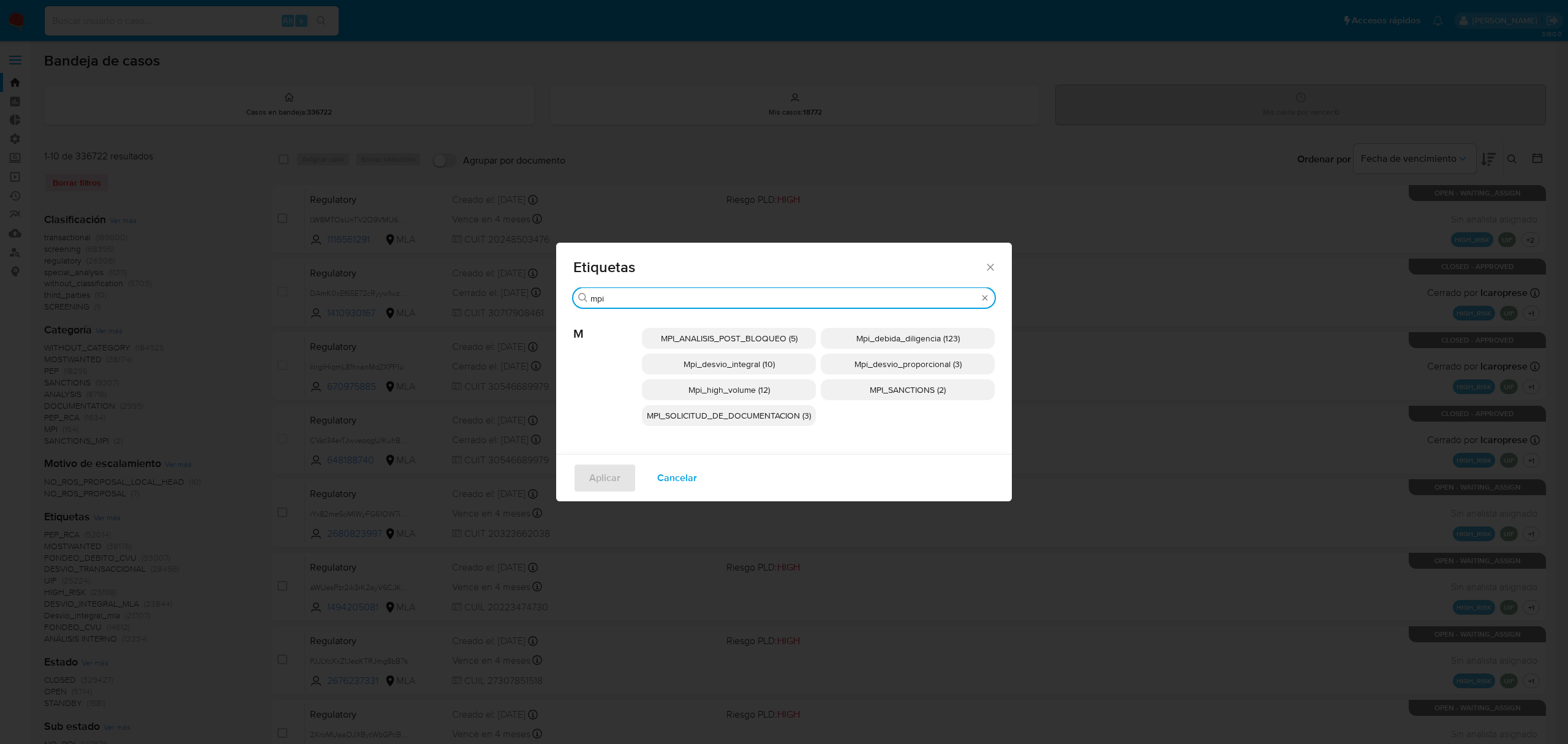
type input "mpi"
click at [928, 386] on span "MPI_SANCTIONS (2)" at bounding box center [907, 390] width 76 height 12
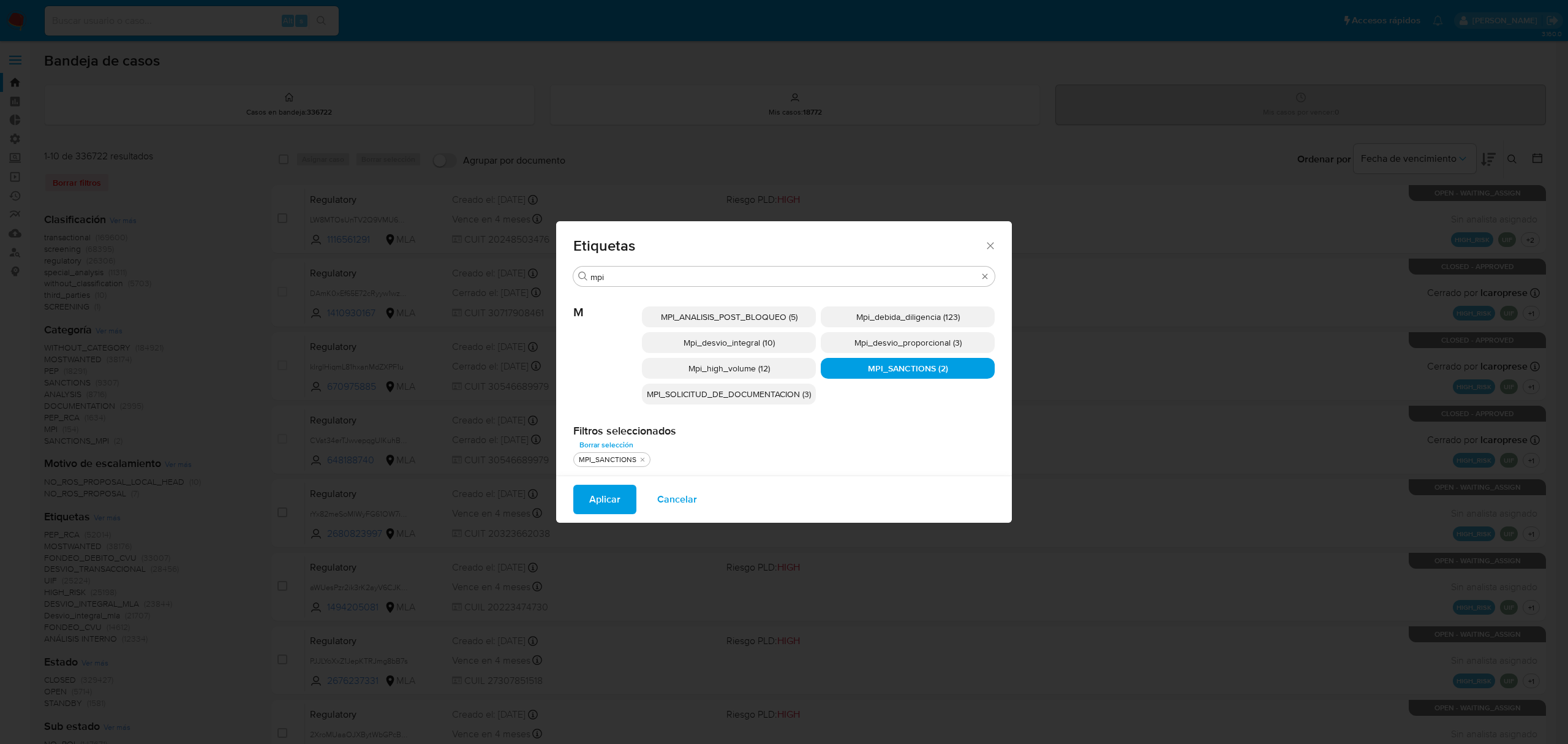
click at [590, 494] on span "Aplicar" at bounding box center [605, 499] width 31 height 27
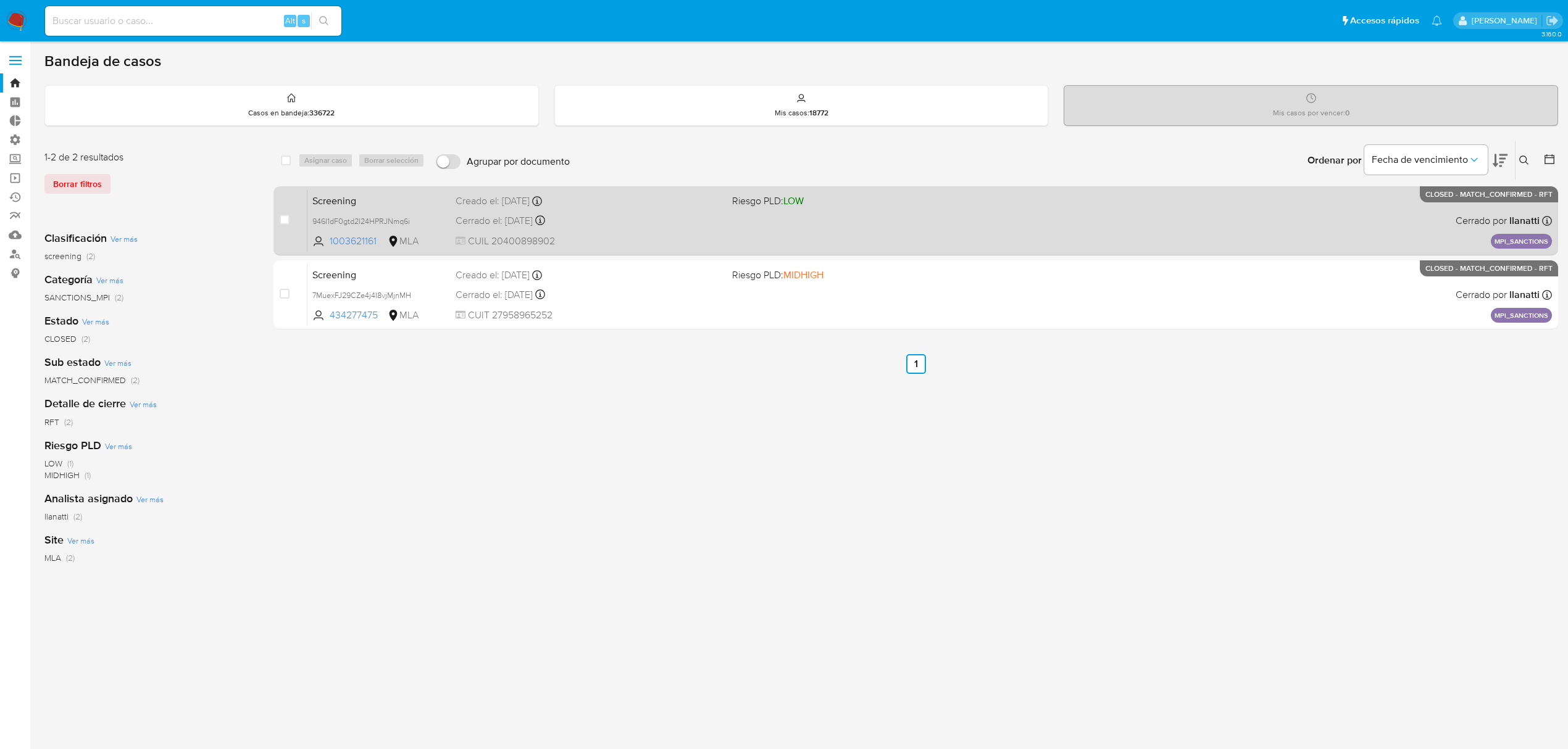
click at [638, 225] on div "Cerrado el: 16/09/2025 Cerrado el: 16/09/2025 16:39:25" at bounding box center [589, 221] width 266 height 14
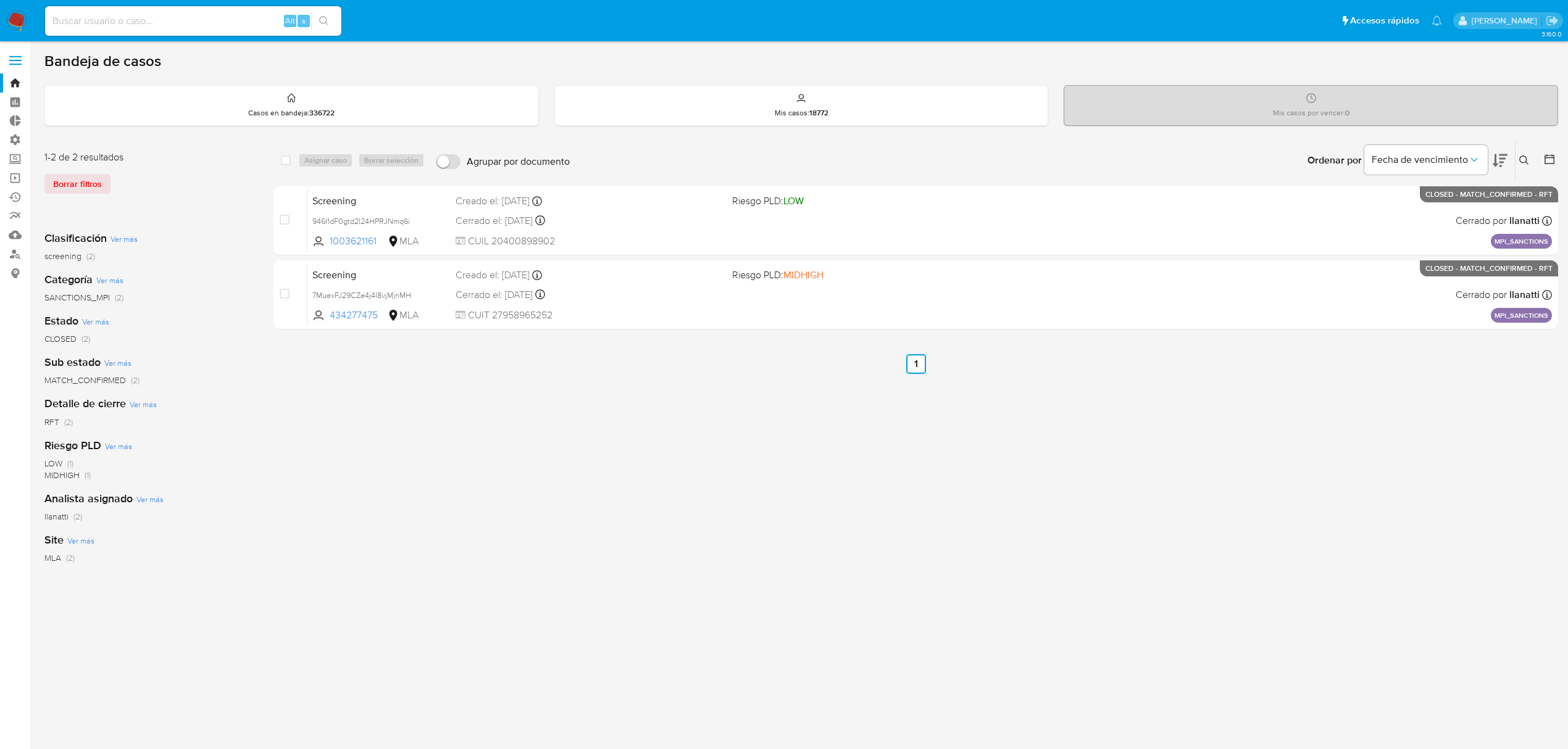
click at [109, 204] on p "MPI_SANCTIONS" at bounding box center [80, 211] width 70 height 14
click at [109, 208] on icon "close-filter" at bounding box center [108, 211] width 8 height 8
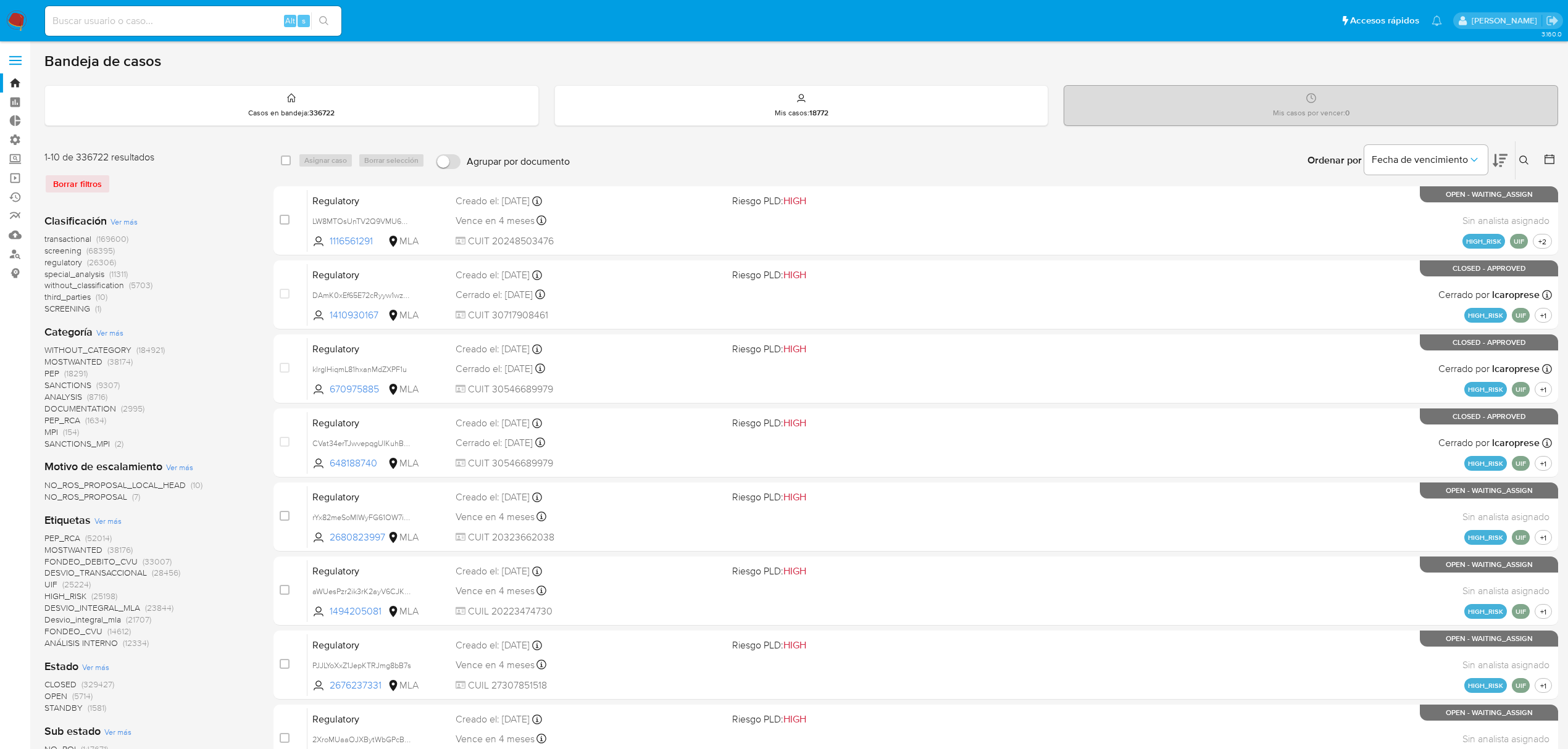
click at [99, 329] on span "Ver más" at bounding box center [110, 332] width 27 height 11
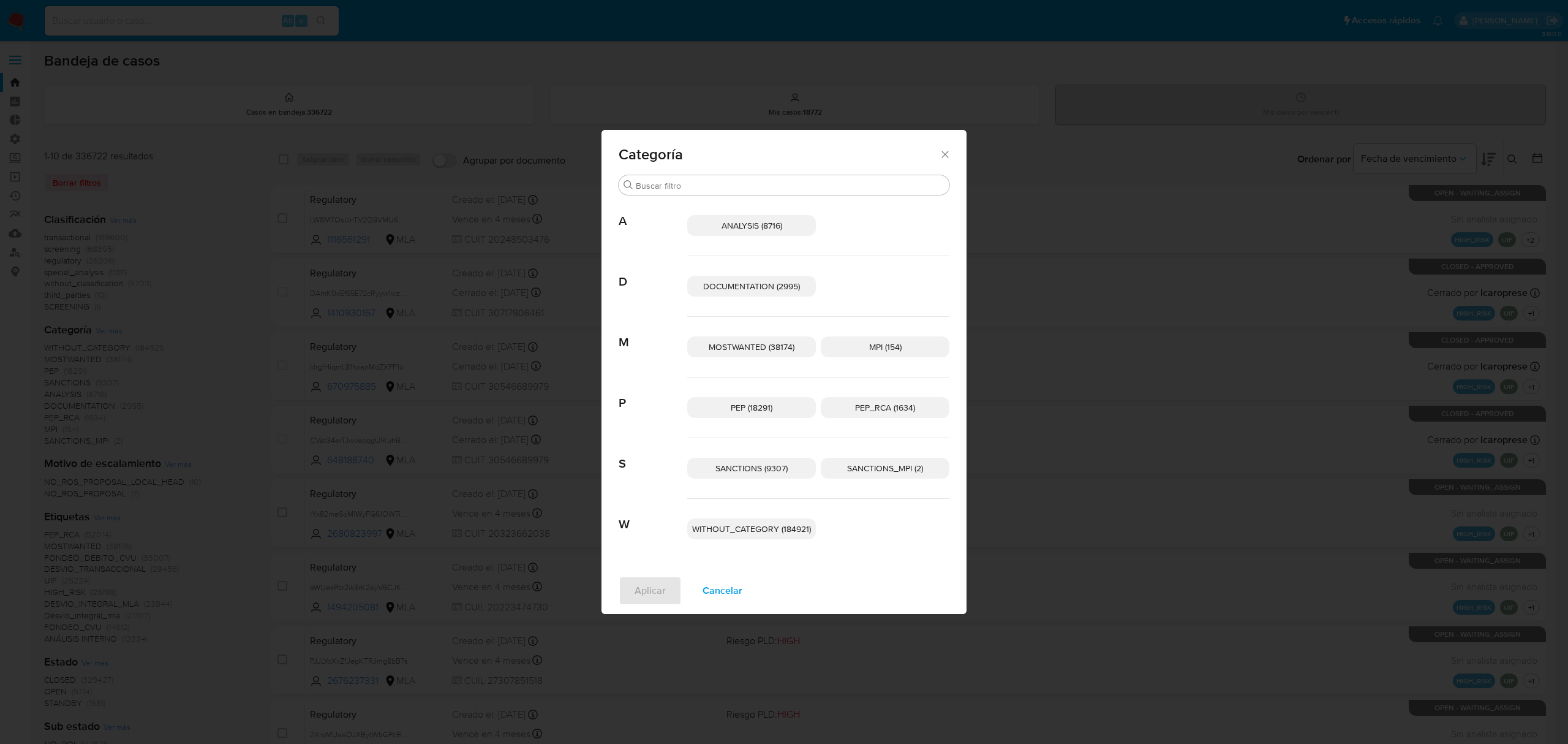
click at [872, 464] on span "SANCTIONS_MPI (2)" at bounding box center [885, 468] width 76 height 12
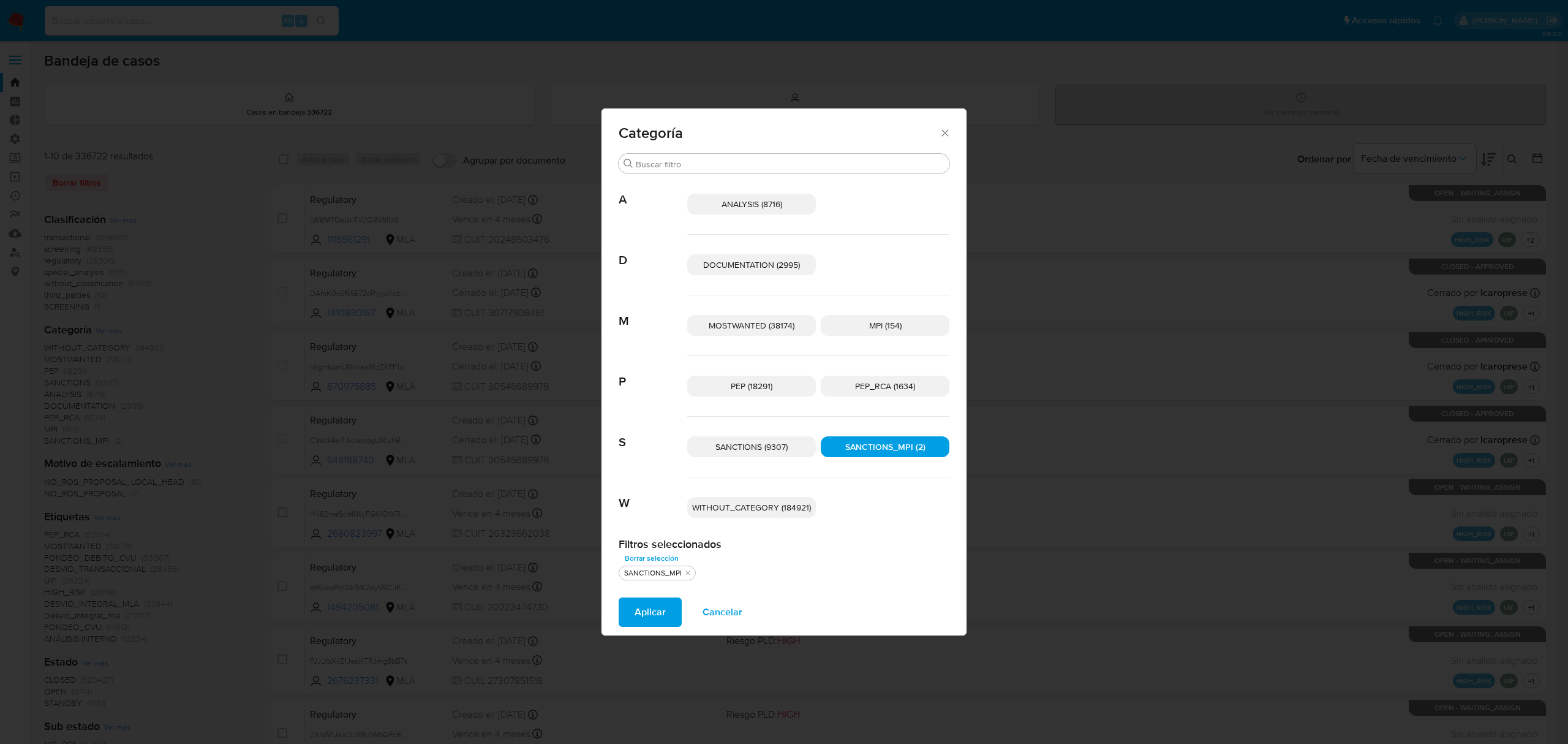
click at [652, 613] on span "Aplicar" at bounding box center [650, 612] width 31 height 27
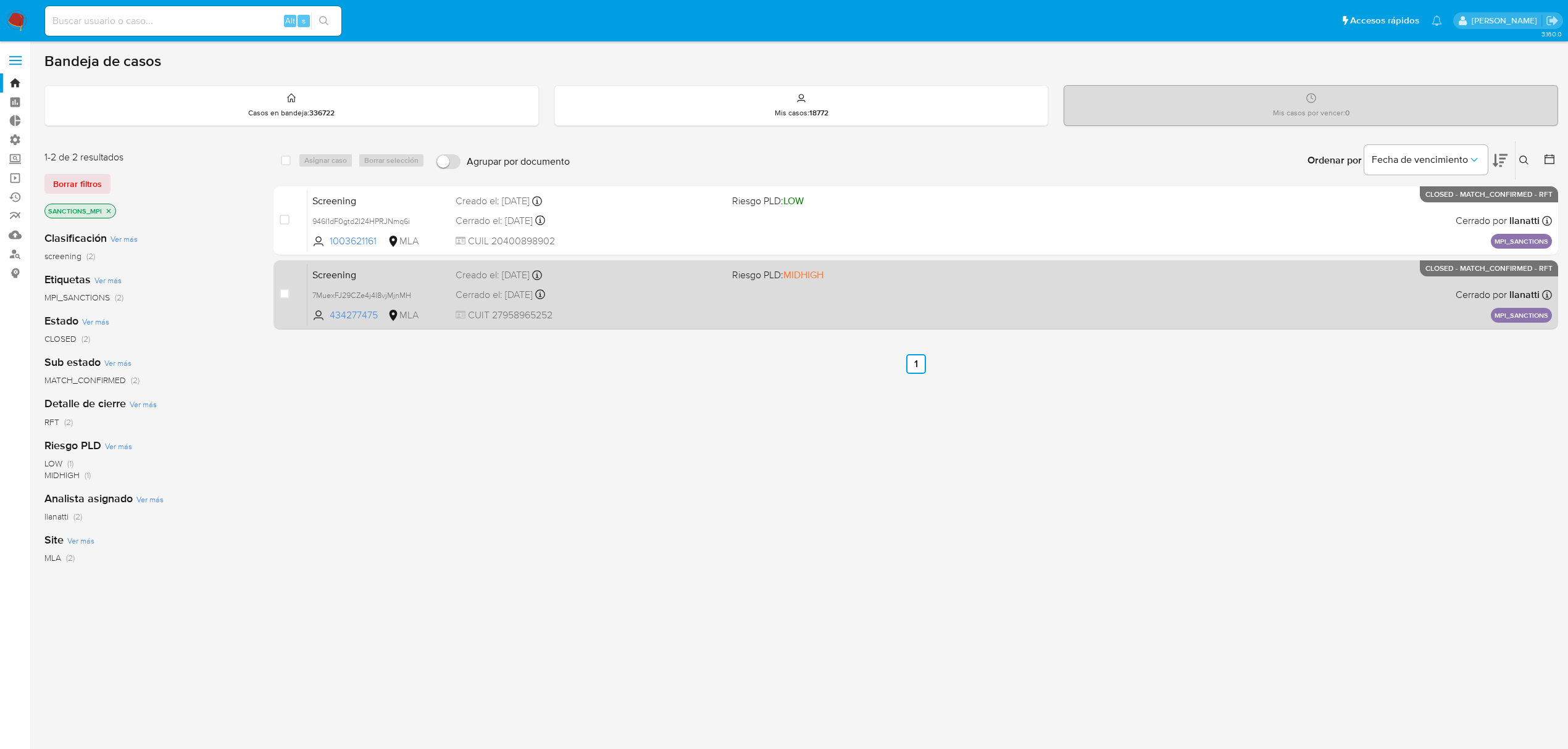
click at [580, 286] on div "Screening 7MuexFJ29CZe4j4I8vjMjnMH 434277475 MLA Riesgo PLD: MIDHIGH Creado el:…" at bounding box center [929, 294] width 1244 height 62
click at [958, 322] on div "Screening 7MuexFJ29CZe4j4I8vjMjnMH 434277475 MLA Riesgo PLD: MIDHIGH Creado el:…" at bounding box center [929, 294] width 1244 height 62
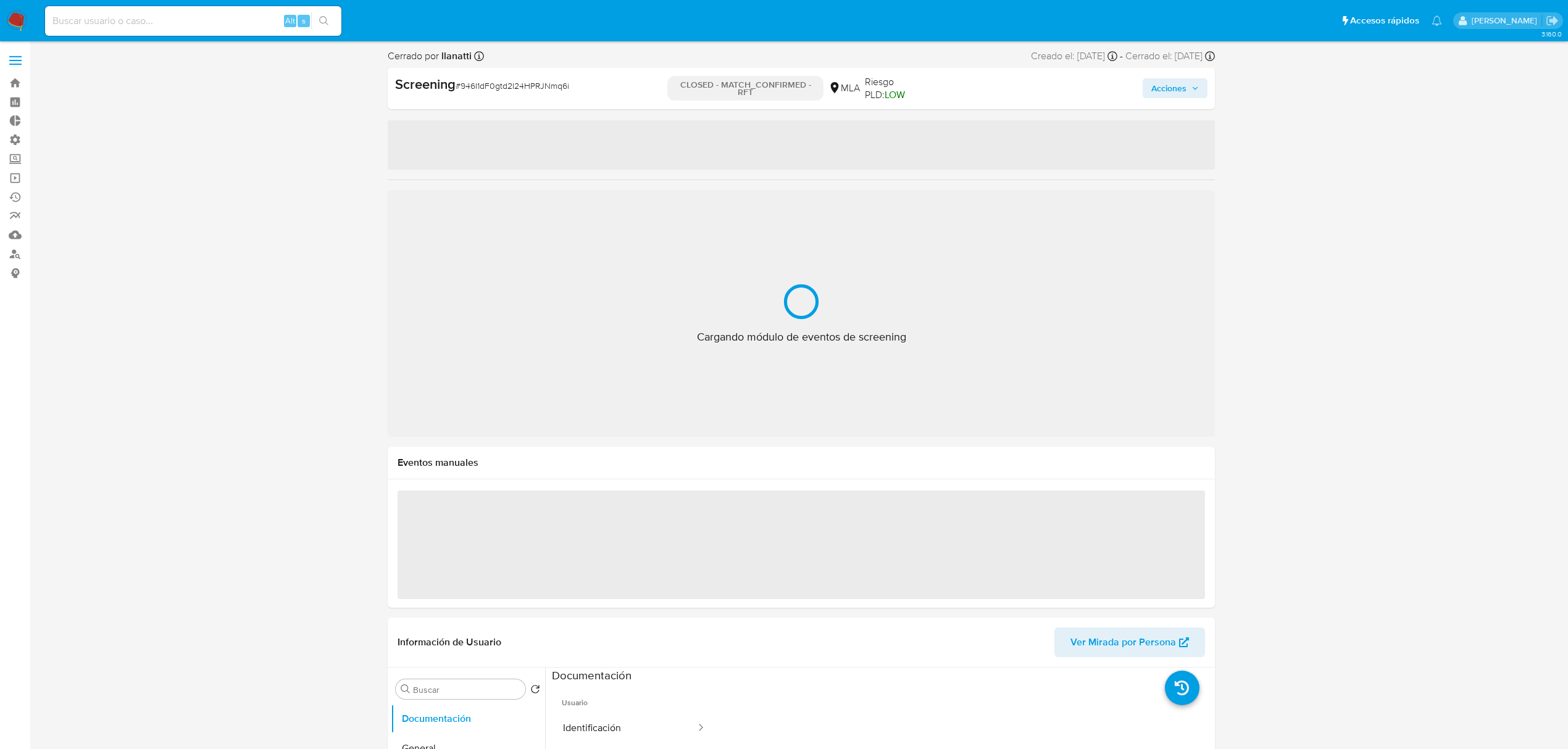
select select "10"
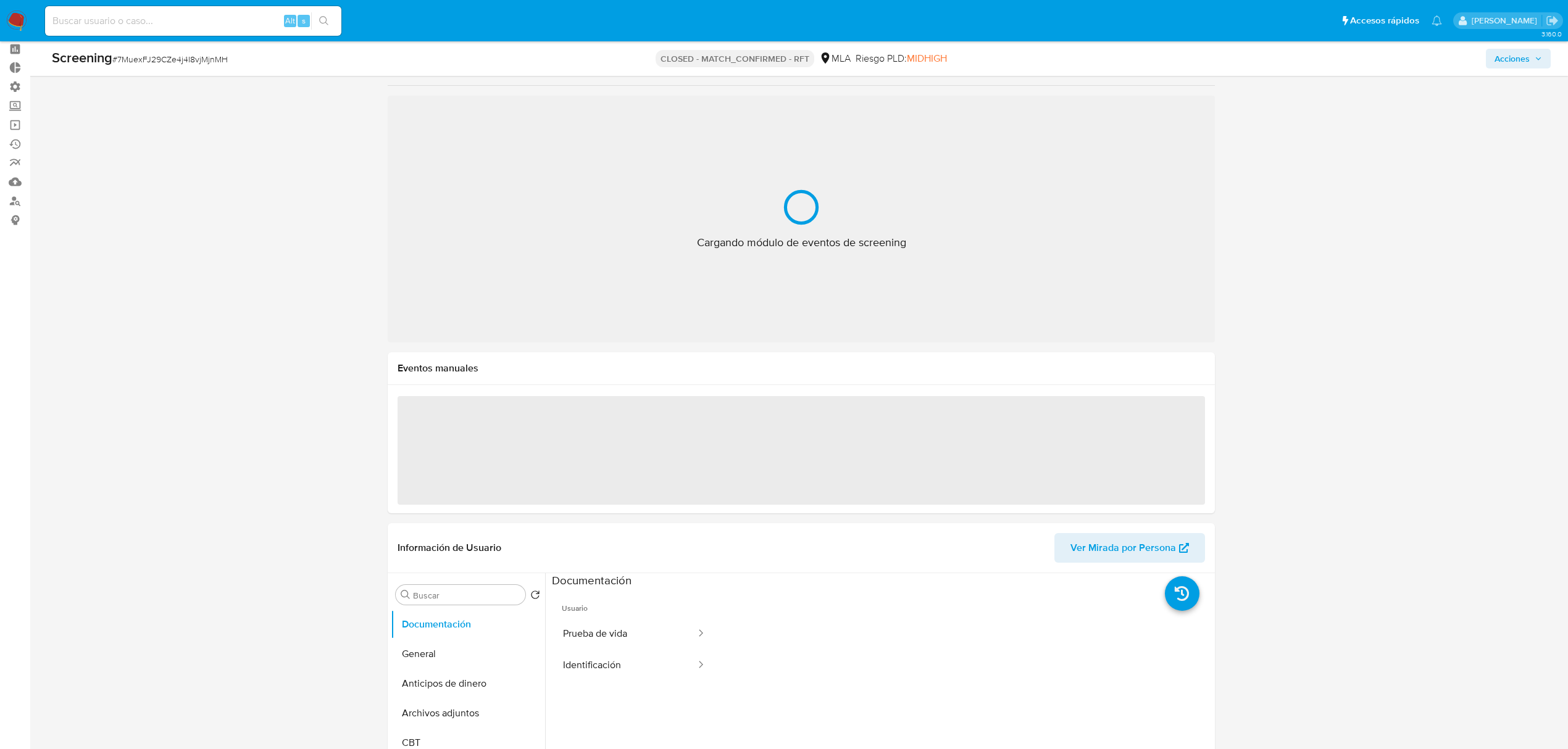
select select "10"
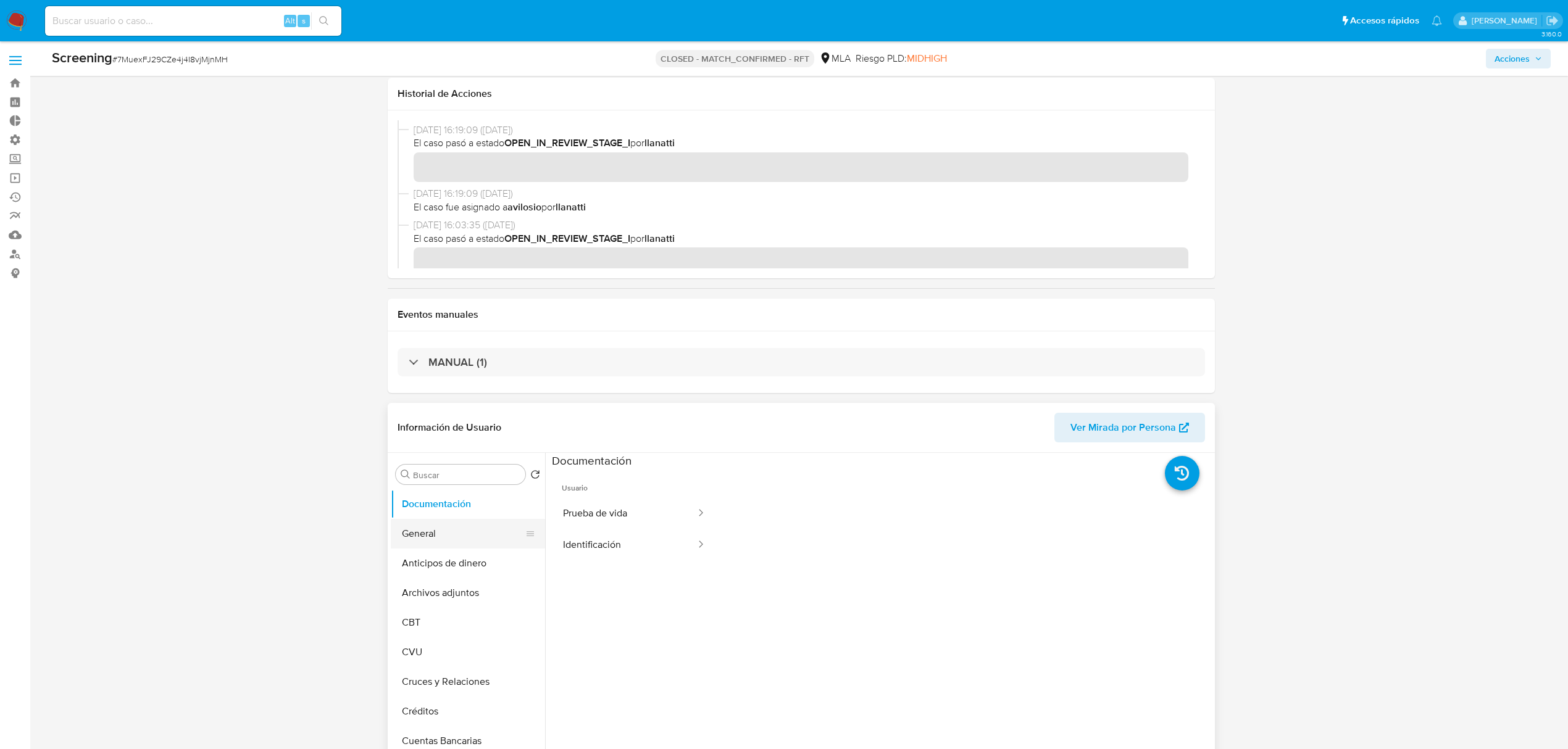
scroll to position [82, 0]
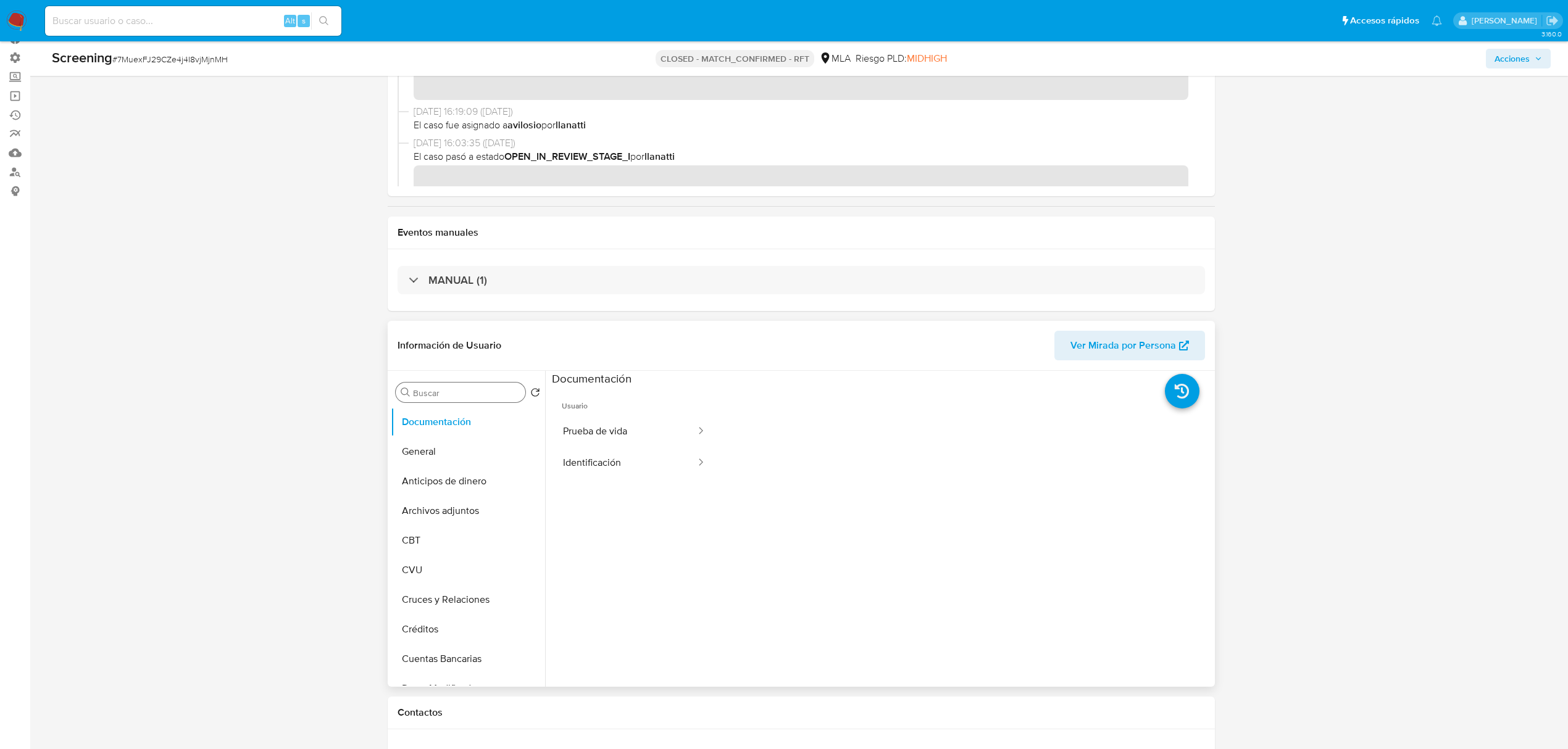
click at [435, 389] on input "Buscar" at bounding box center [467, 393] width 108 height 11
type input "res"
click at [445, 443] on button "Restricciones Nuevo Mundo" at bounding box center [462, 451] width 144 height 30
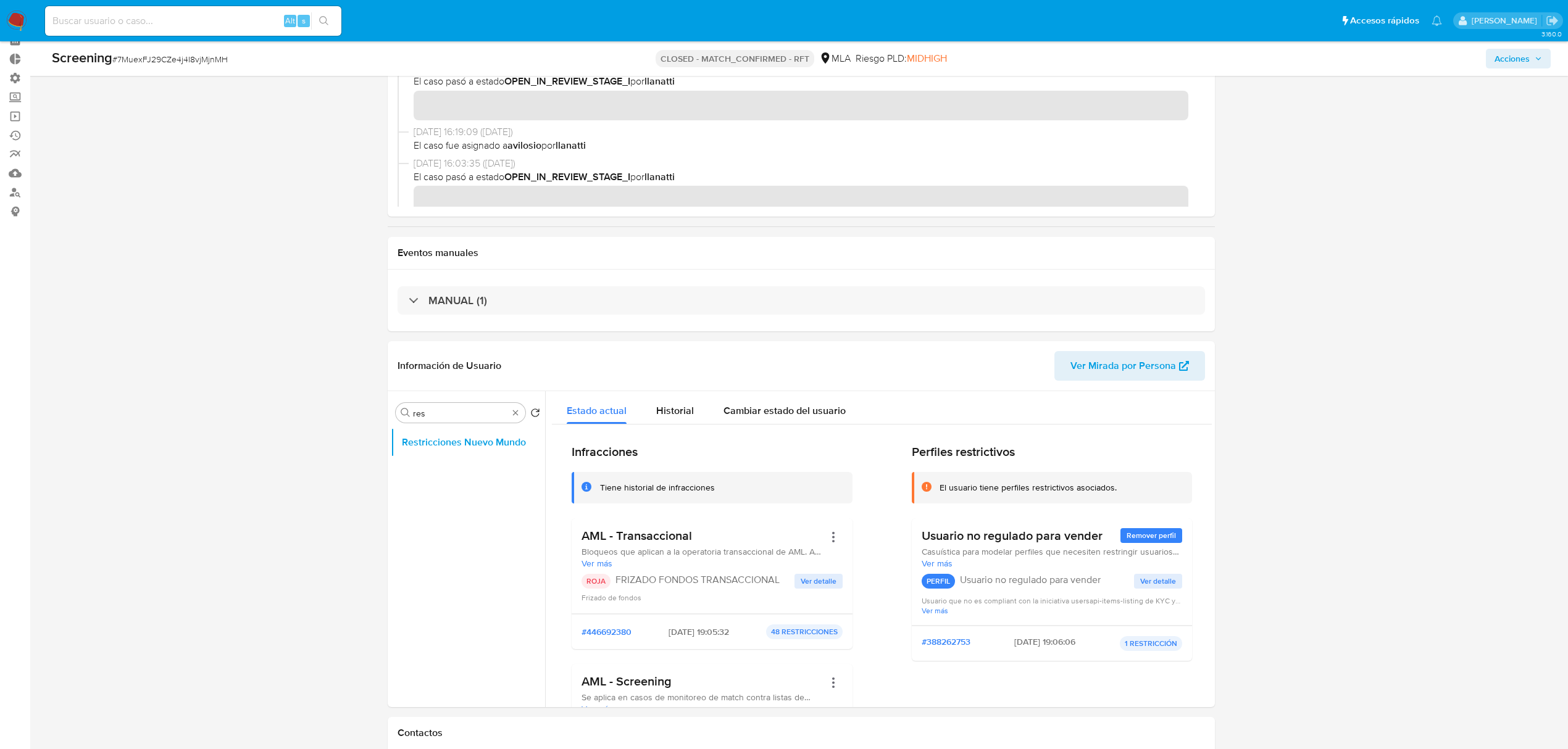
scroll to position [0, 0]
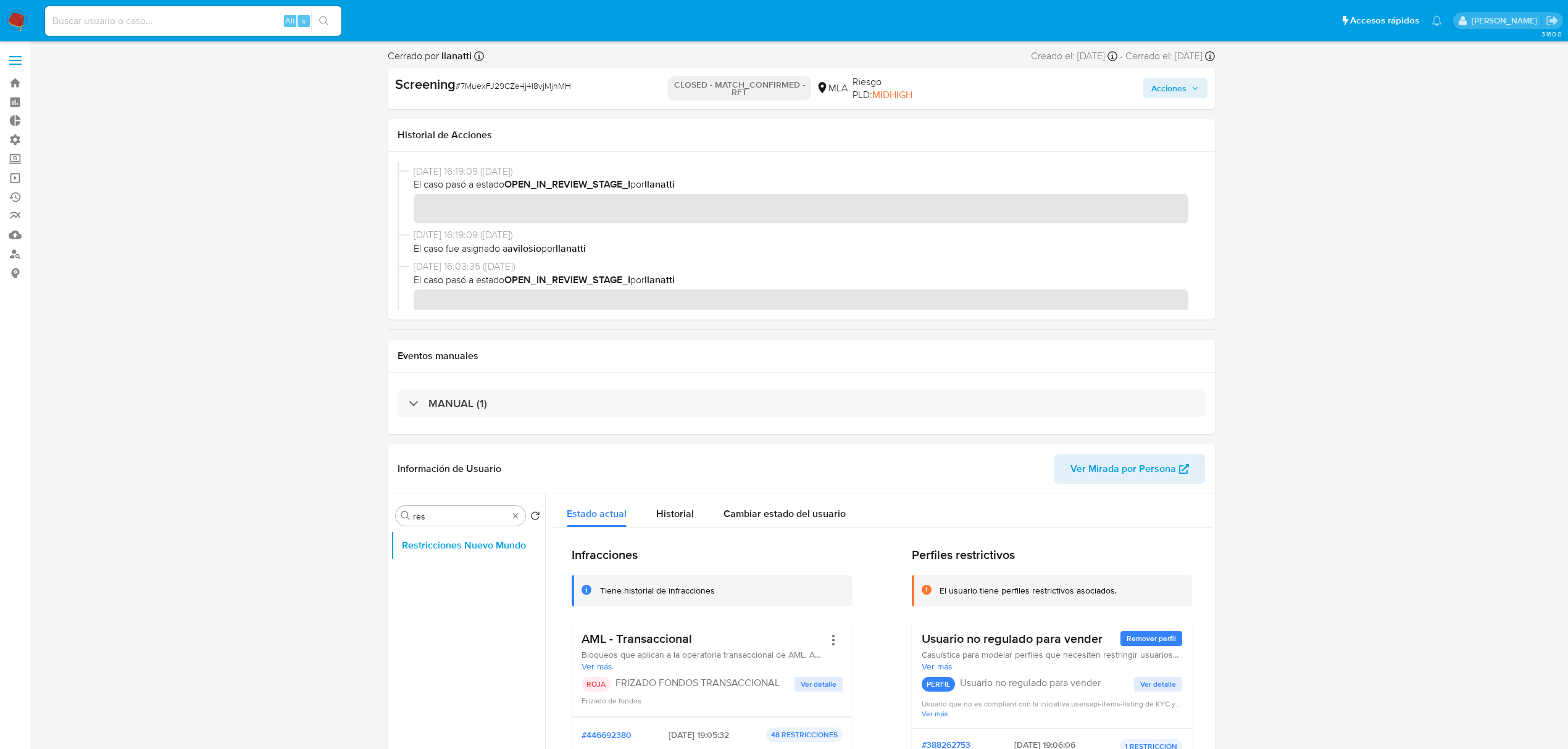
click at [20, 15] on img at bounding box center [17, 21] width 21 height 21
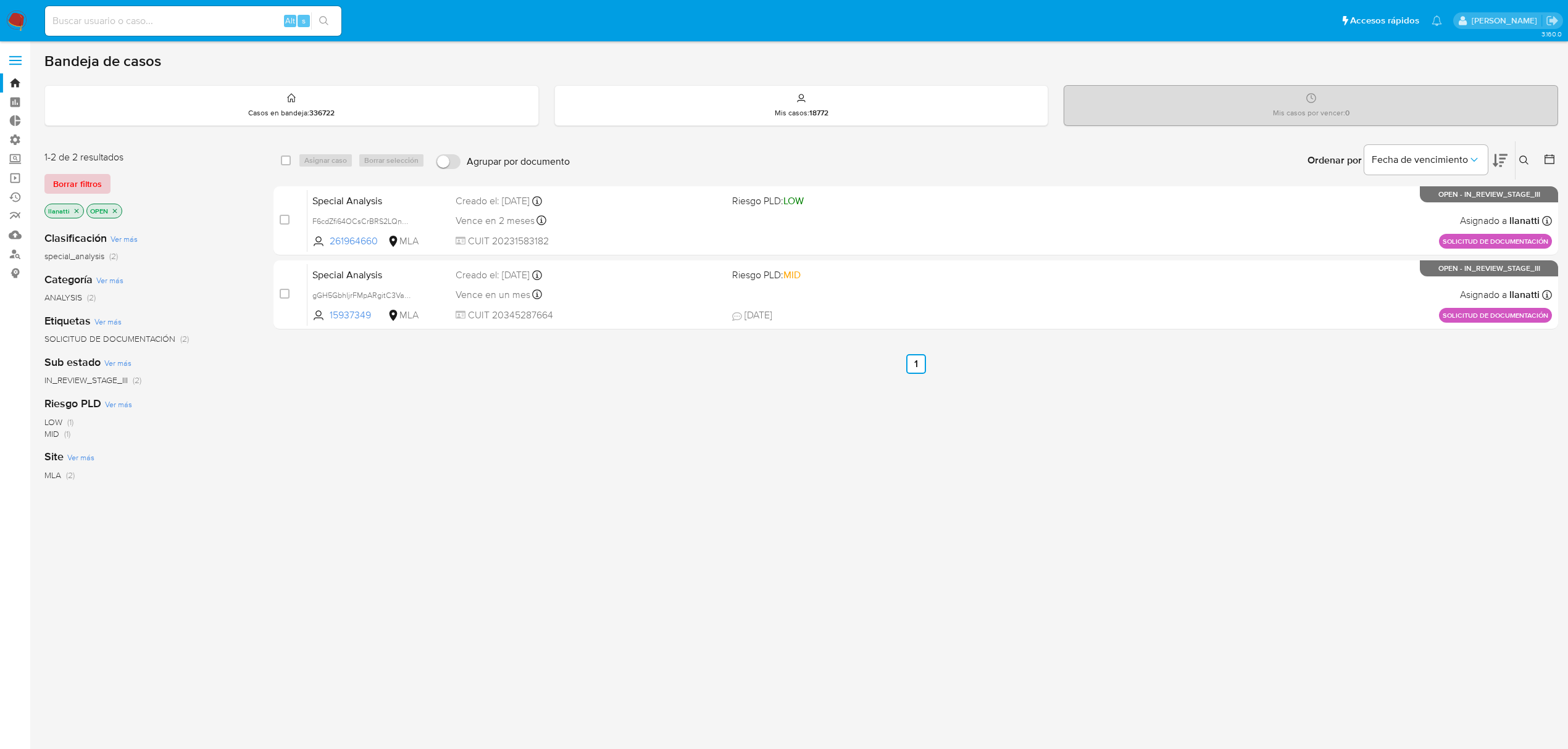
click at [72, 175] on span "Borrar filtros" at bounding box center [77, 183] width 49 height 17
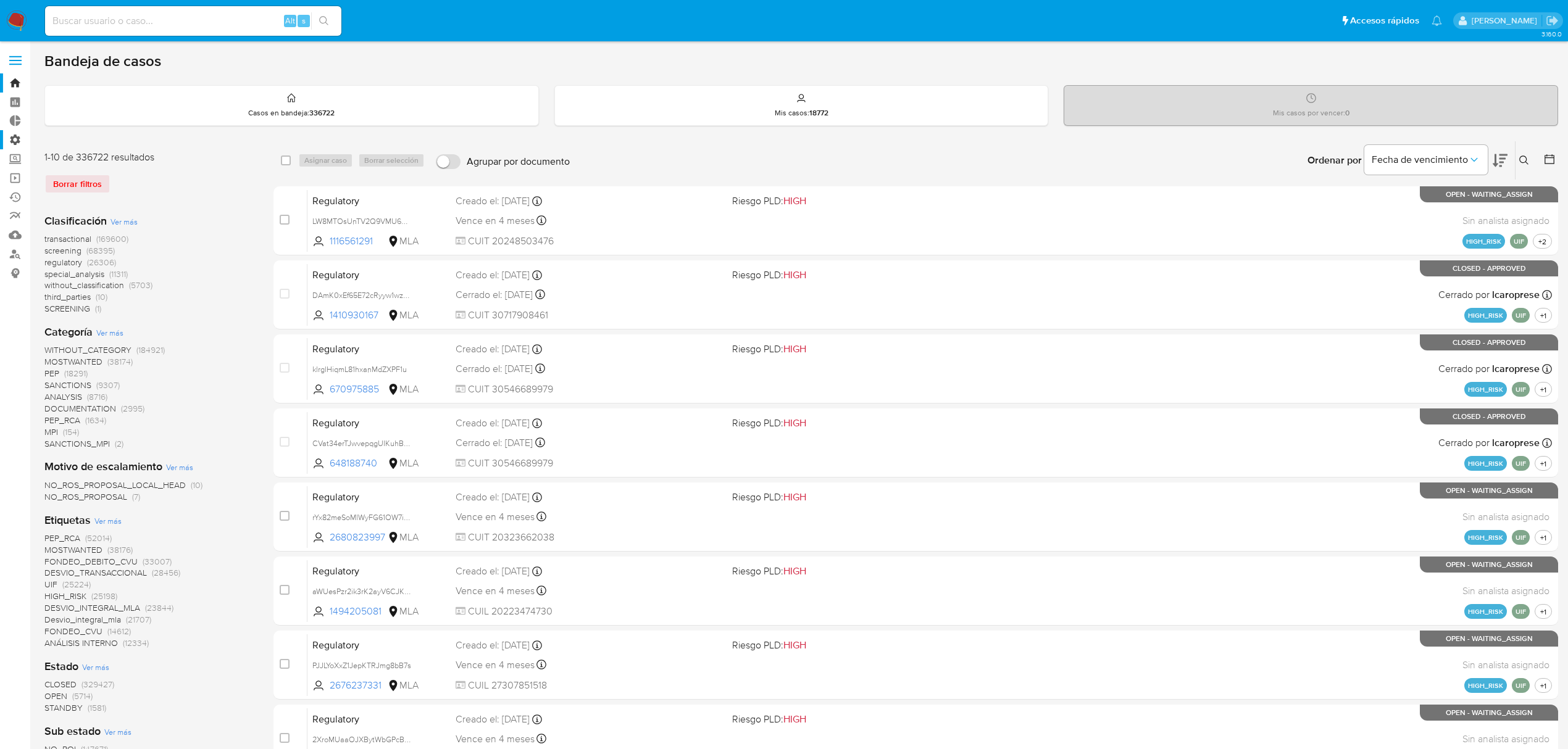
click at [11, 139] on label "Administración" at bounding box center [73, 140] width 147 height 19
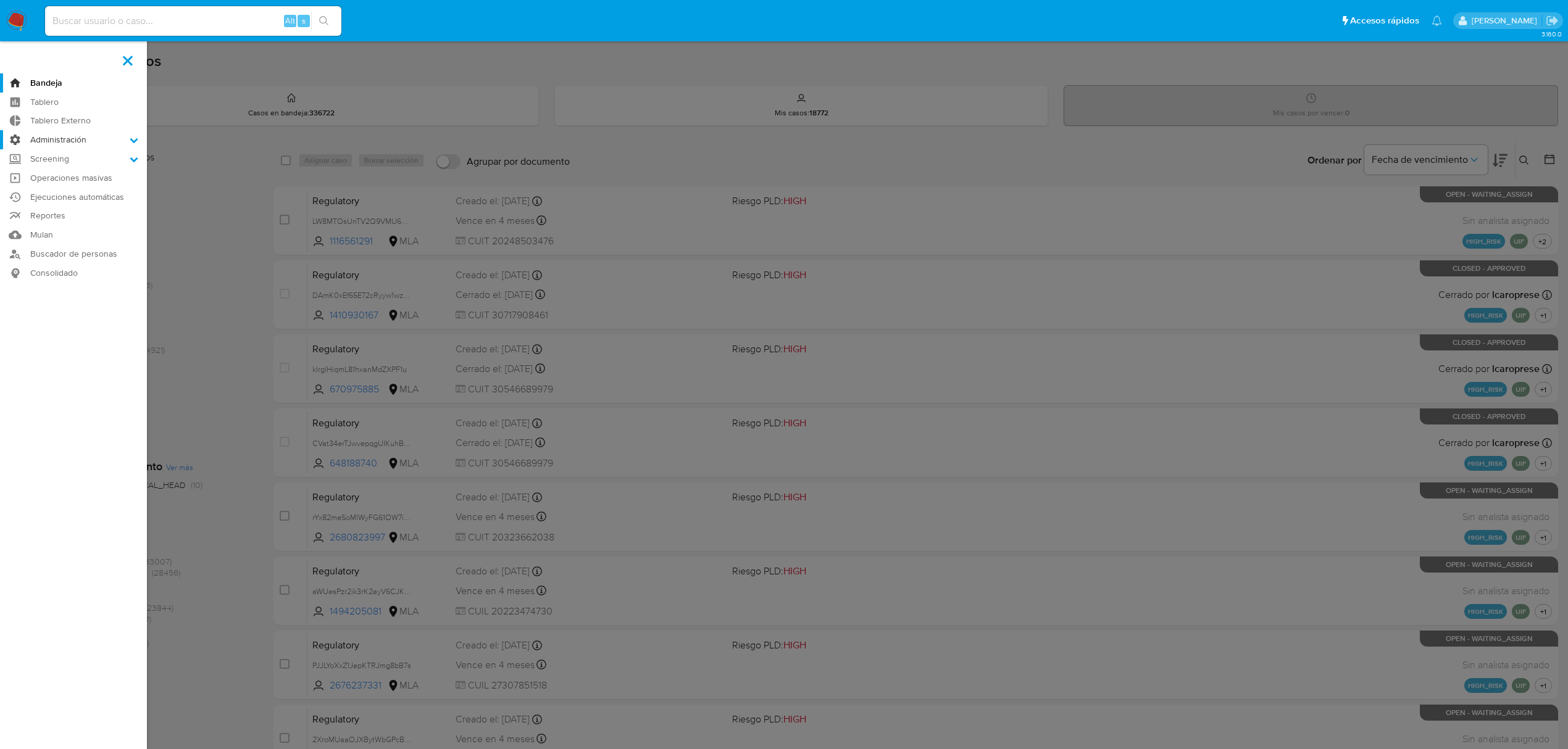
click at [0, 0] on input "Administración" at bounding box center [0, 0] width 0 height 0
click at [65, 217] on link "Configuración de Casos" at bounding box center [73, 219] width 147 height 15
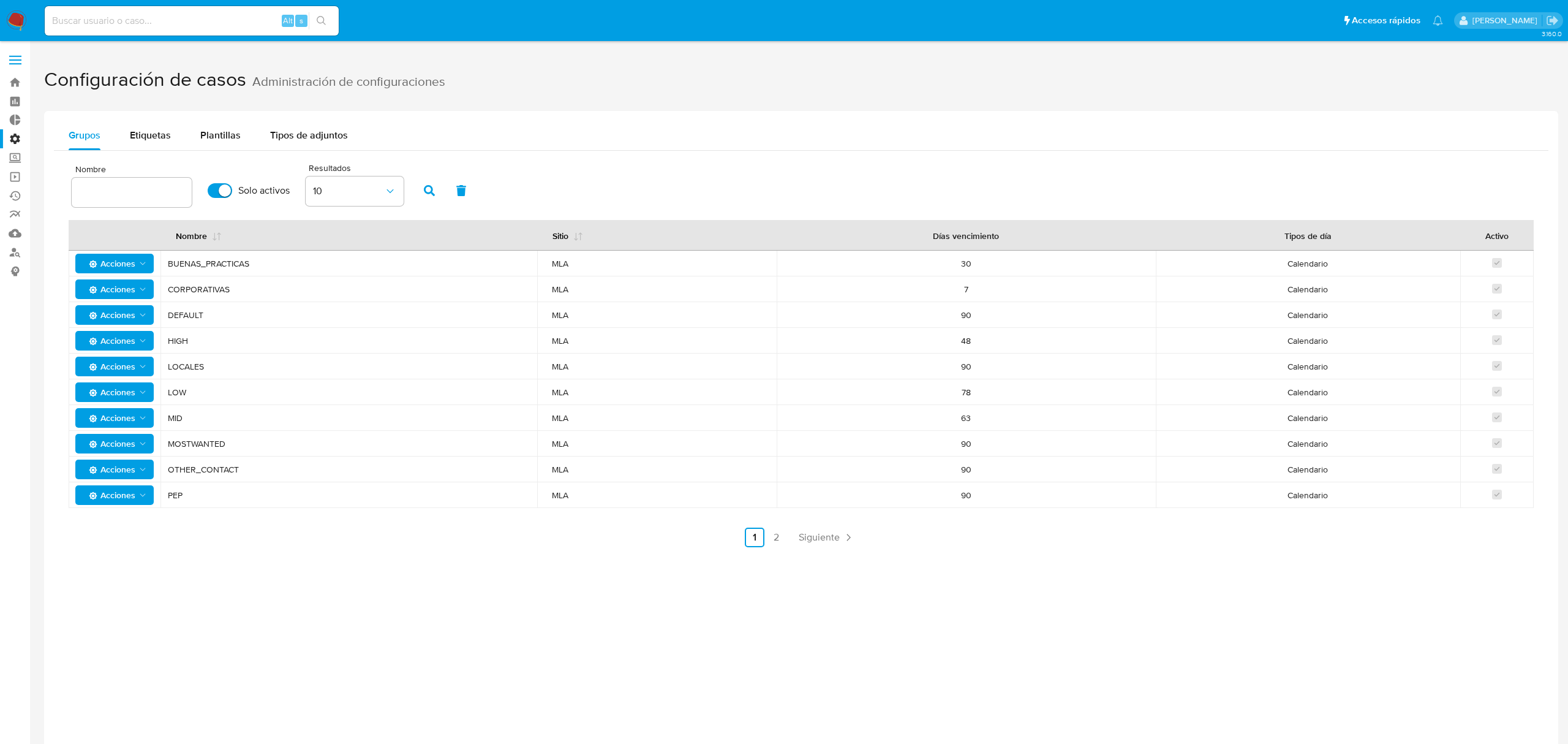
click at [14, 142] on label "Administración" at bounding box center [73, 139] width 146 height 19
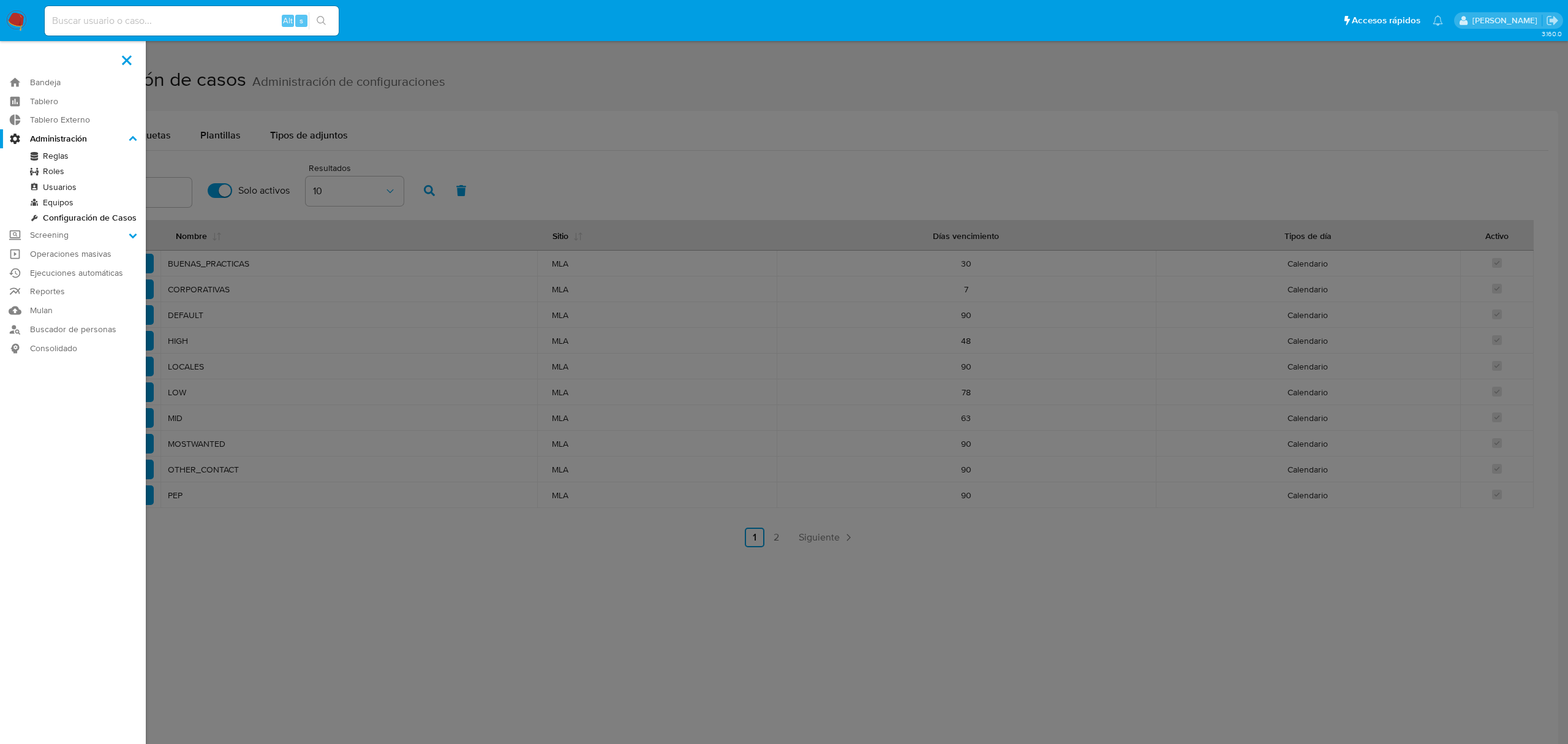
click at [0, 0] on input "Administración" at bounding box center [0, 0] width 0 height 0
click at [79, 216] on link "Configuración de Casos" at bounding box center [73, 218] width 146 height 15
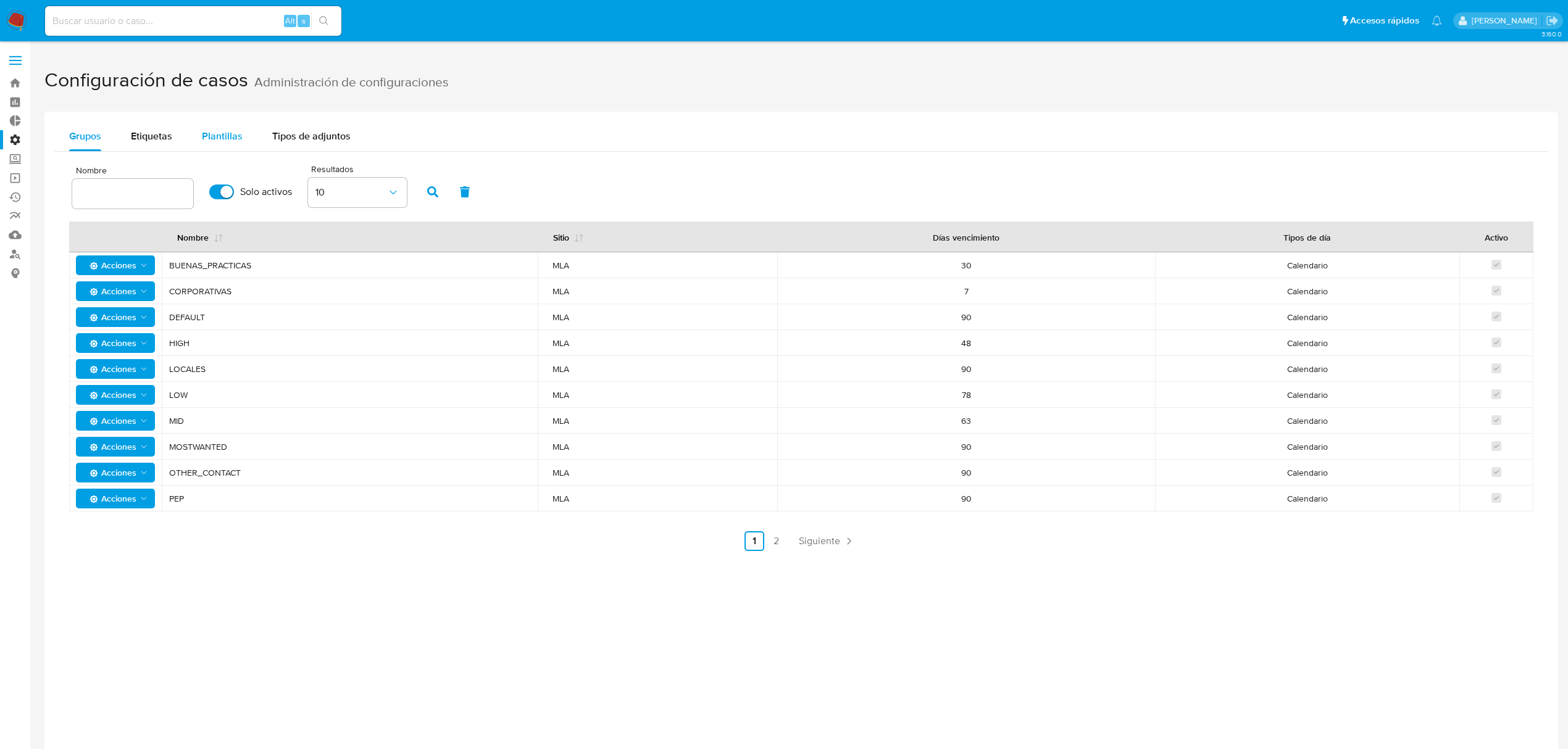
click at [230, 132] on span "Plantillas" at bounding box center [222, 136] width 41 height 14
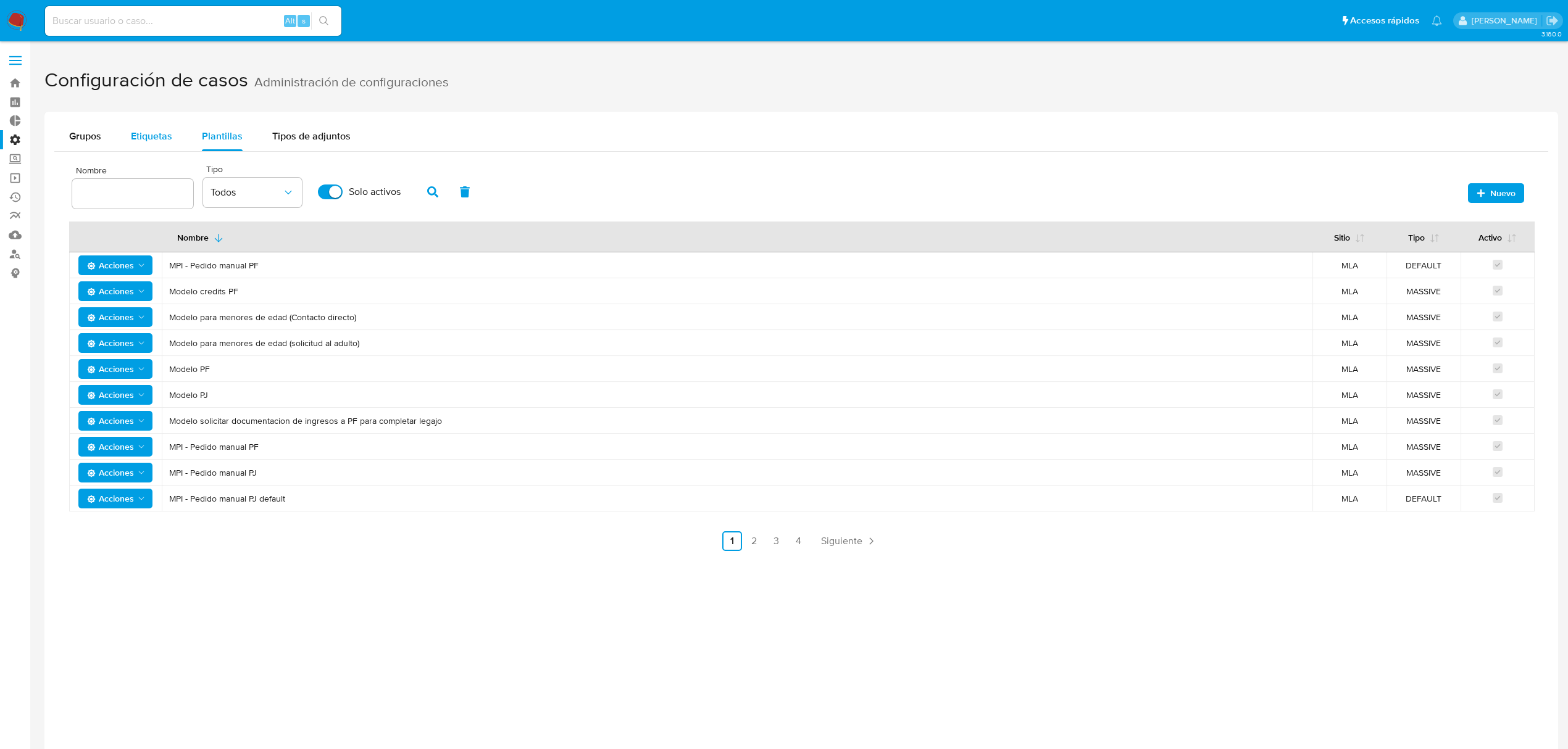
click at [172, 134] on button "Etiquetas" at bounding box center [151, 136] width 71 height 30
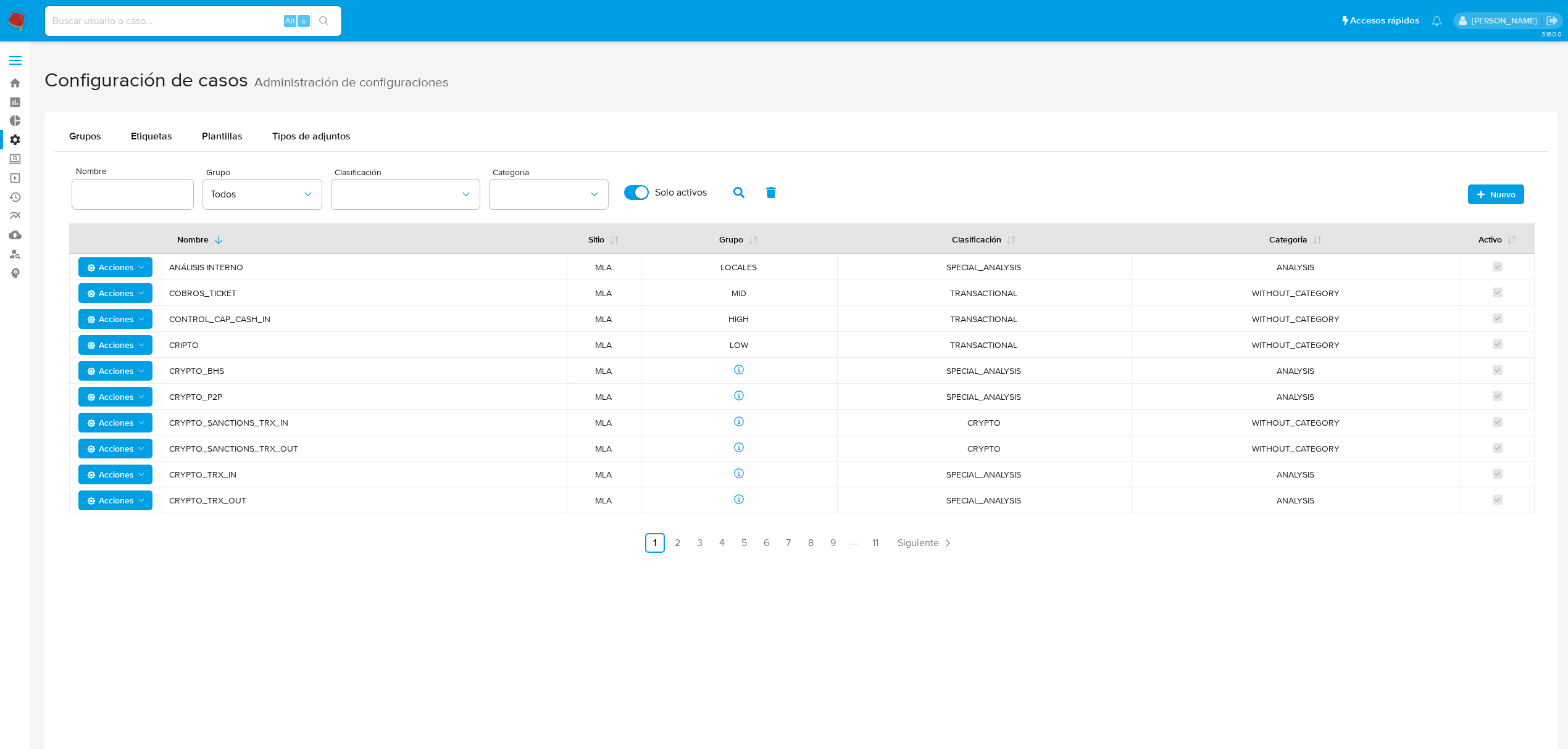
click at [122, 191] on input at bounding box center [133, 194] width 121 height 16
type input "mpi"
click at [734, 196] on icon "button" at bounding box center [739, 192] width 11 height 11
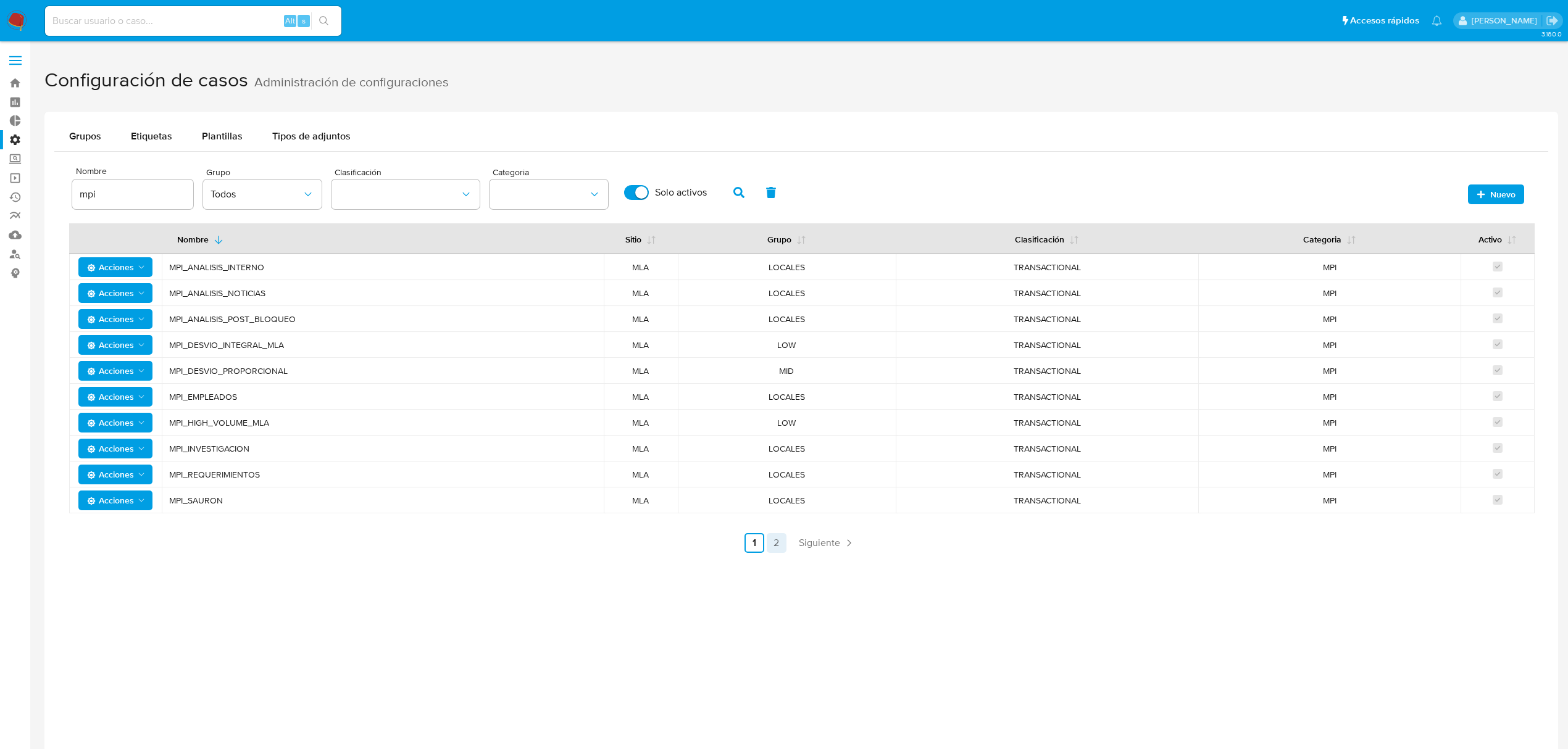
click at [783, 543] on link "2" at bounding box center [776, 543] width 20 height 20
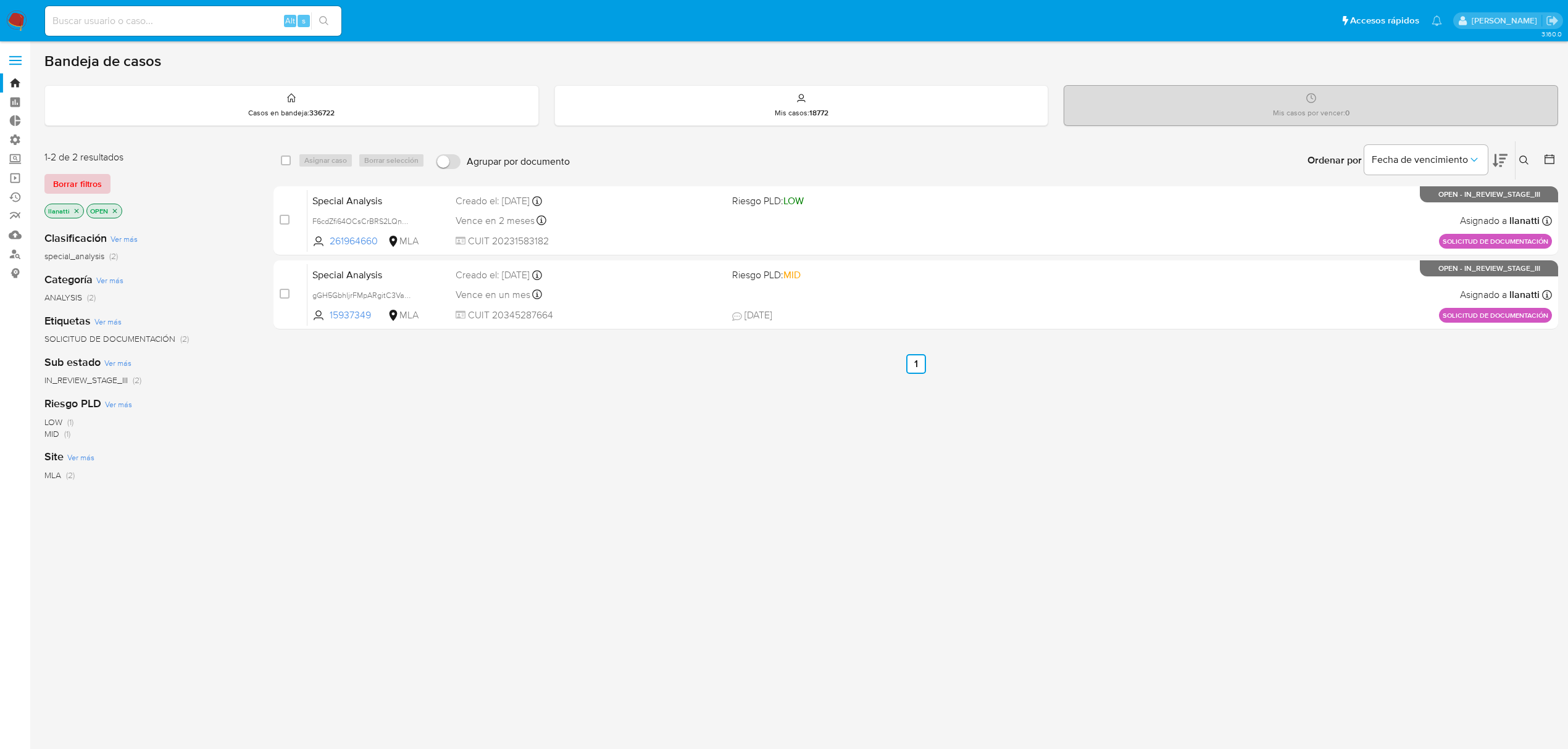
click at [99, 178] on span "Borrar filtros" at bounding box center [77, 183] width 49 height 17
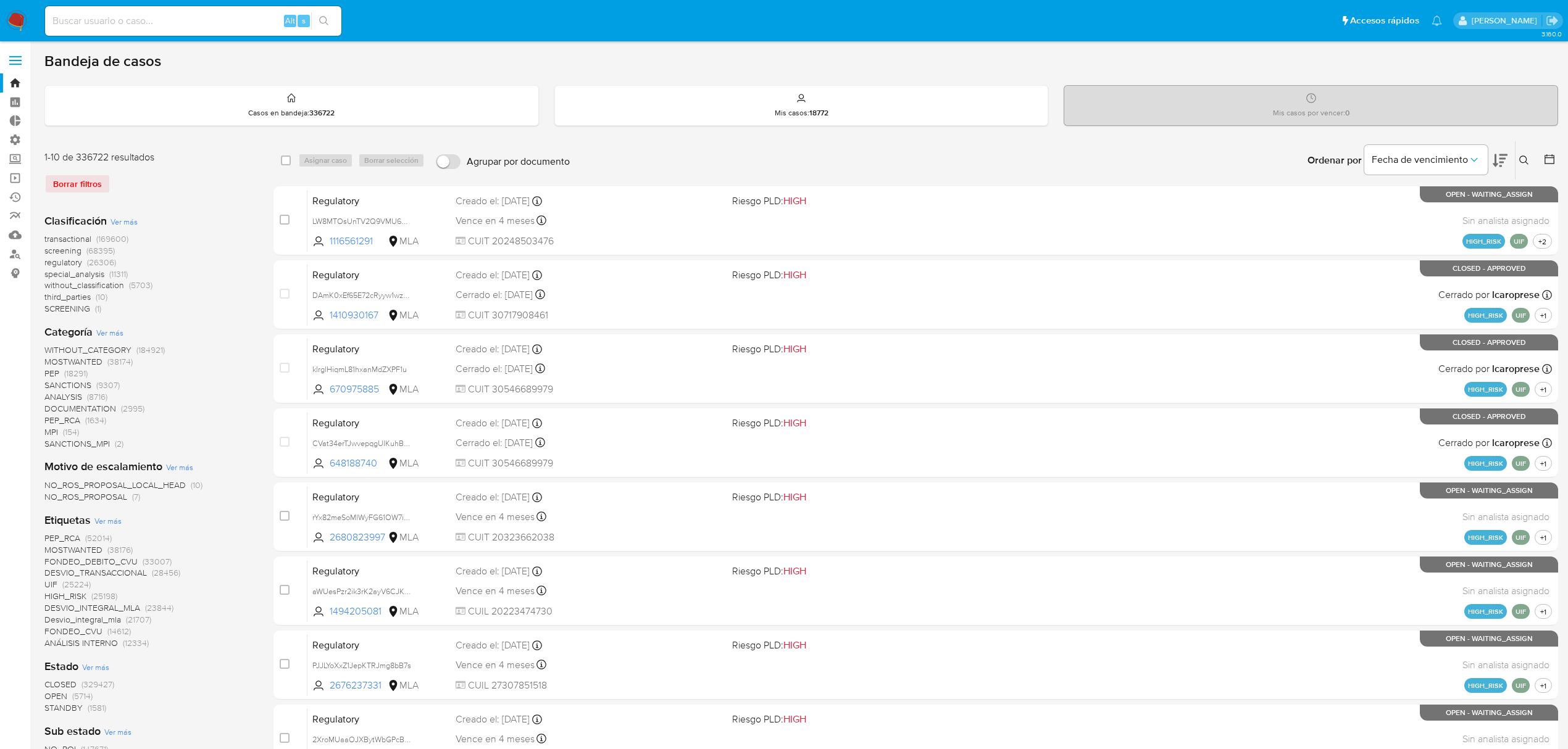
click at [62, 248] on span "screening" at bounding box center [63, 250] width 37 height 12
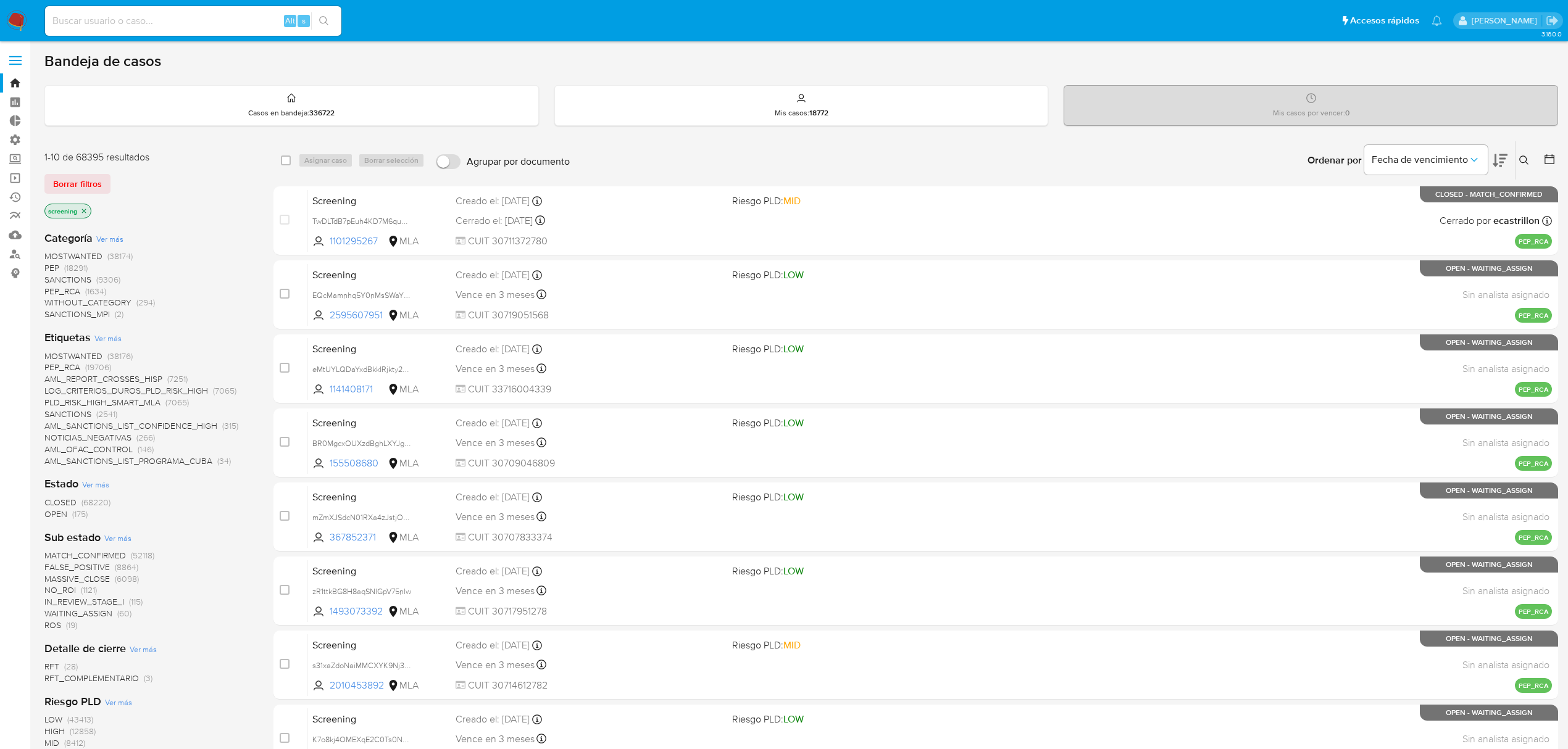
click at [89, 314] on span "SANCTIONS_MPI" at bounding box center [77, 314] width 66 height 12
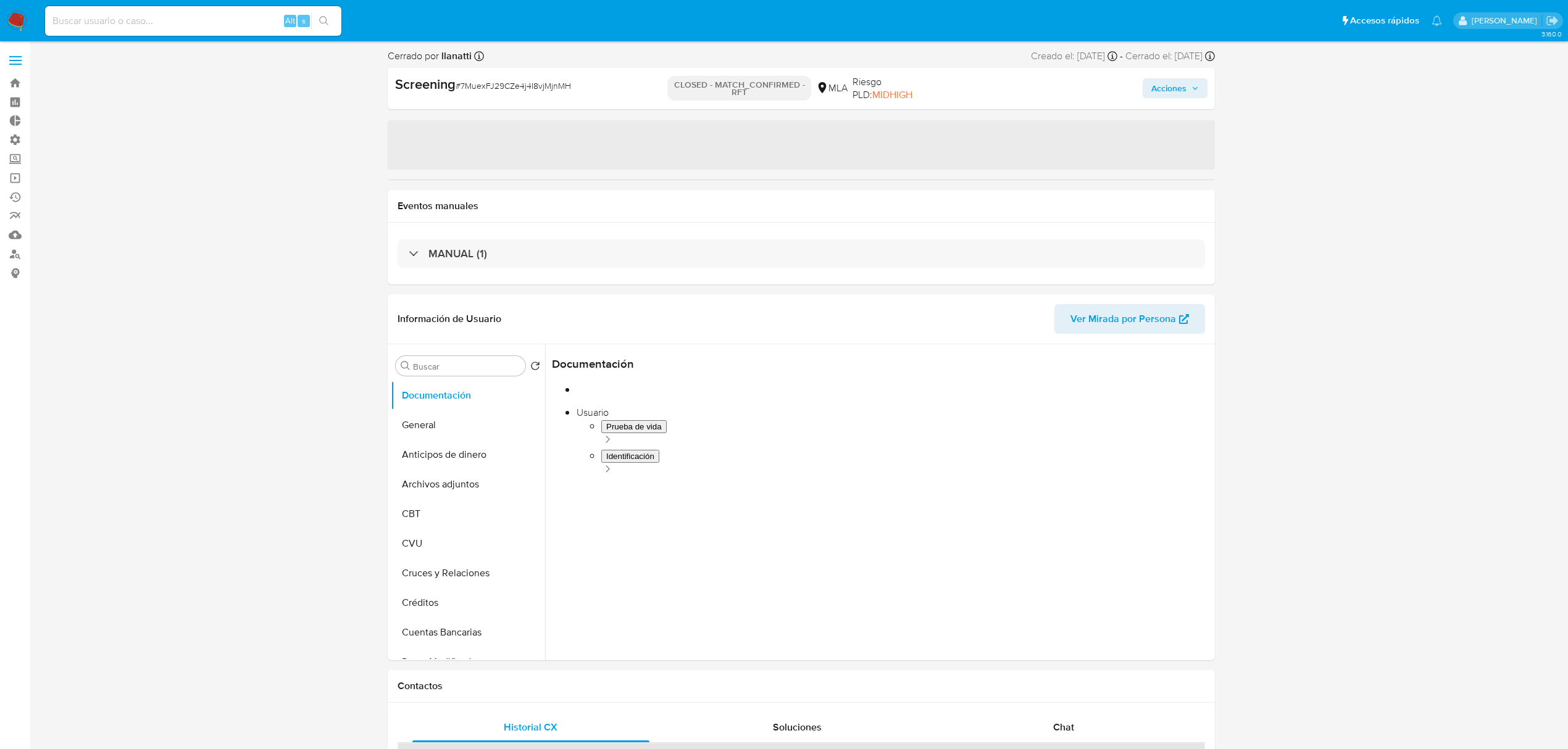
select select "10"
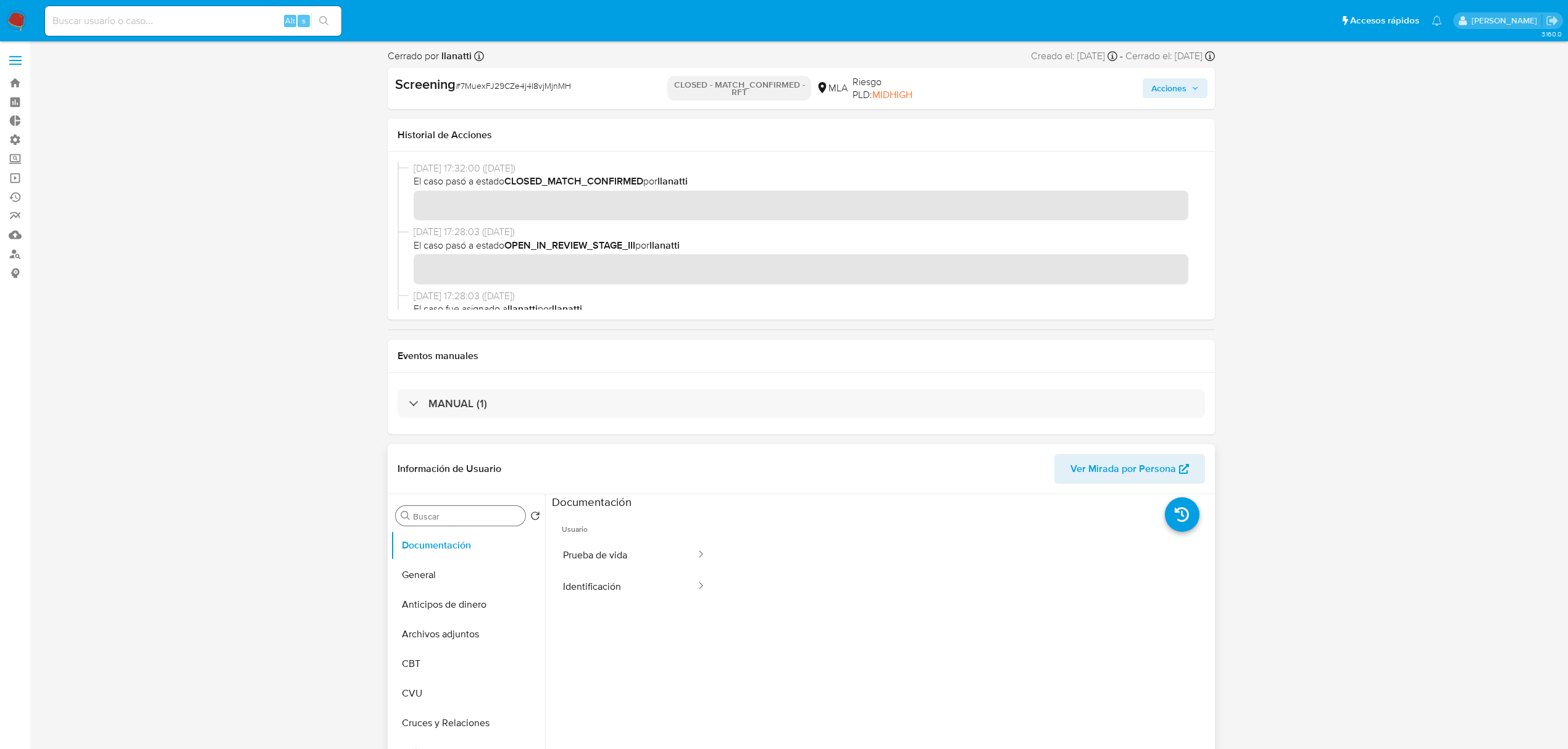
click at [480, 515] on input "Buscar" at bounding box center [467, 517] width 108 height 11
type input "his"
click at [401, 556] on button "Documentación" at bounding box center [468, 545] width 155 height 30
click at [422, 574] on button "Historial Casos" at bounding box center [462, 575] width 144 height 30
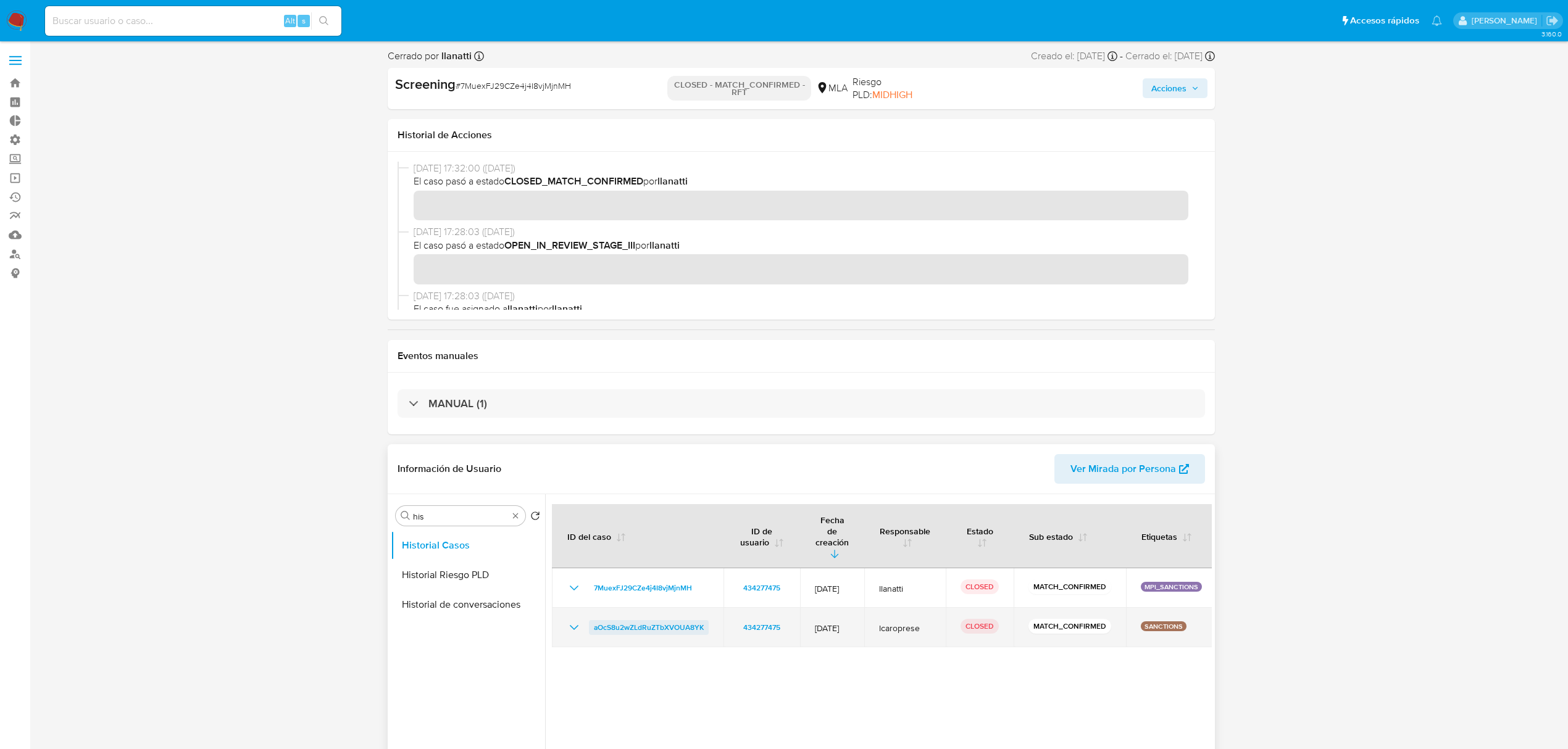
click at [659, 620] on span "aOcS8u2wZLdRuZTbXVOUA8YK" at bounding box center [648, 627] width 110 height 14
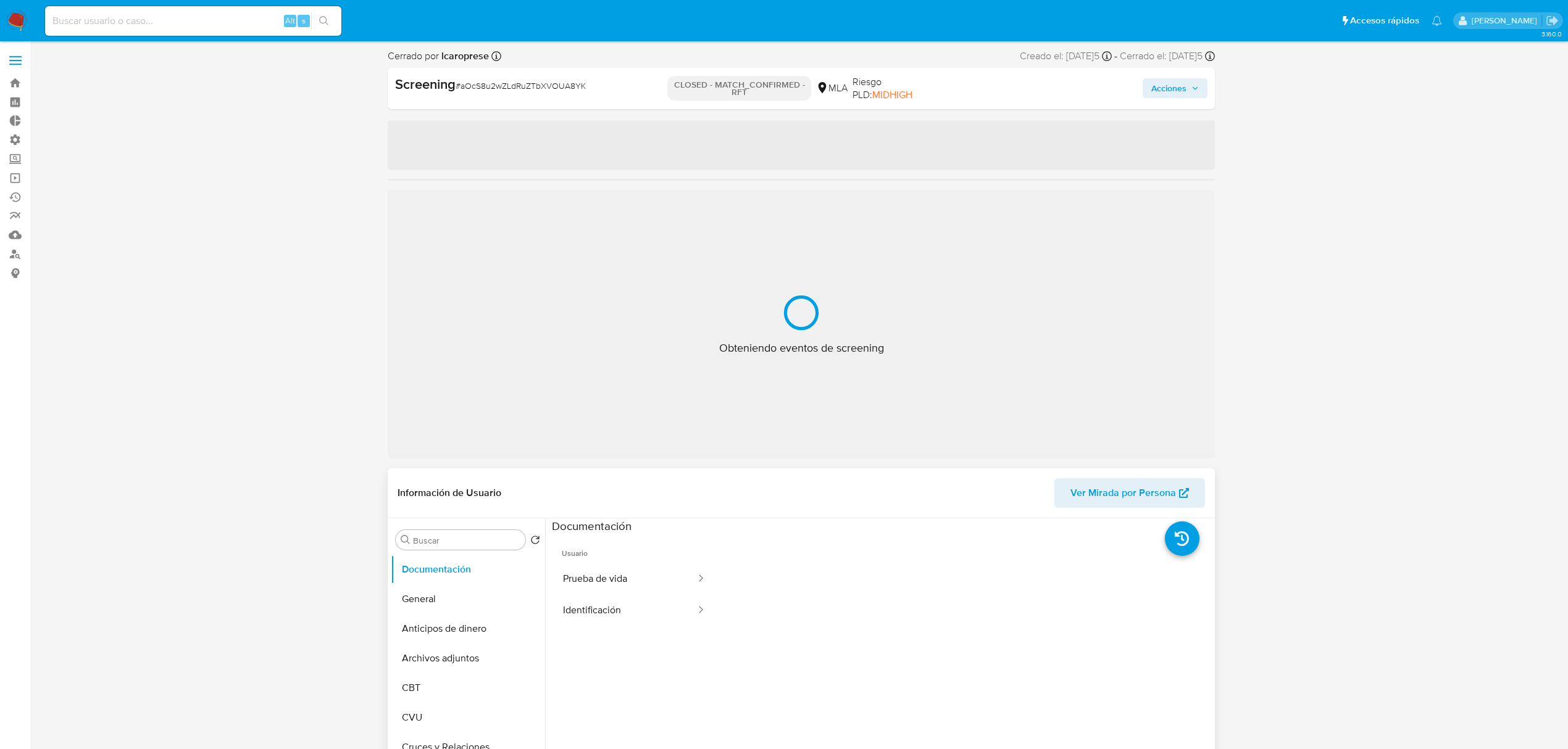
select select "10"
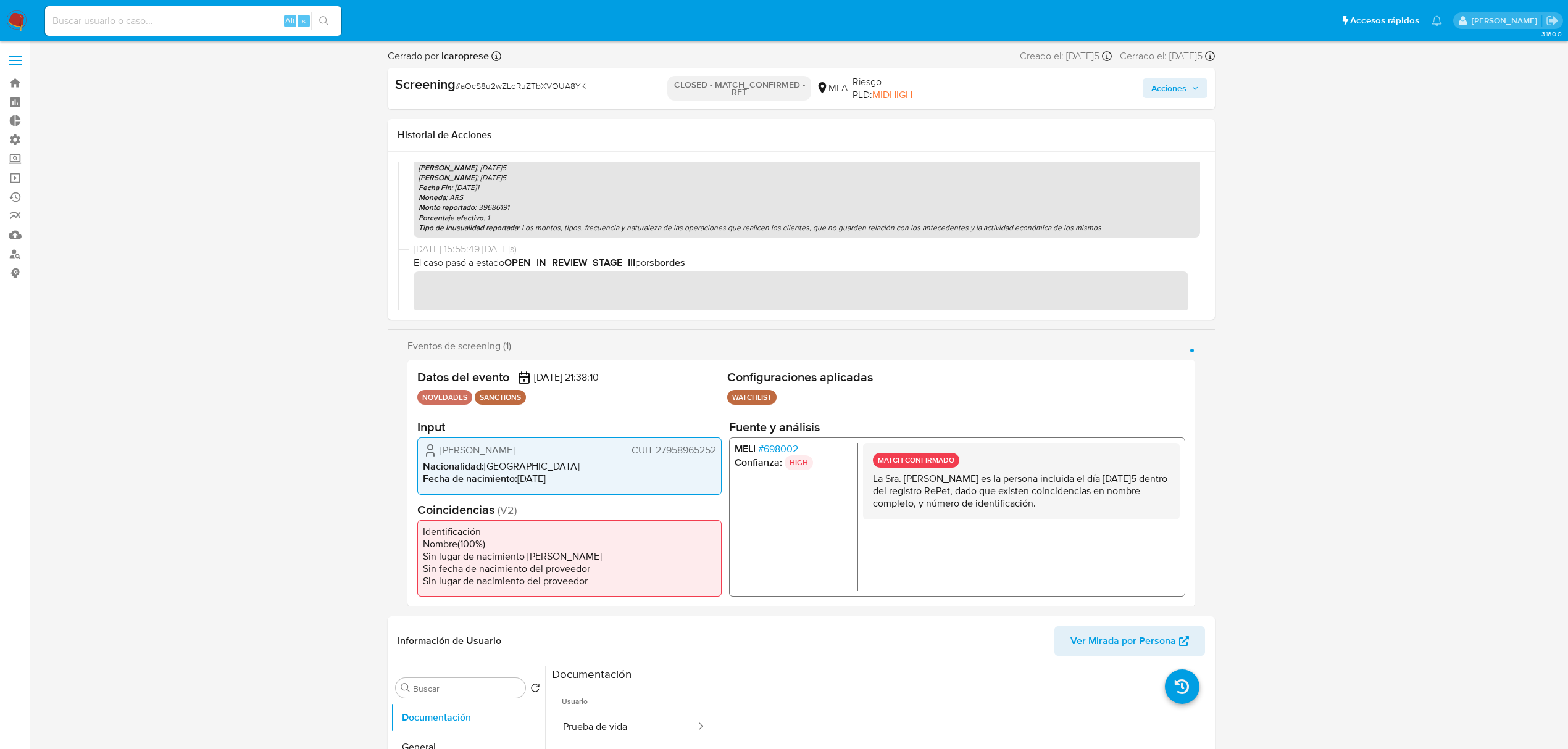
scroll to position [82, 0]
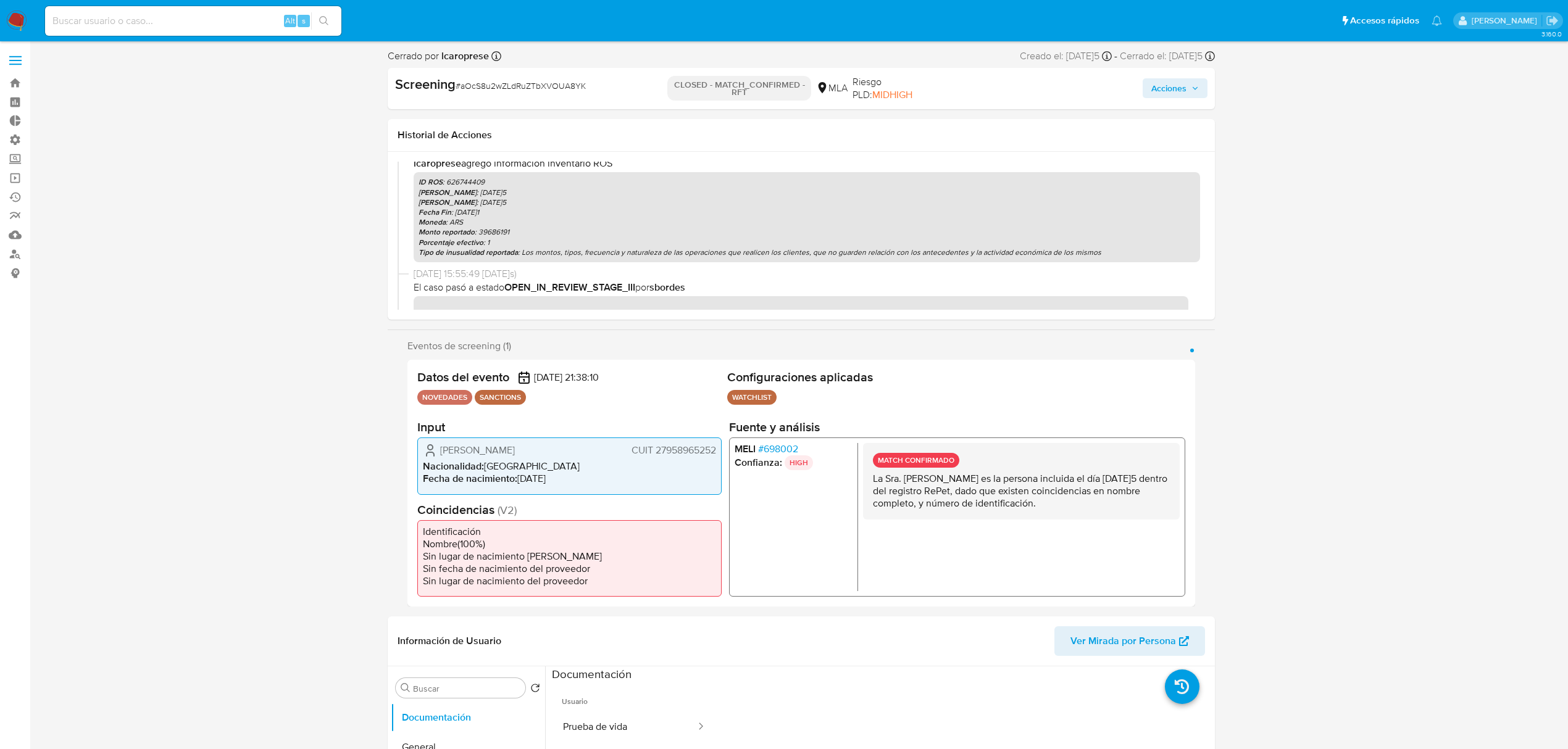
drag, startPoint x: 997, startPoint y: 255, endPoint x: 523, endPoint y: 257, distance: 474.0
click at [523, 257] on div "ID ROS : 626744409 Fecha ROS : [DATE]5 Fecha Inicio : [DATE]5 Fecha Fin : [DATE…" at bounding box center [807, 217] width 787 height 90
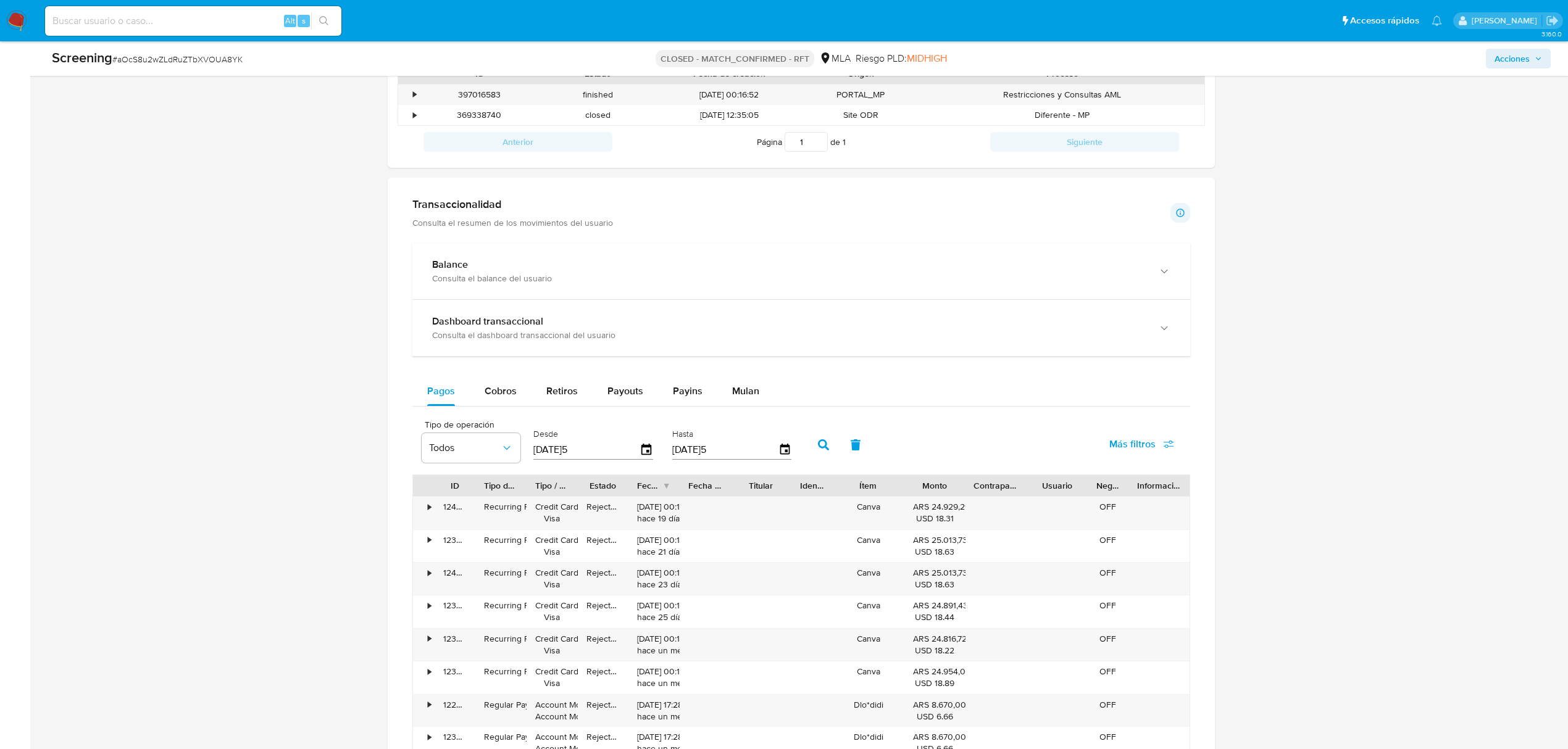
scroll to position [913, 0]
